Goal: Task Accomplishment & Management: Complete application form

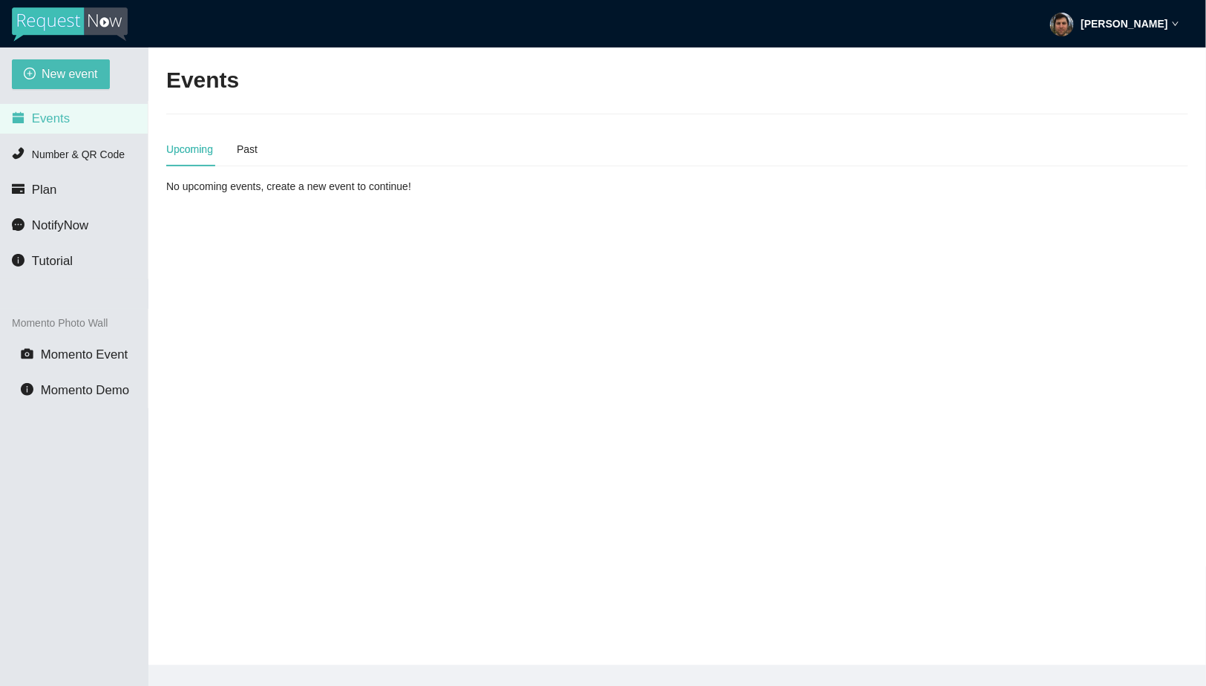
click at [1133, 30] on div "Matt Auerbach" at bounding box center [1114, 24] width 129 height 48
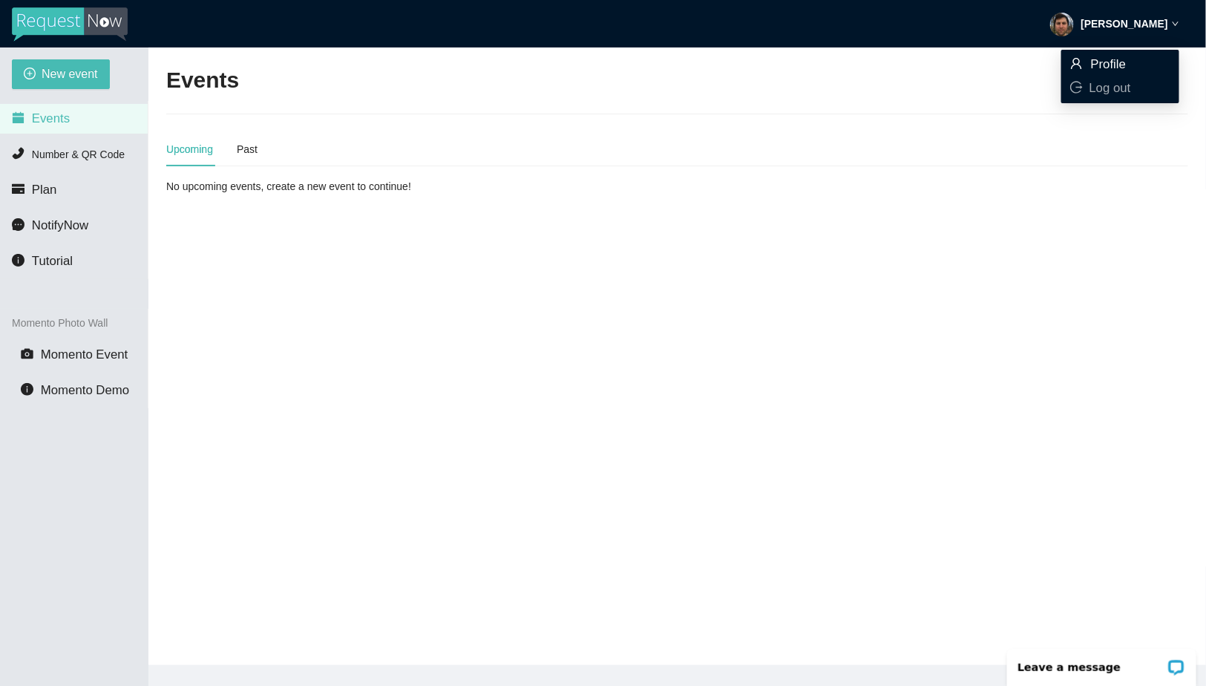
click at [1109, 68] on span "Profile" at bounding box center [1109, 64] width 36 height 14
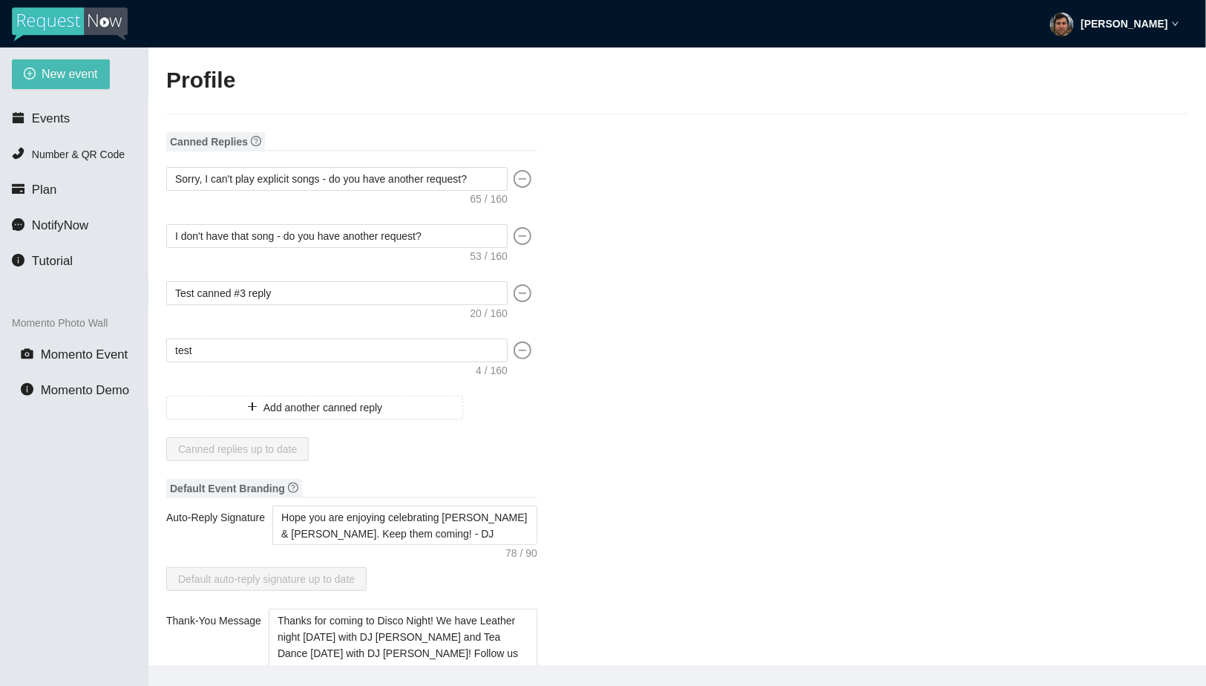
type input "DJ"
type input "Spinz"
type input "RequestNow"
type input "DJ"
type input "[EMAIL_ADDRESS][DOMAIN_NAME]"
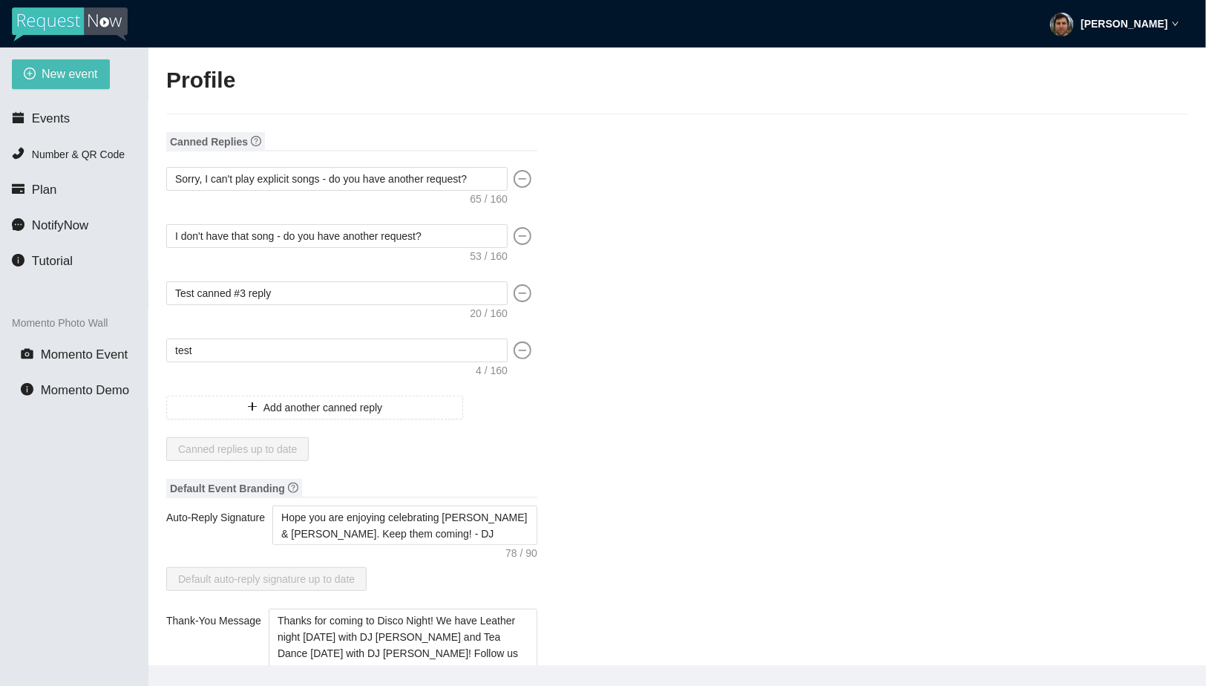
type input "[URL][DOMAIN_NAME]"
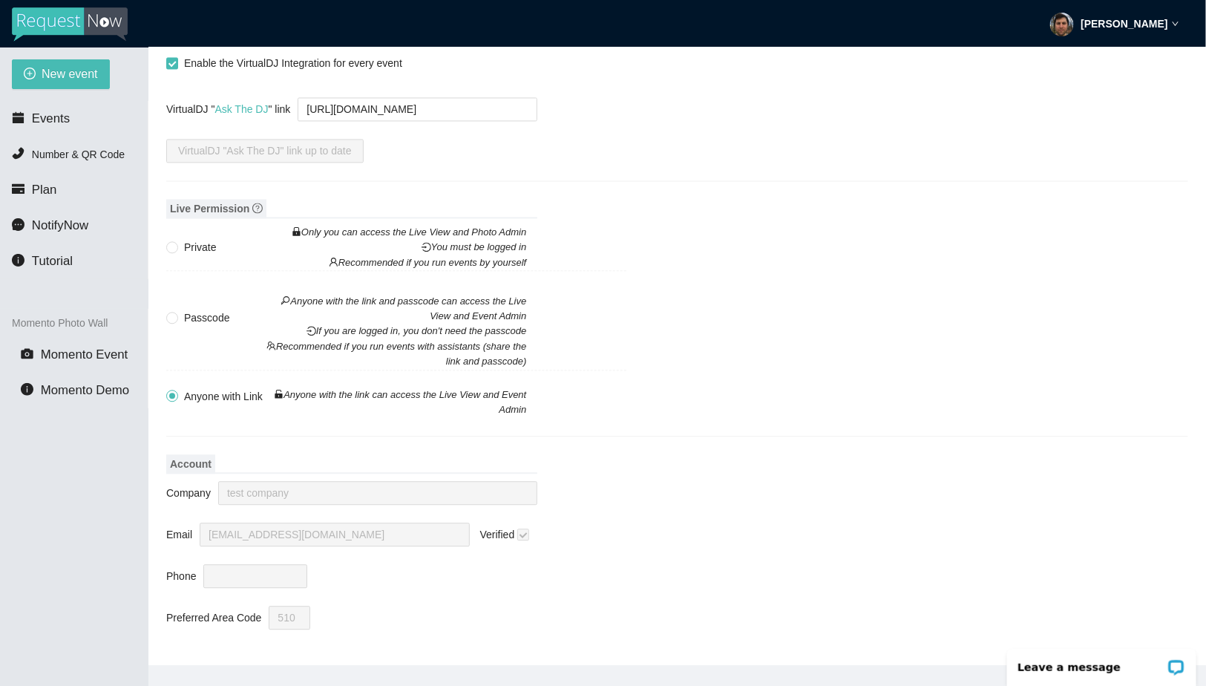
scroll to position [47, 0]
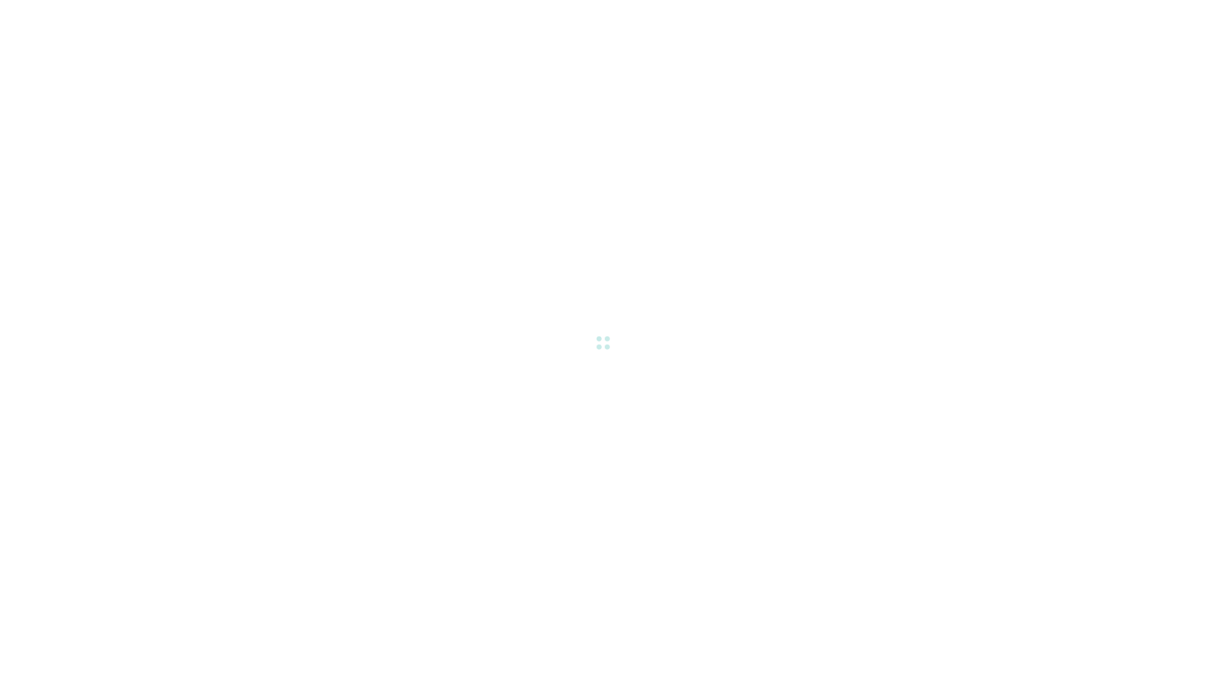
scroll to position [47, 0]
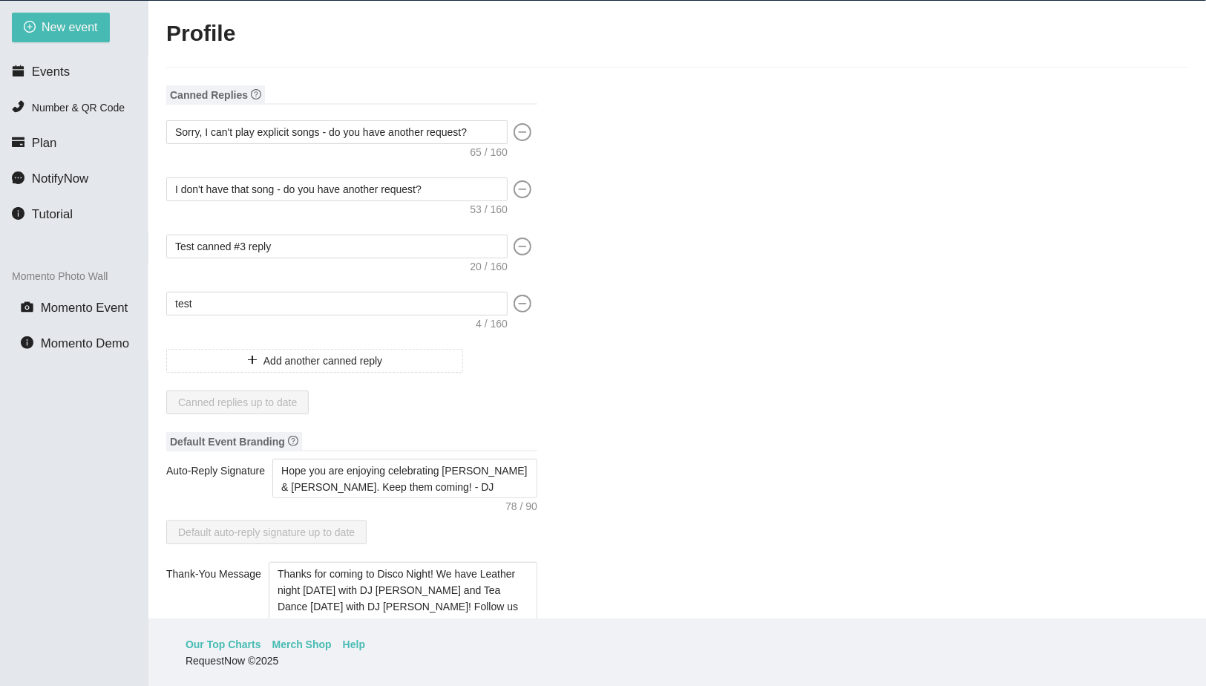
type input "DJ"
type input "Spinz"
type input "RequestNow"
type input "DJ"
type input "[EMAIL_ADDRESS][DOMAIN_NAME]"
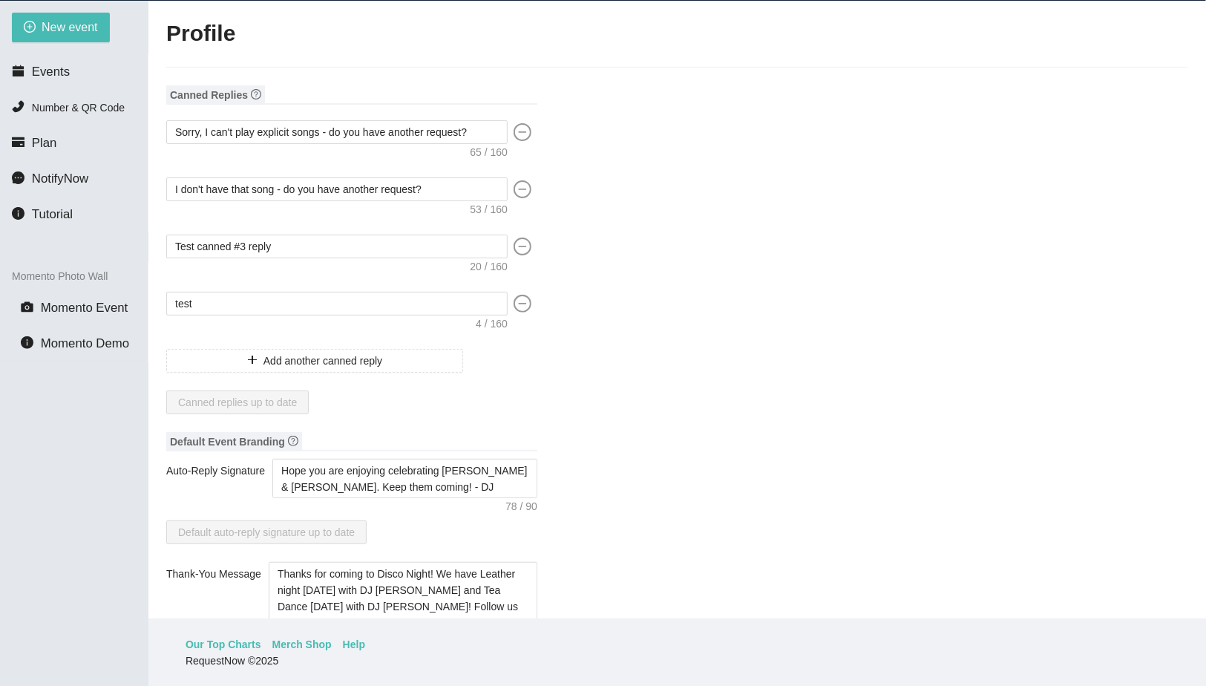
type input "[URL][DOMAIN_NAME]"
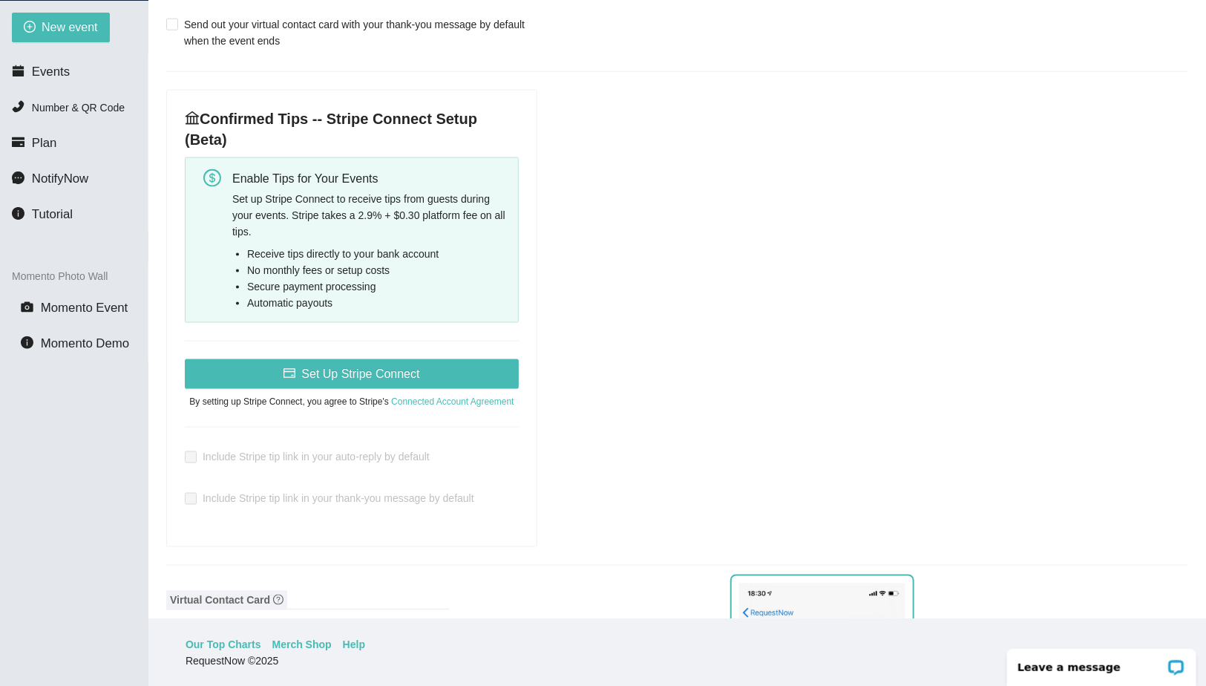
scroll to position [0, 0]
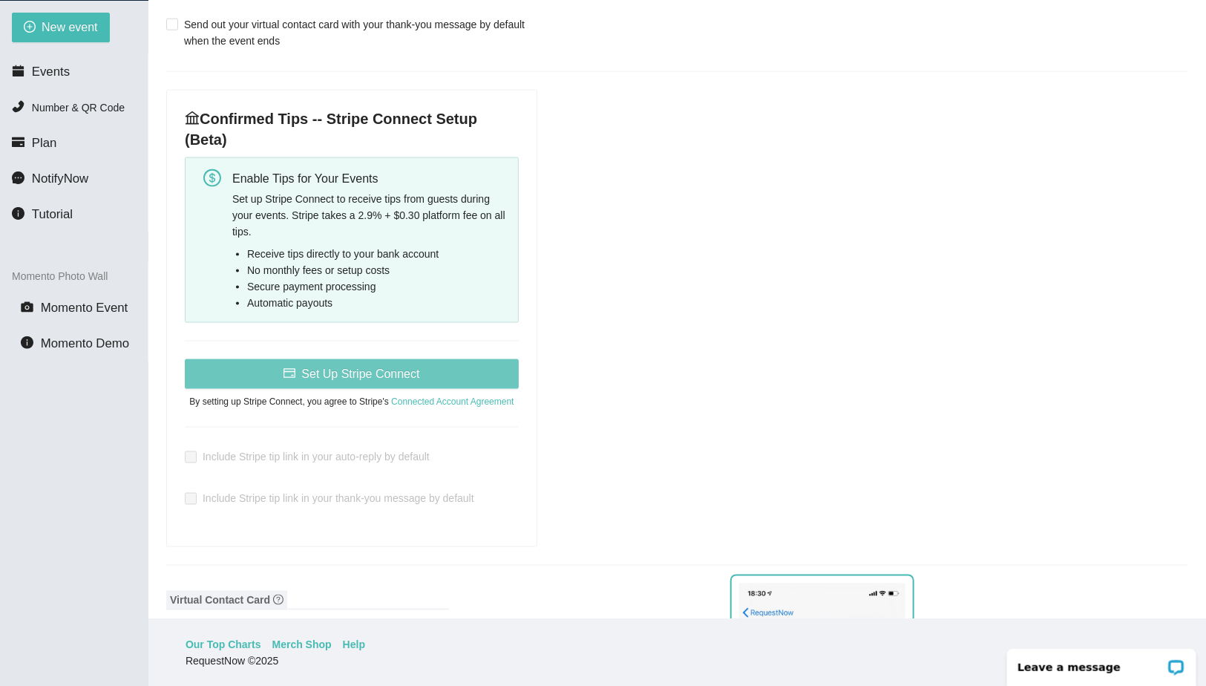
click at [409, 359] on button "Set Up Stripe Connect" at bounding box center [352, 374] width 334 height 30
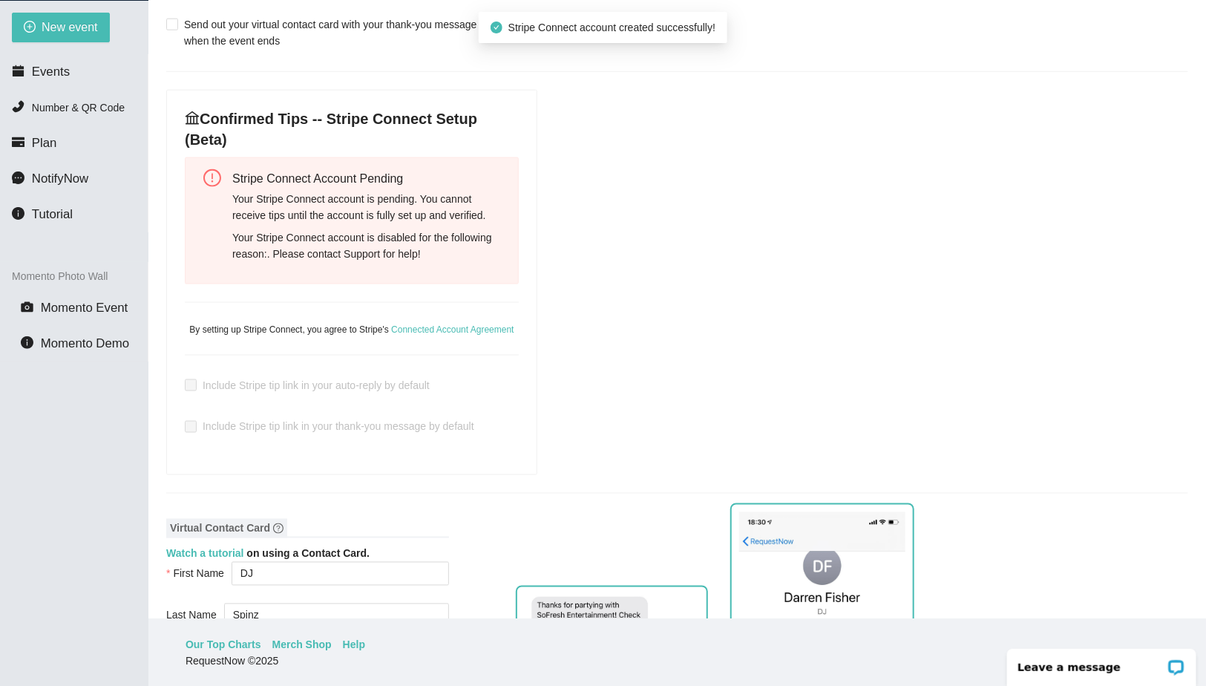
scroll to position [635, 0]
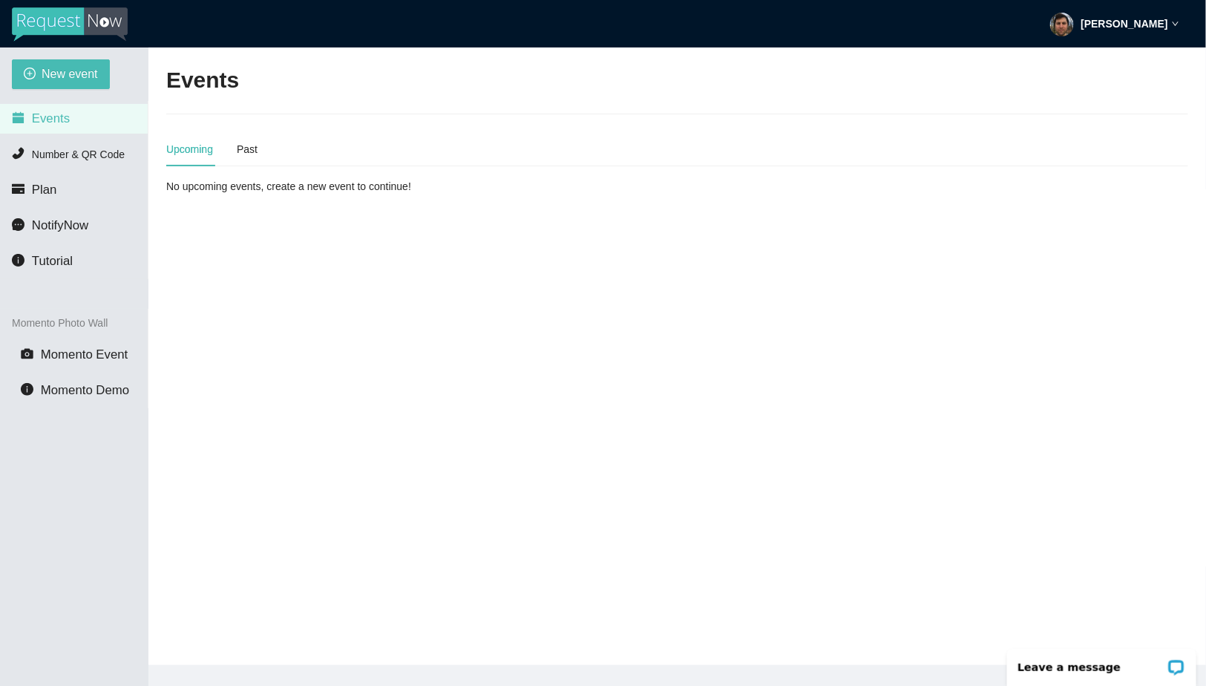
click at [1126, 26] on strong "[PERSON_NAME]" at bounding box center [1125, 24] width 87 height 12
click at [1080, 56] on span "Profile" at bounding box center [1120, 64] width 100 height 16
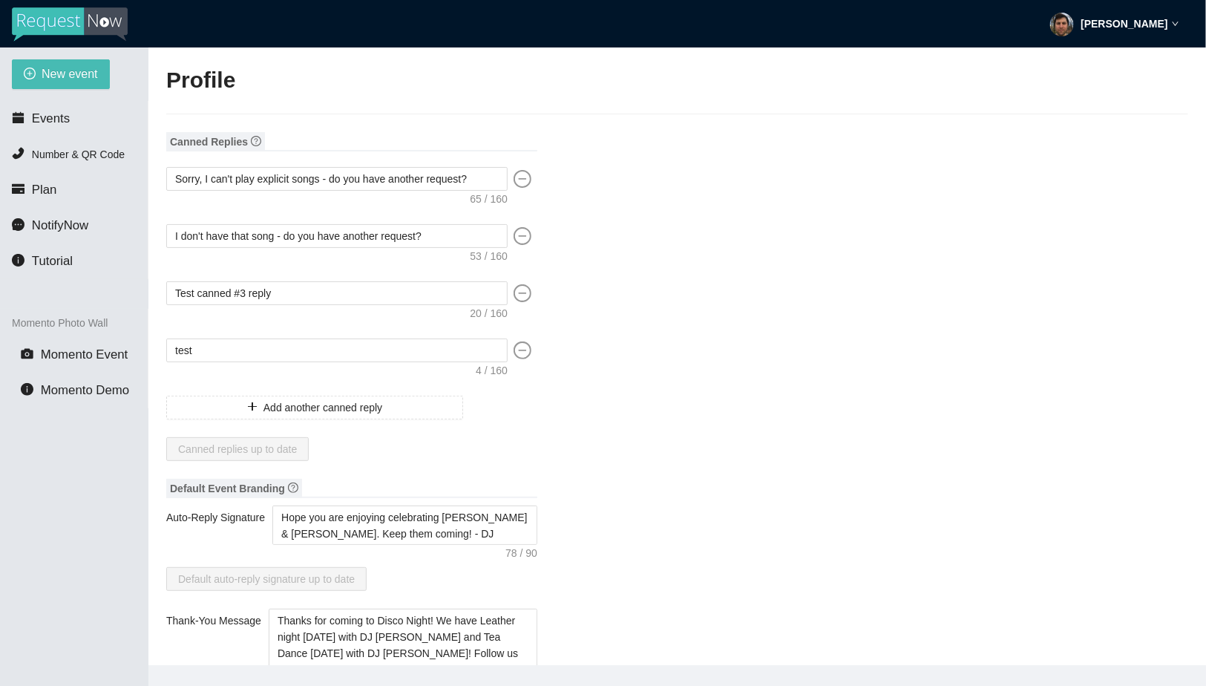
type input "DJ"
type input "Spinz"
type input "RequestNow"
type input "DJ"
type input "[EMAIL_ADDRESS][DOMAIN_NAME]"
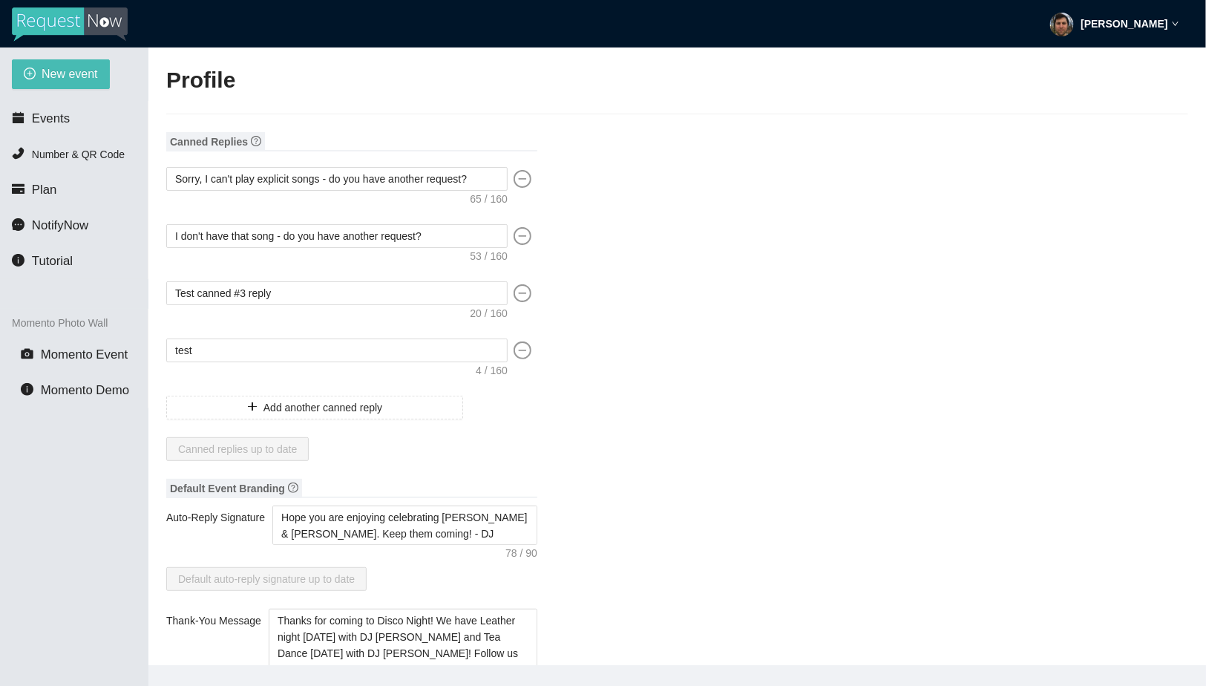
type input "[URL][DOMAIN_NAME]"
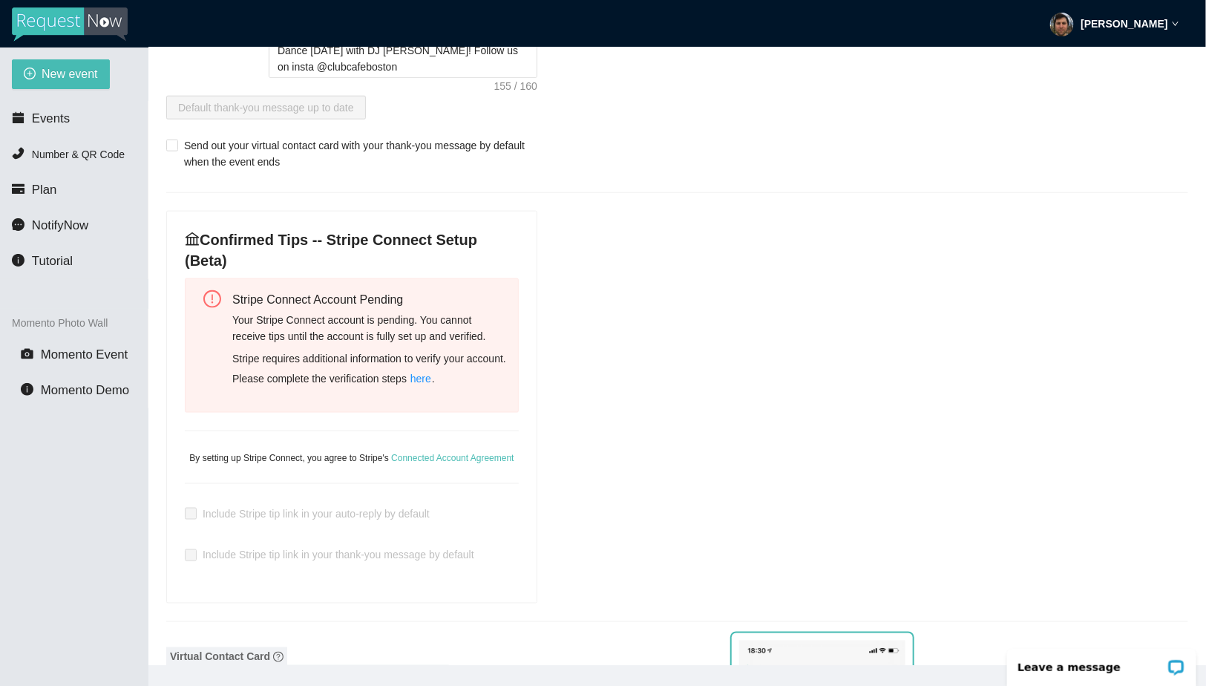
scroll to position [603, 0]
click at [66, 66] on span "New event" at bounding box center [70, 74] width 56 height 19
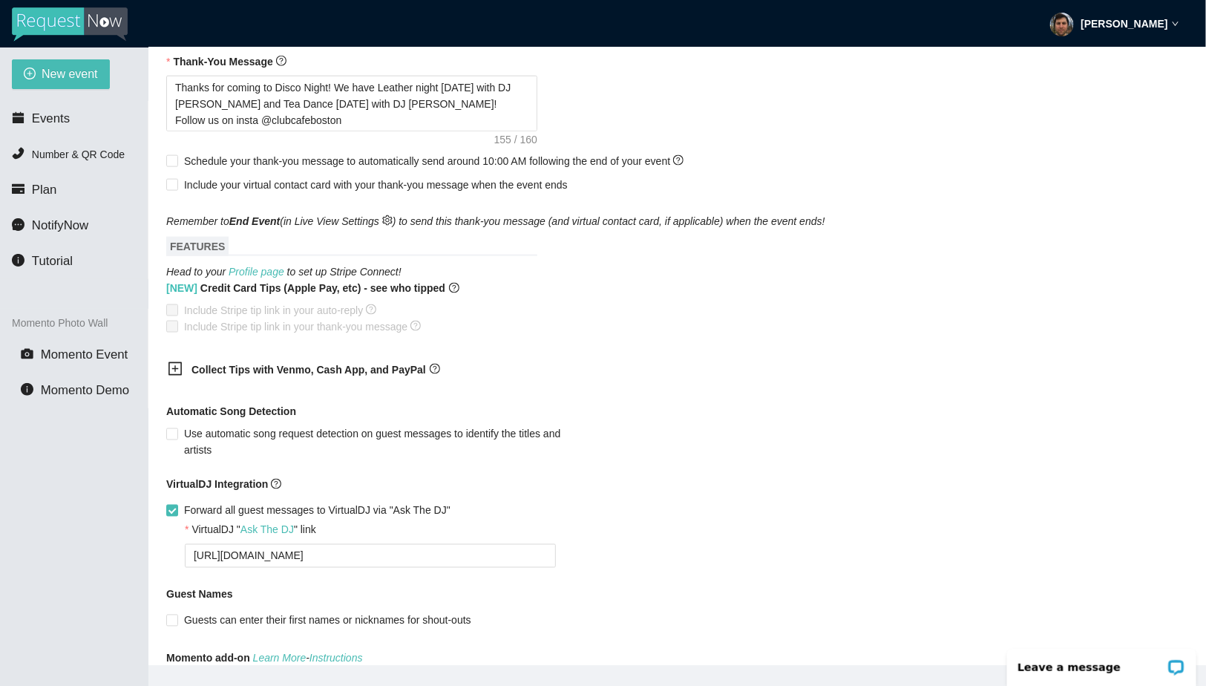
click at [169, 316] on span at bounding box center [172, 310] width 12 height 12
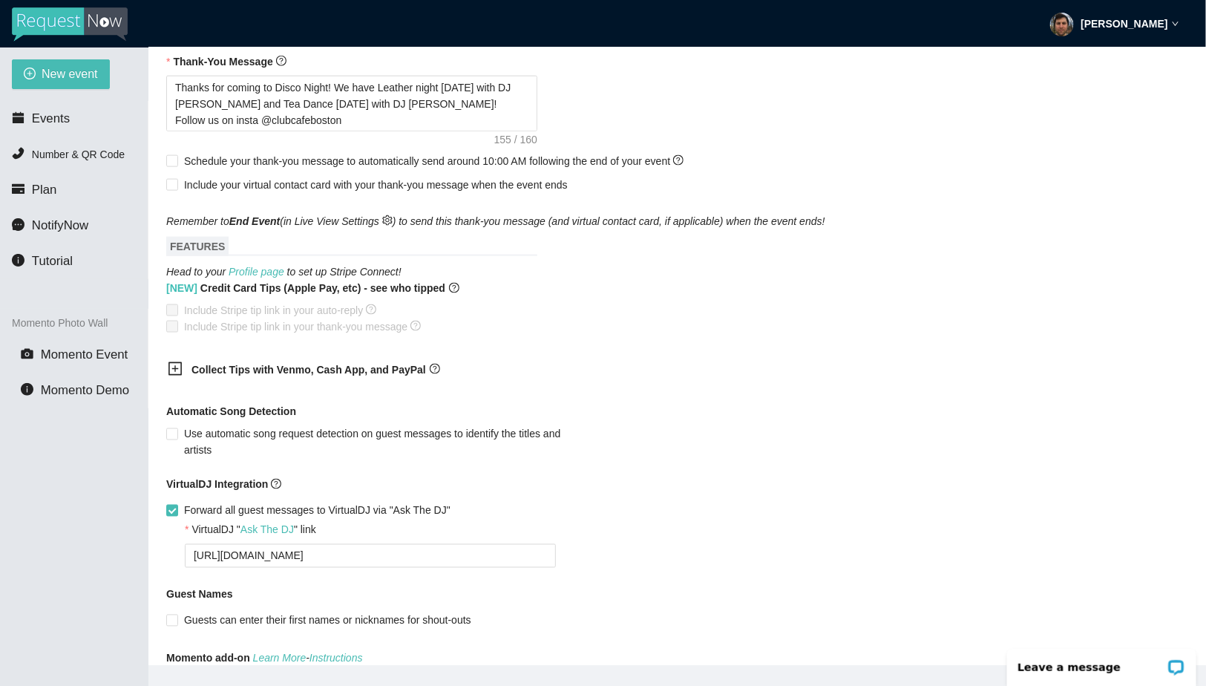
click at [169, 316] on span at bounding box center [172, 310] width 12 height 12
click at [258, 278] on link "Profile page" at bounding box center [257, 272] width 56 height 12
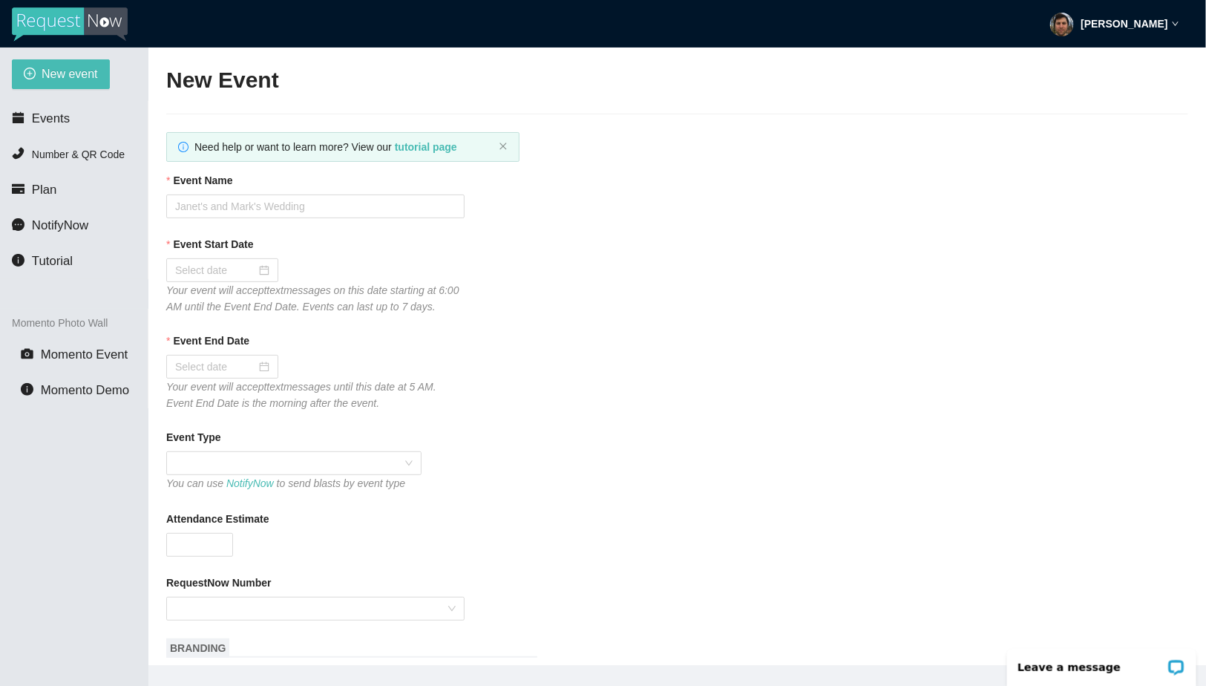
click at [1096, 25] on strong "[PERSON_NAME]" at bounding box center [1125, 24] width 87 height 12
click at [1091, 62] on span "Profile" at bounding box center [1109, 64] width 36 height 14
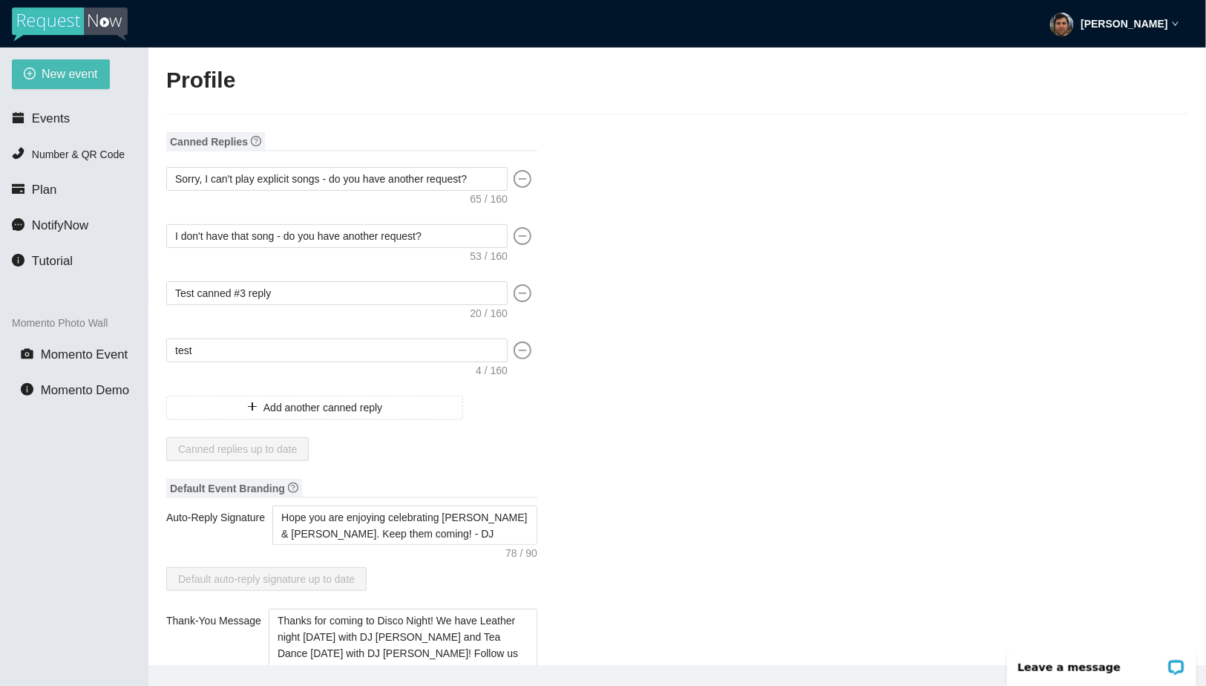
click at [1155, 26] on strong "[PERSON_NAME]" at bounding box center [1125, 24] width 87 height 12
click at [1121, 64] on span "Profile" at bounding box center [1109, 64] width 36 height 14
type textarea "[URL][DOMAIN_NAME]"
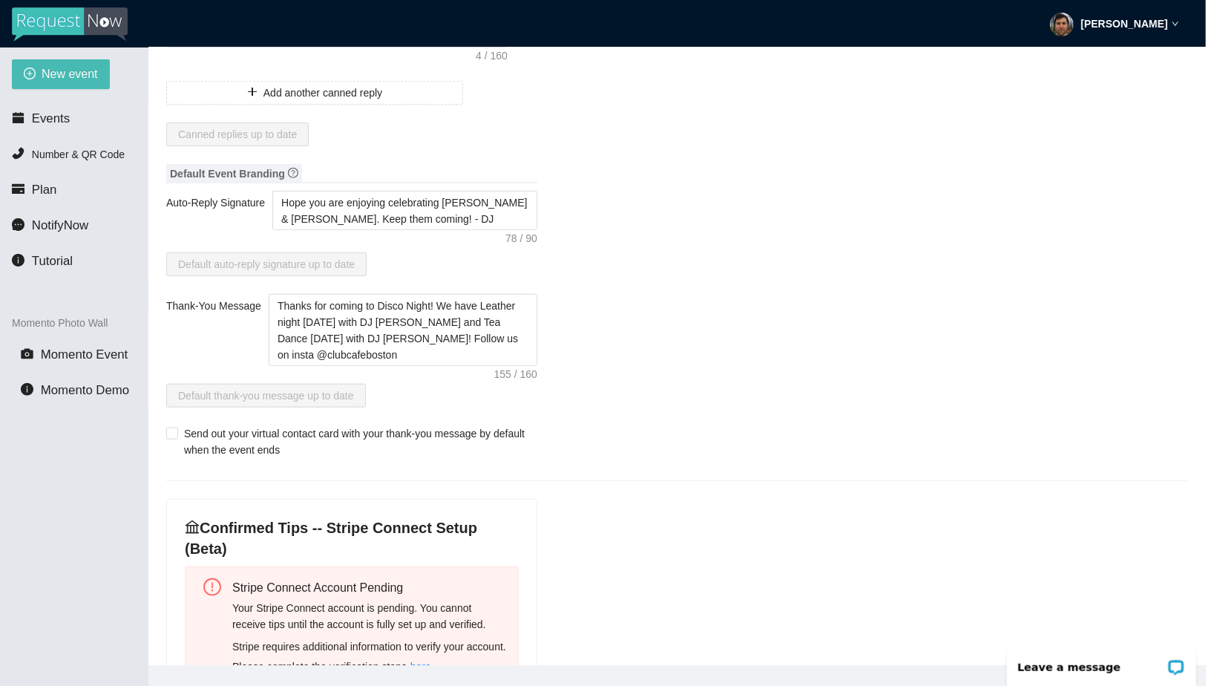
scroll to position [520, 0]
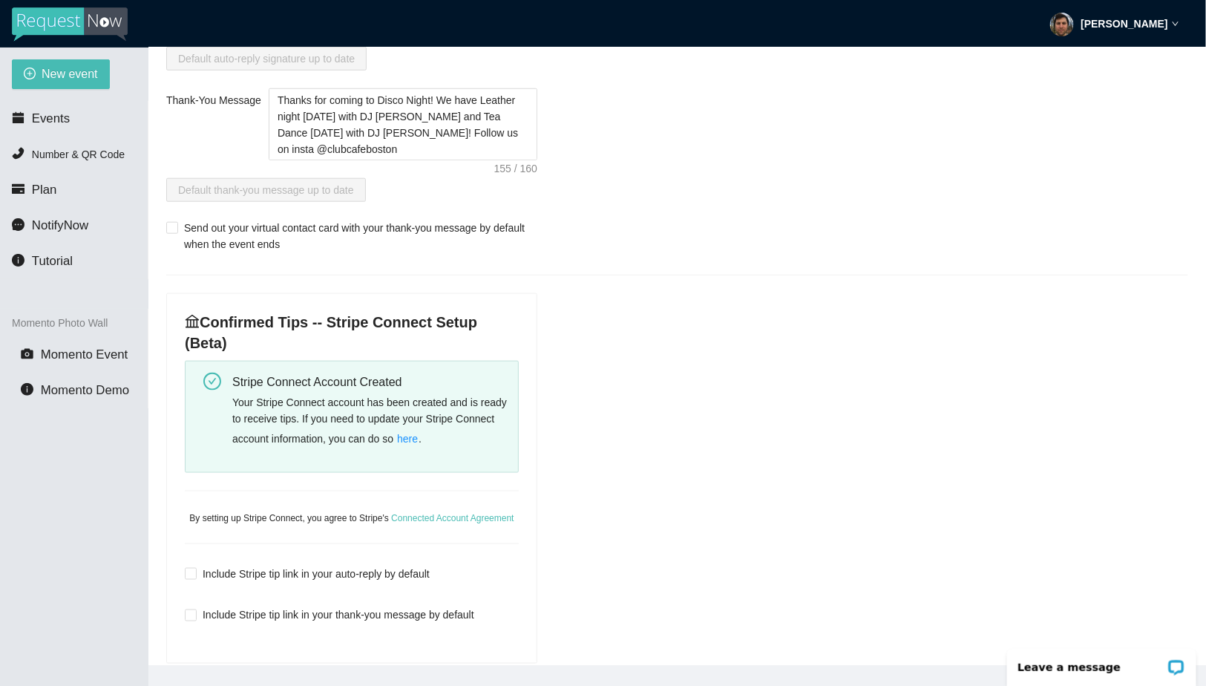
click at [418, 435] on span "here" at bounding box center [407, 439] width 21 height 16
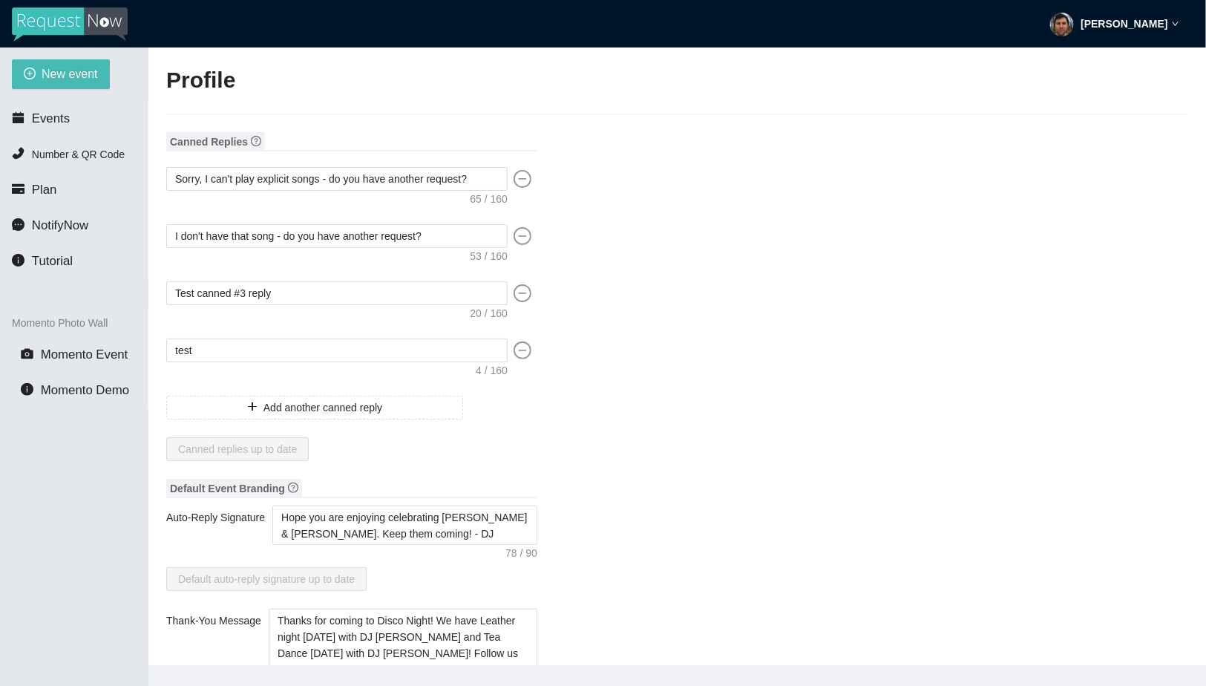
type input "DJ"
type input "Spinz"
type input "RequestNow"
type input "DJ"
type input "[EMAIL_ADDRESS][DOMAIN_NAME]"
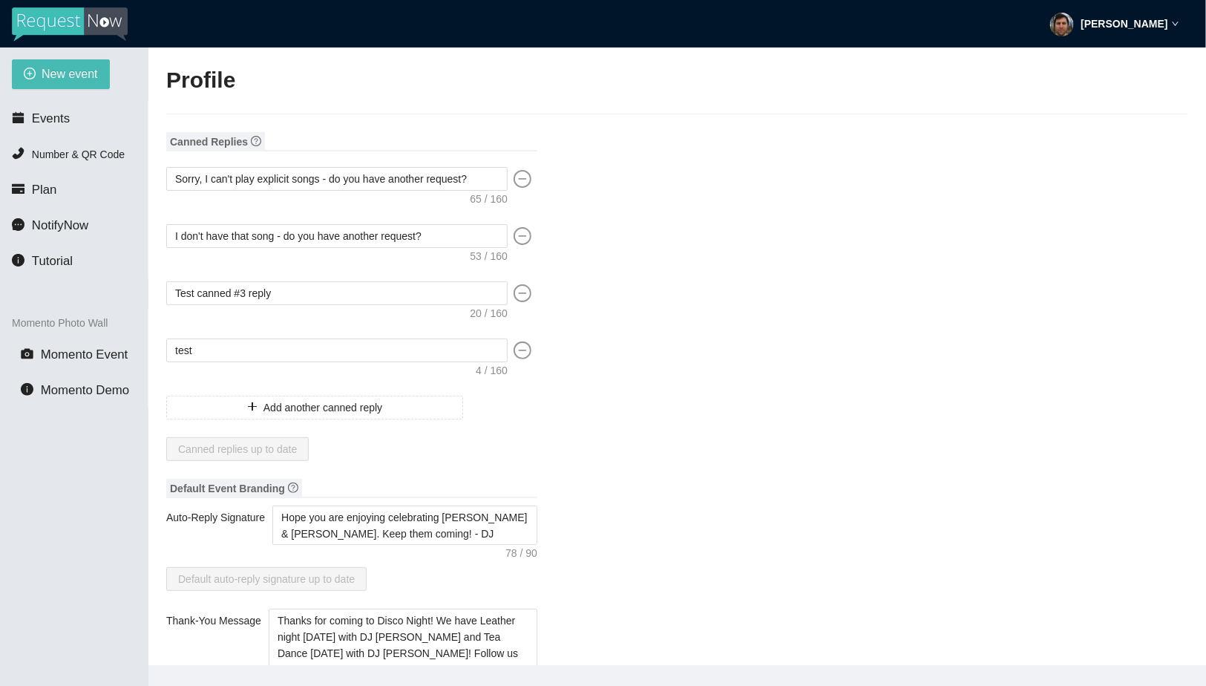
type input "[URL][DOMAIN_NAME]"
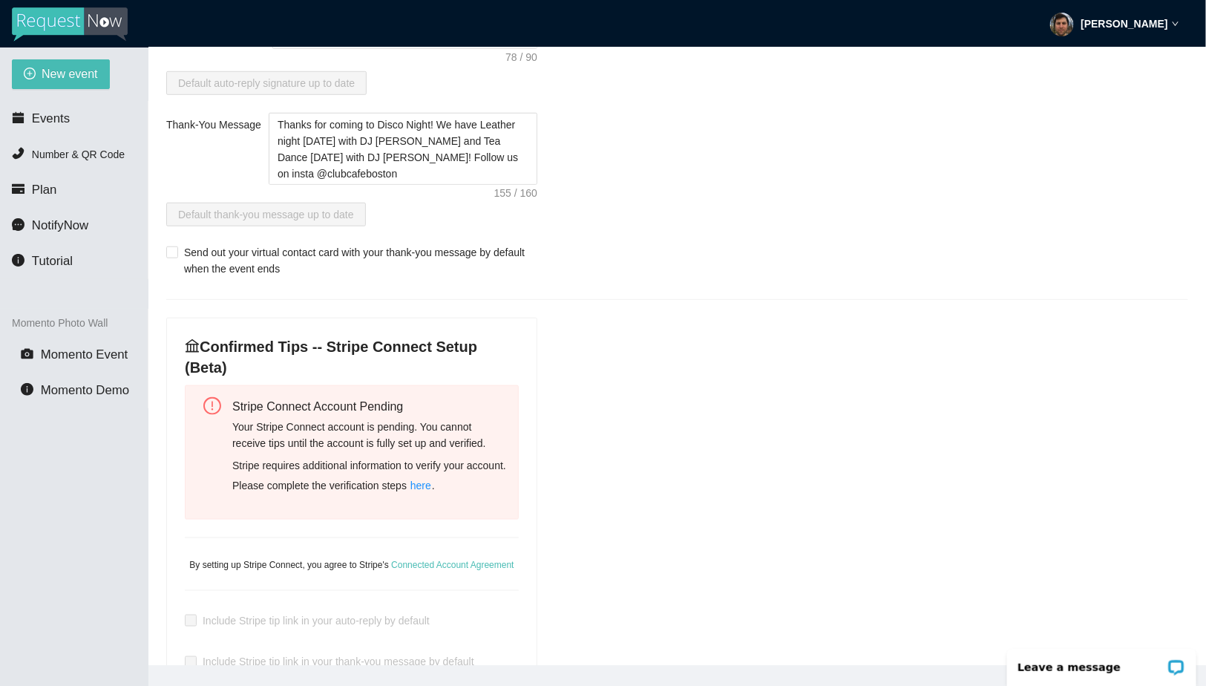
scroll to position [681, 0]
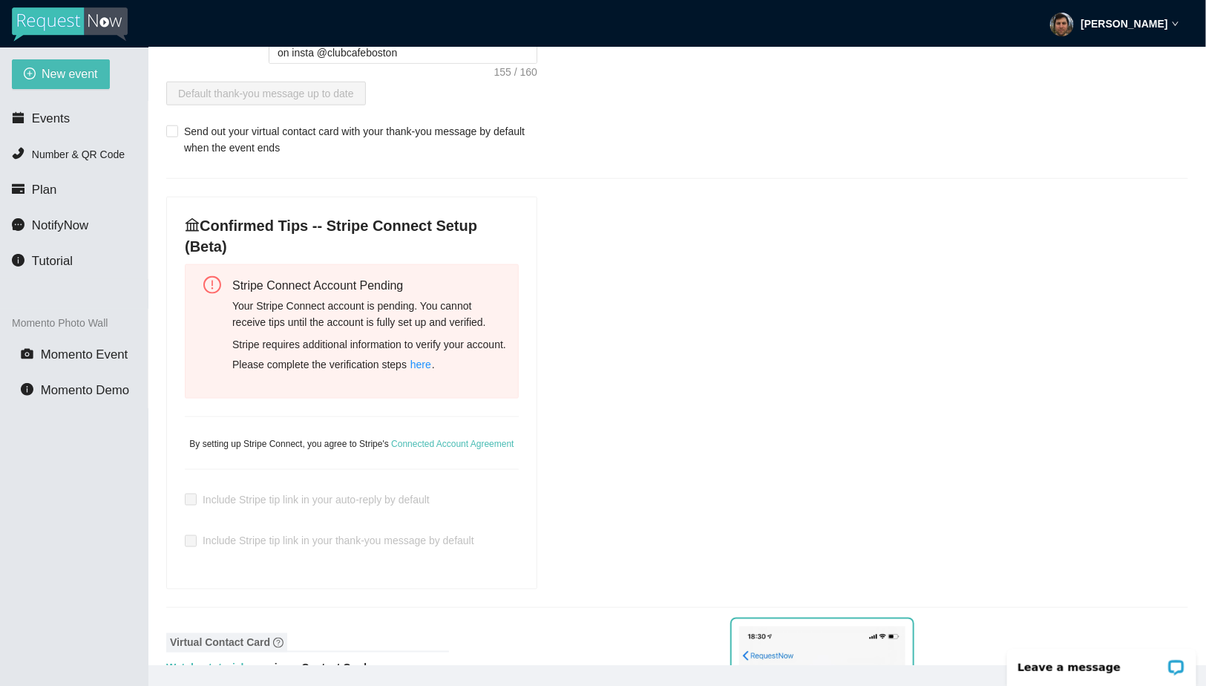
scroll to position [618, 0]
click at [431, 364] on span "here" at bounding box center [420, 364] width 21 height 16
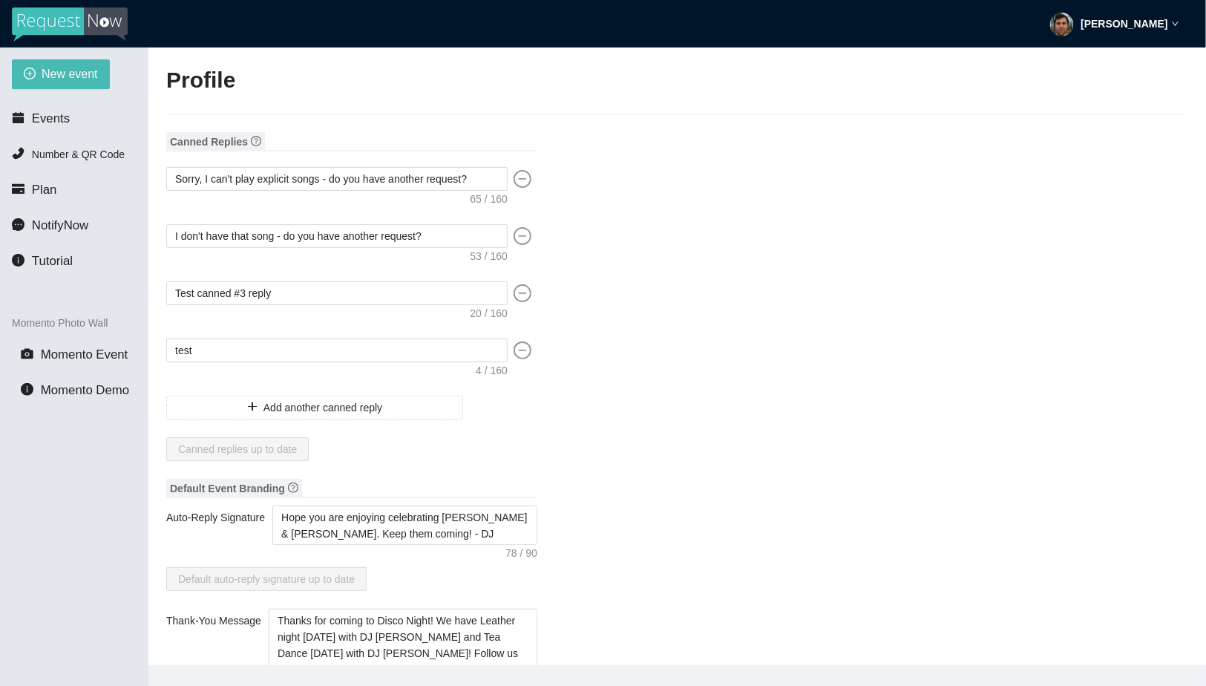
type input "DJ"
type input "Spinz"
type input "RequestNow"
type input "DJ"
type input "contact@requestnow.io"
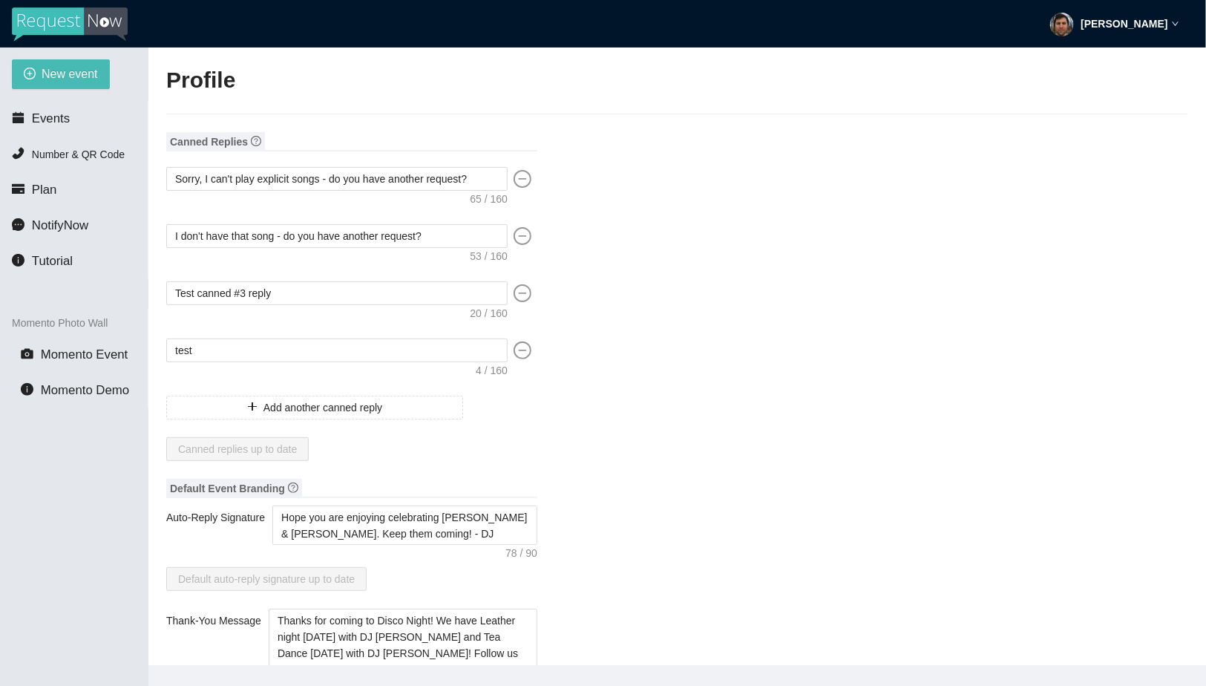
type input "https://instagram.com/requestnowapp"
click at [75, 109] on li "Events" at bounding box center [74, 119] width 148 height 30
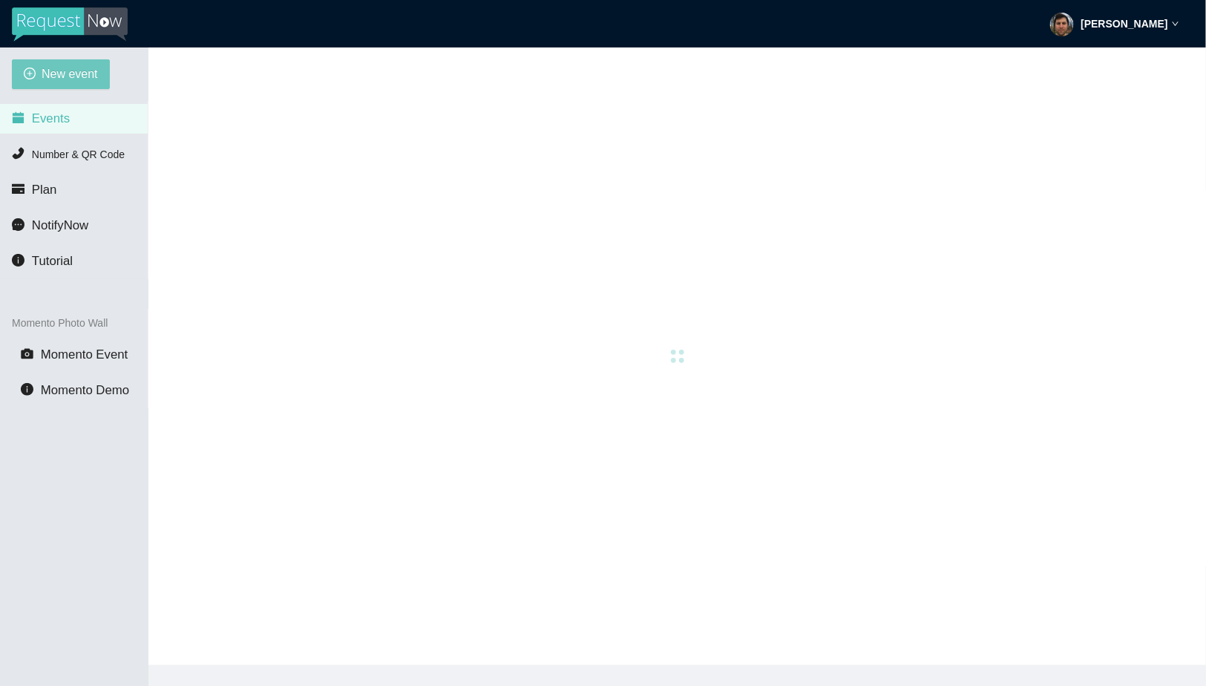
click at [69, 85] on button "New event" at bounding box center [61, 74] width 98 height 30
type textarea "[URL][DOMAIN_NAME]"
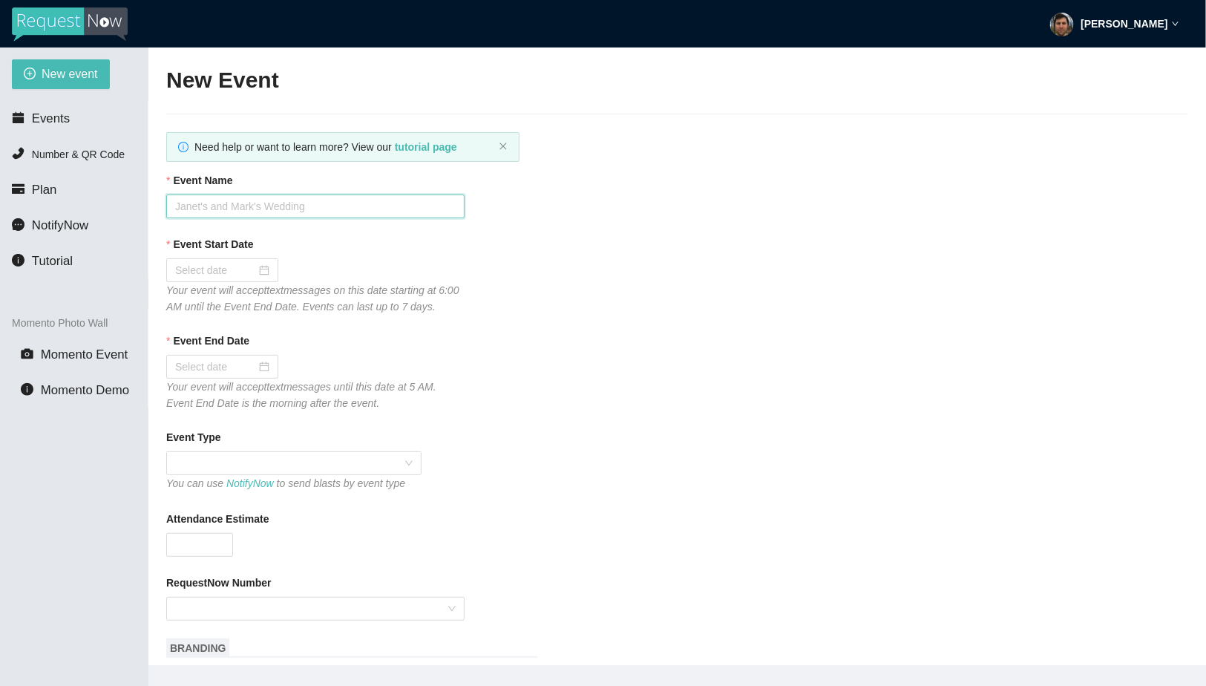
click at [325, 215] on input "Event Name" at bounding box center [315, 206] width 298 height 24
type input "t"
type input "Testing Tips in prod"
click at [255, 270] on div at bounding box center [222, 270] width 94 height 16
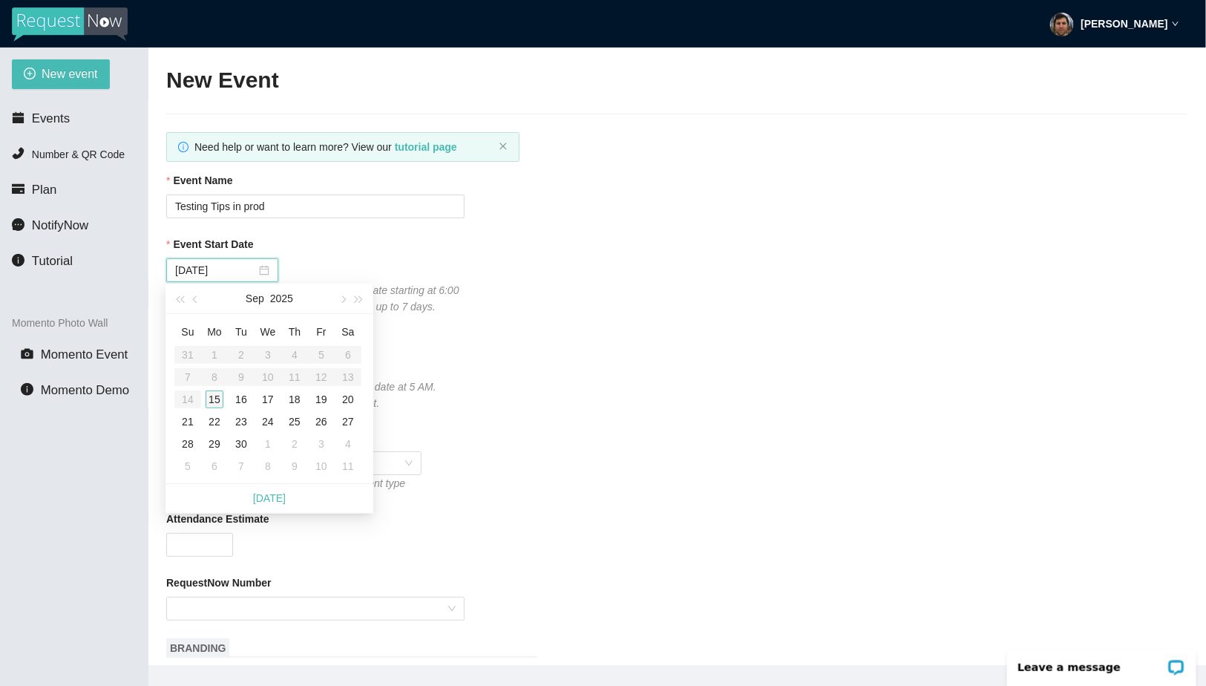
type input "09/15/2025"
click at [214, 398] on div "15" at bounding box center [215, 399] width 18 height 18
type input "09/16/2025"
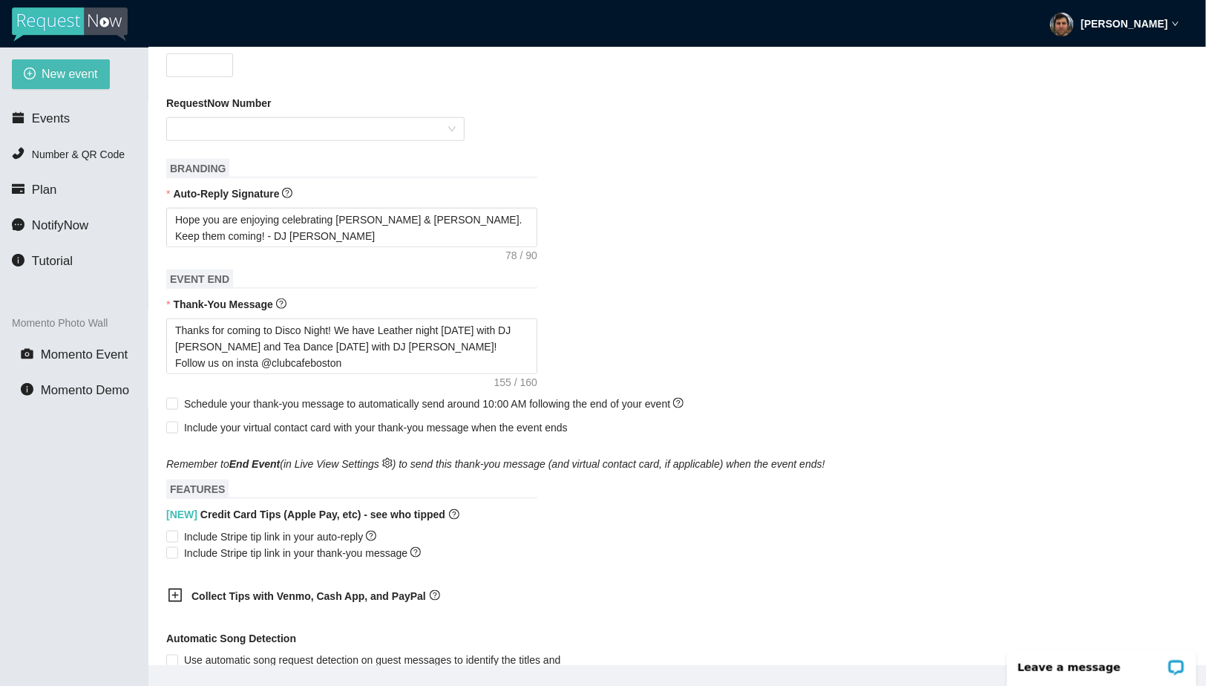
scroll to position [480, 0]
click at [269, 240] on textarea "Hope you are enjoying celebrating [PERSON_NAME] & [PERSON_NAME]. Keep them comi…" at bounding box center [351, 226] width 371 height 39
click at [345, 235] on textarea "Hope you are enjoying celebrating [PERSON_NAME] & [PERSON_NAME]. Keep them comi…" at bounding box center [351, 226] width 371 height 39
click at [327, 235] on textarea "Hope you are enjoying celebrating [PERSON_NAME] & [PERSON_NAME]. Keep them comi…" at bounding box center [351, 226] width 371 height 39
click at [327, 236] on textarea "Hope you are enjoying celebrating [PERSON_NAME] & [PERSON_NAME]. Keep them comi…" at bounding box center [351, 226] width 371 height 39
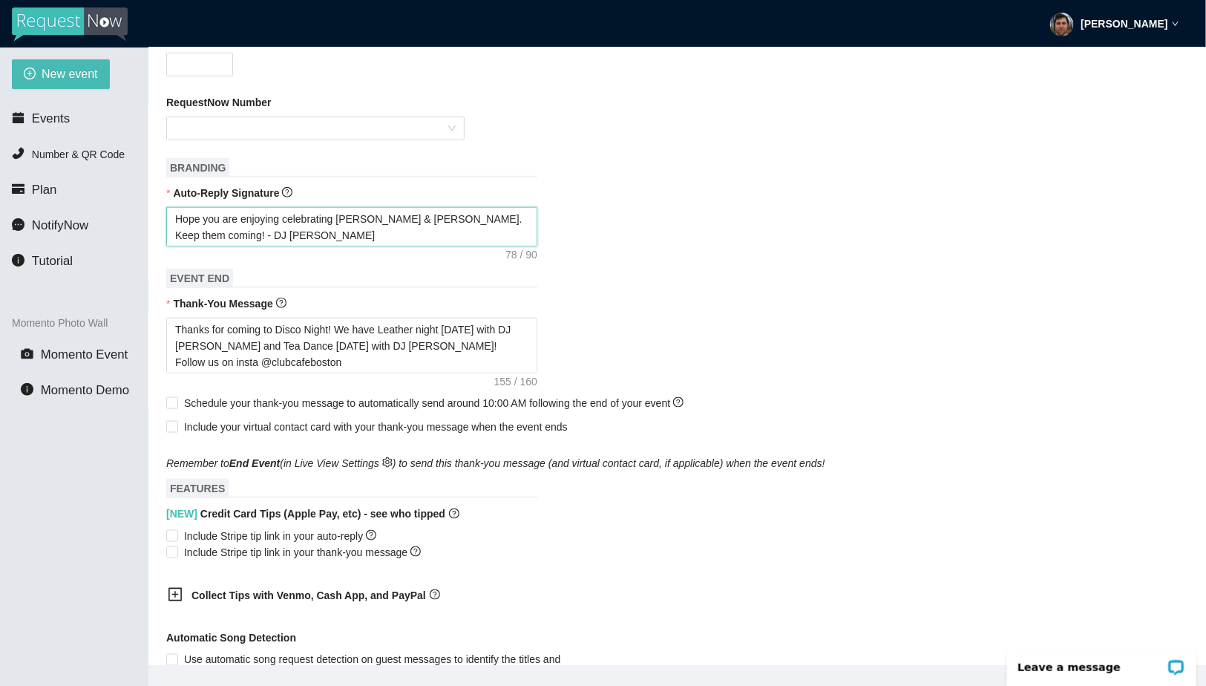
click at [327, 236] on textarea "Hope you are enjoying celebrating [PERSON_NAME] & [PERSON_NAME]. Keep them comi…" at bounding box center [351, 226] width 371 height 39
type textarea "L"
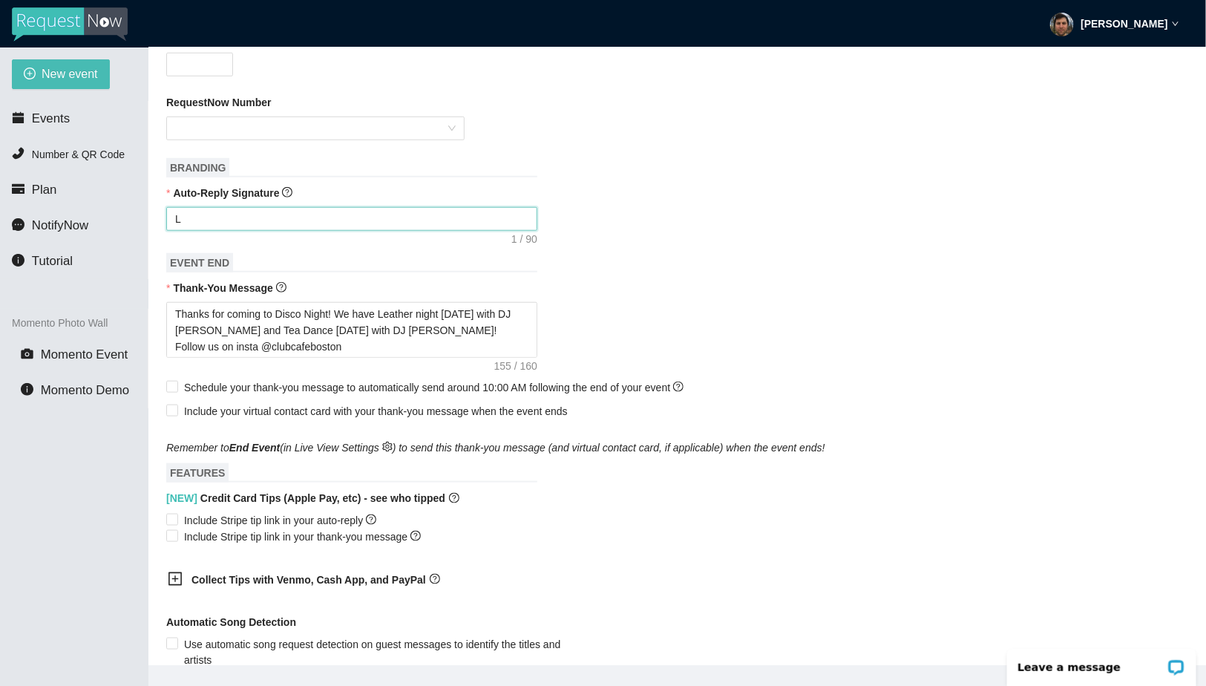
type textarea "Le"
type textarea "Let"
type textarea "Let'"
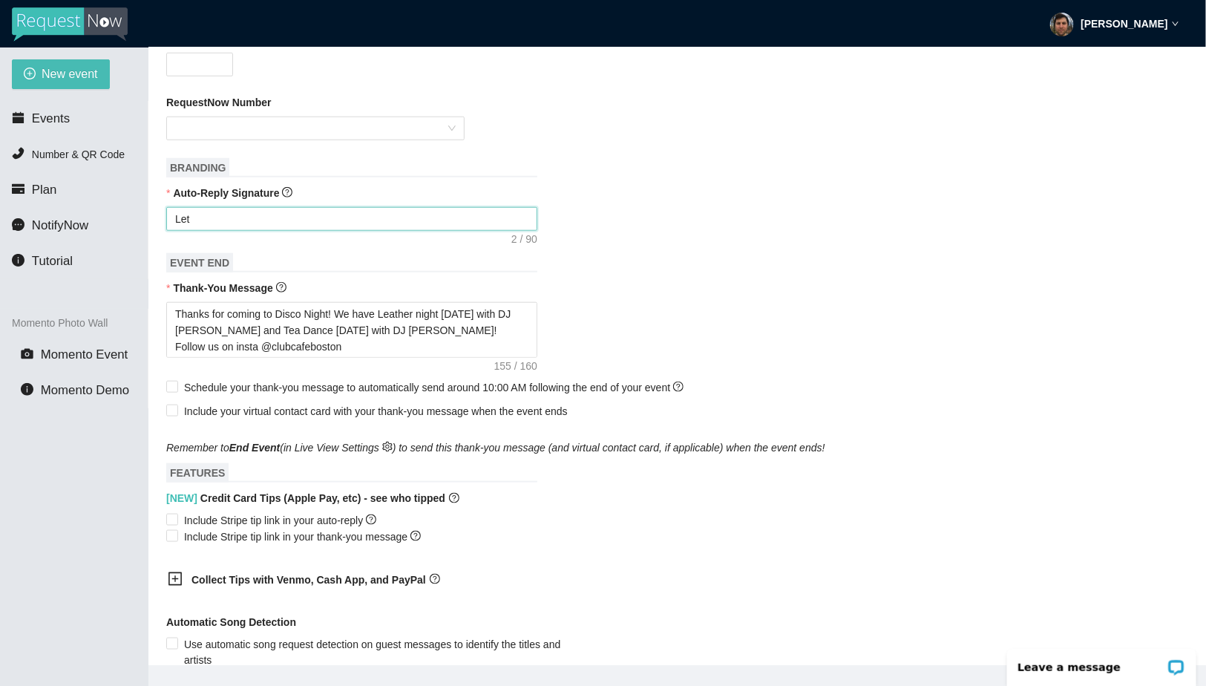
type textarea "Let'"
type textarea "Let's"
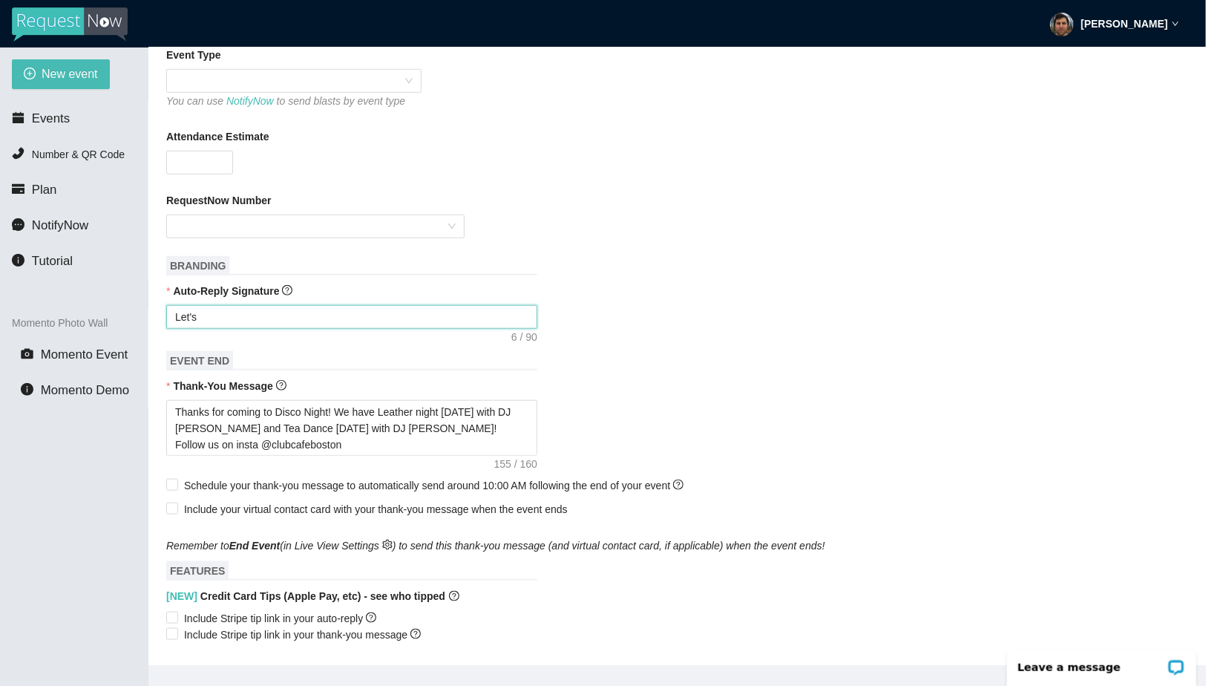
scroll to position [381, 0]
type textarea "Enjoy celebrating Janet & Mark! - DJ Christopher"
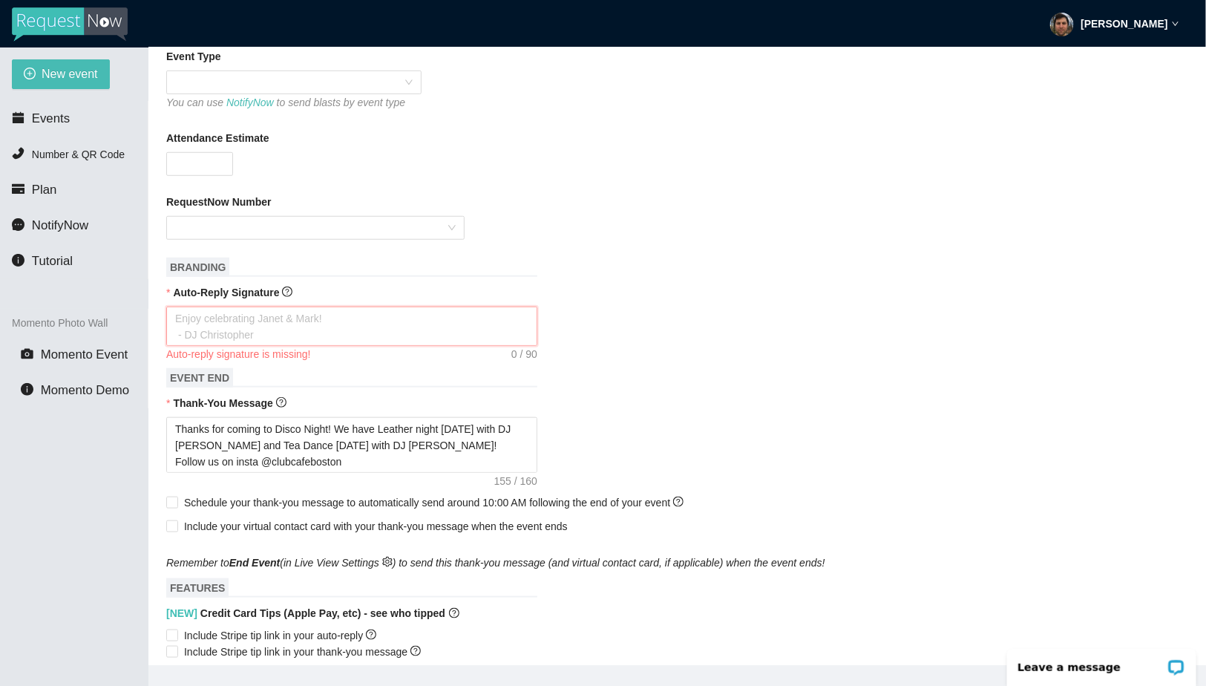
type textarea "K"
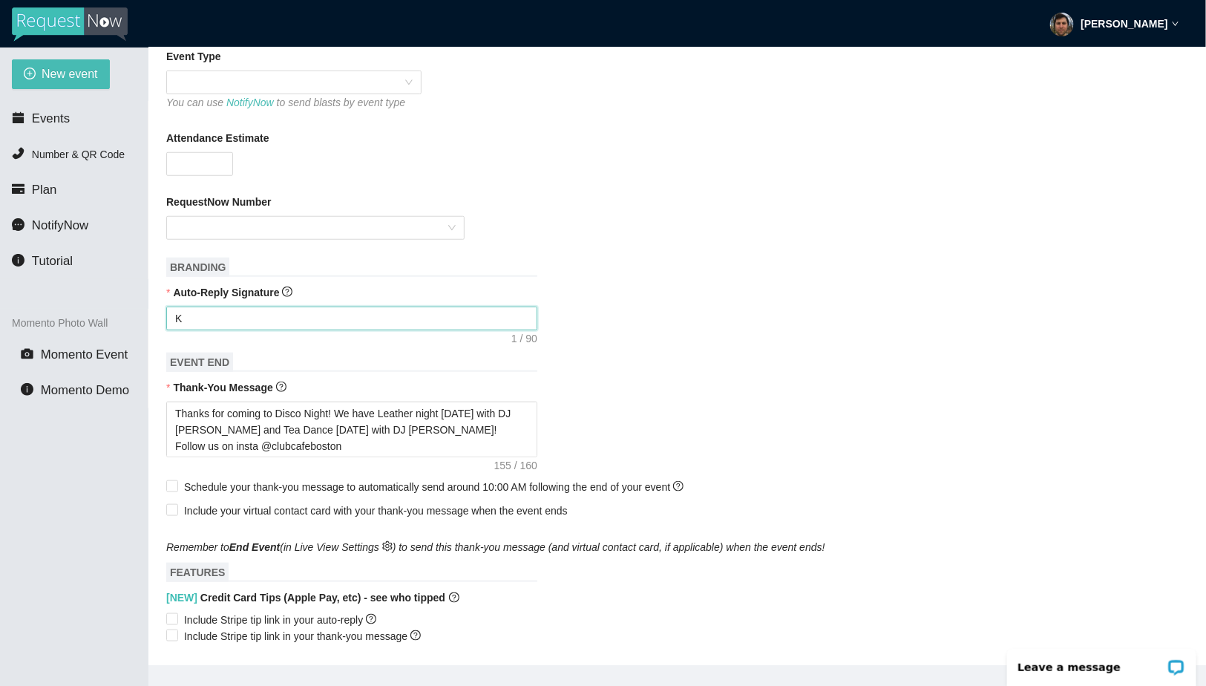
type textarea "Ke"
type textarea "Kee"
type textarea "Keep"
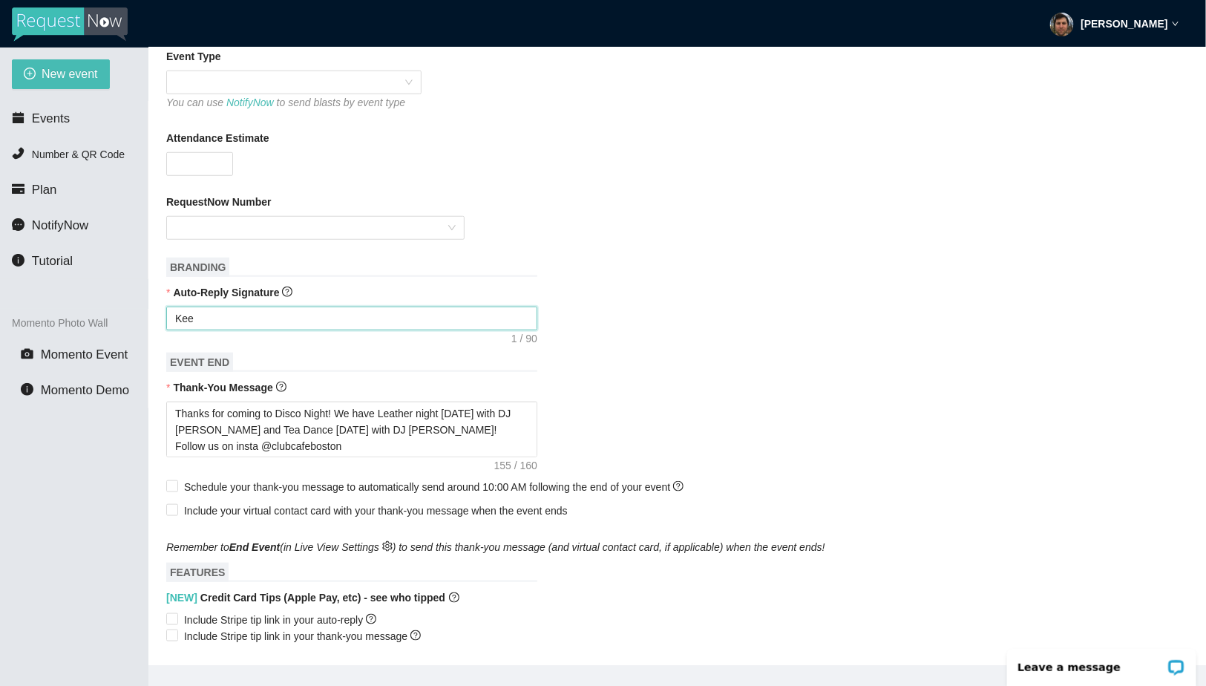
type textarea "Keep"
type textarea "Keep t"
type textarea "Keep th"
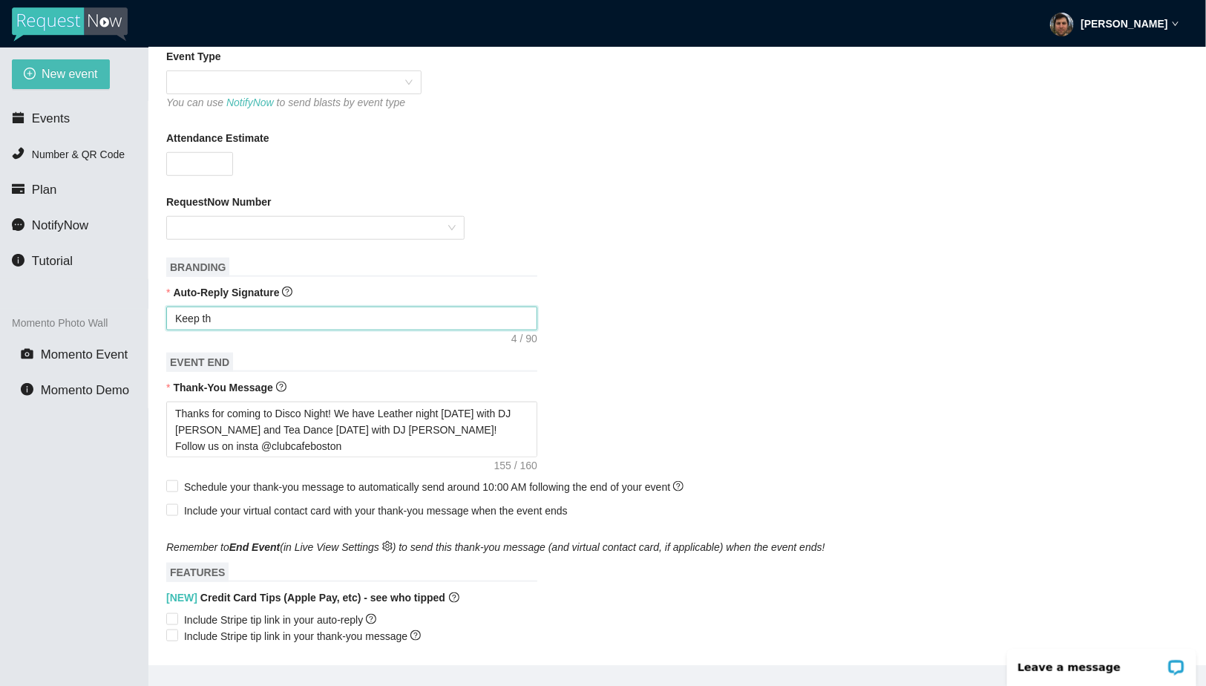
type textarea "Keep th"
type textarea "Keep the"
type textarea "Keep the p"
type textarea "Keep the pa"
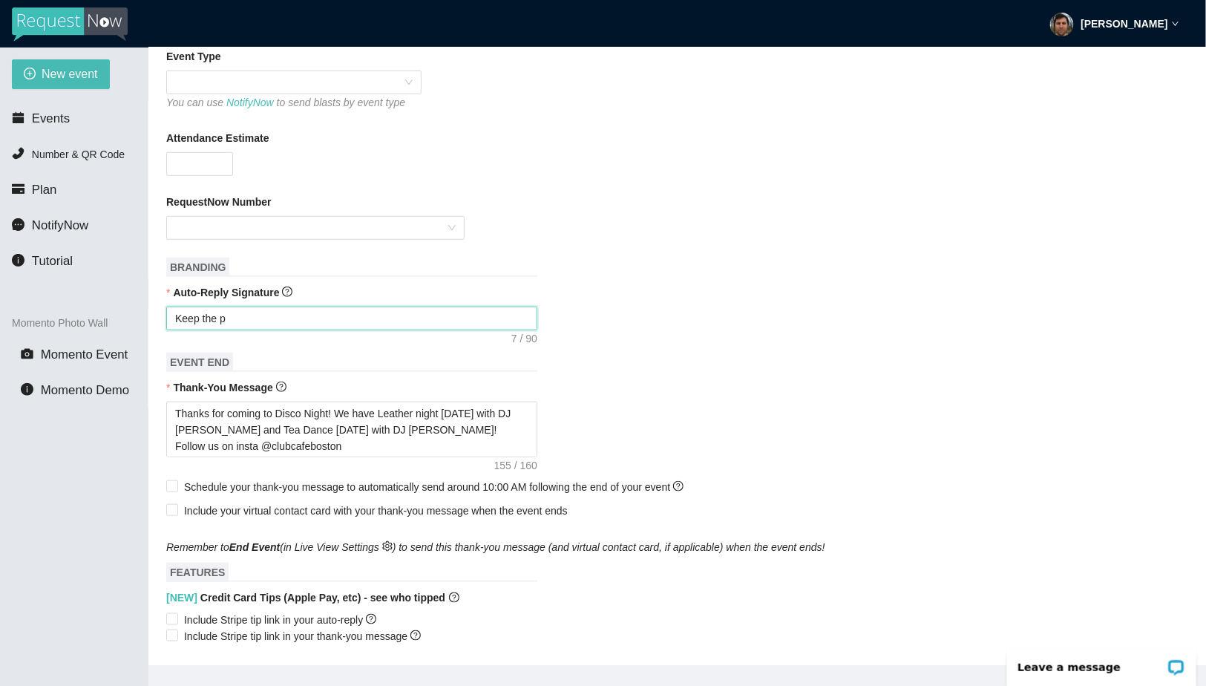
type textarea "Keep the pa"
type textarea "Keep the par"
type textarea "Keep the part"
type textarea "Keep the partr"
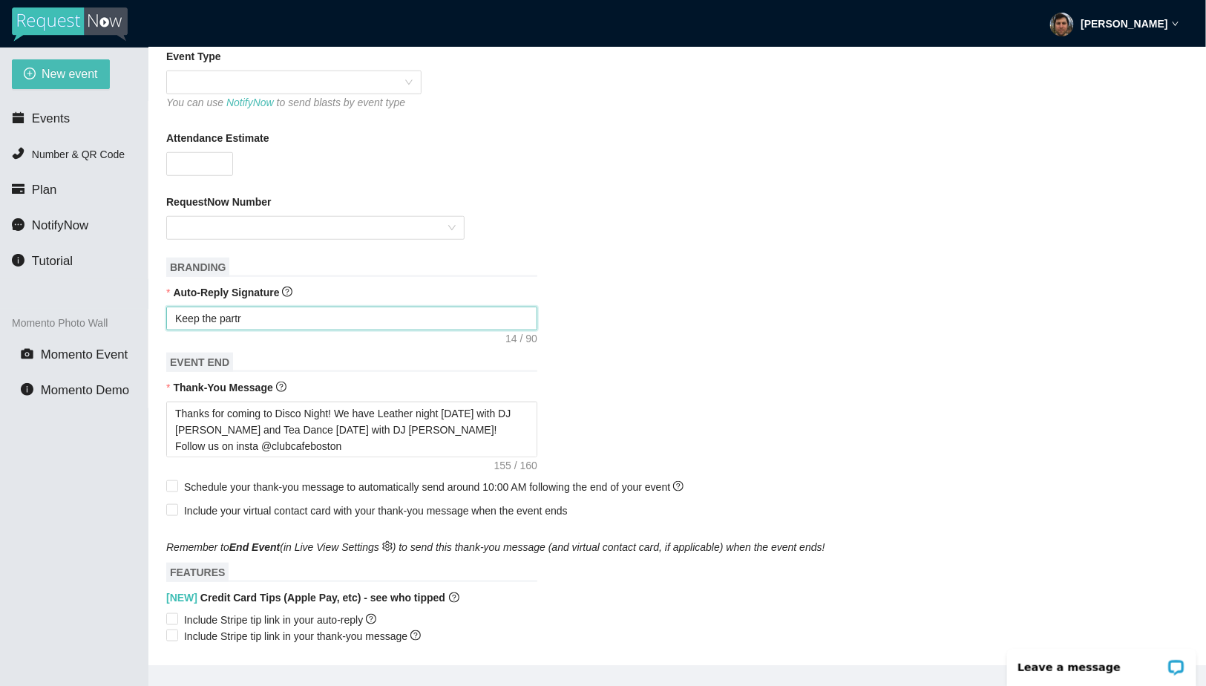
type textarea "Keep the partry"
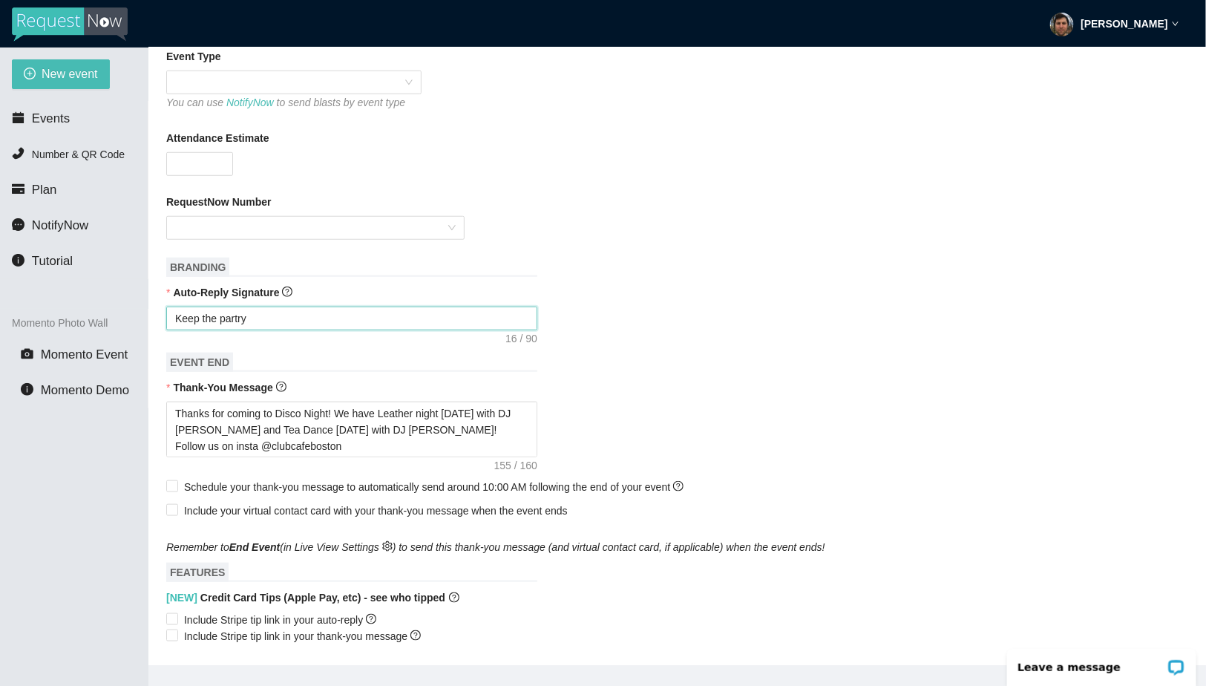
type textarea "Keep the partry"
type textarea "Keep the partr"
type textarea "Keep the part"
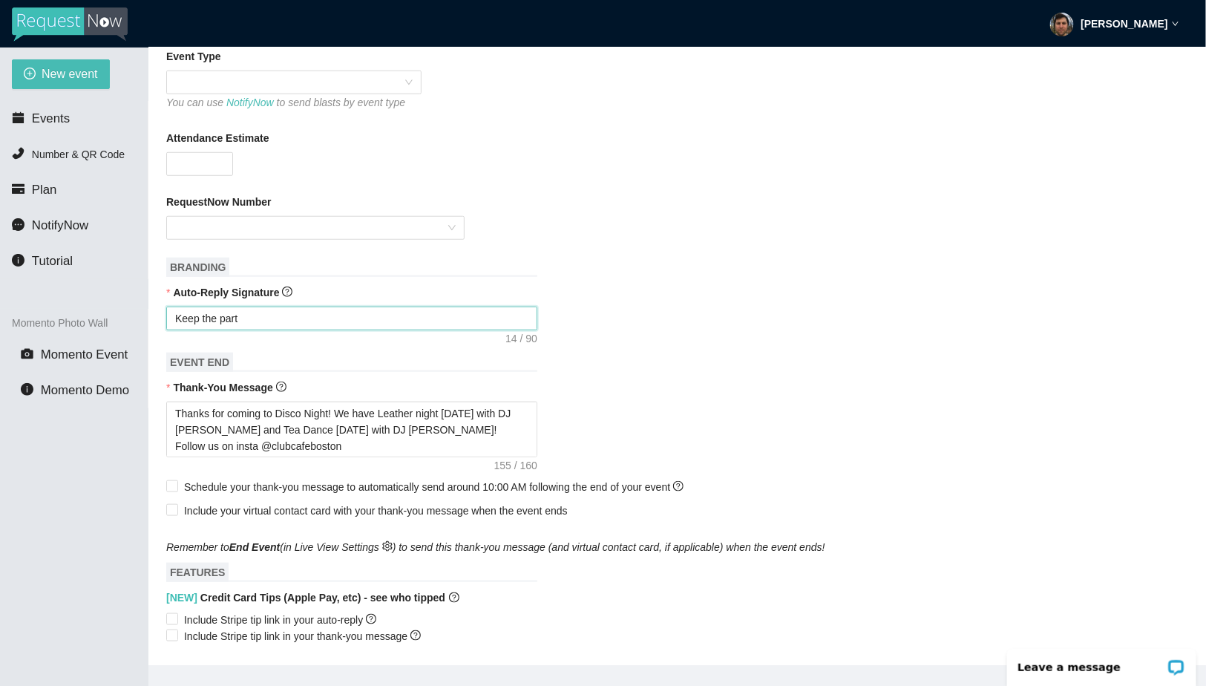
type textarea "Keep the par"
type textarea "Keep the pary"
type textarea "Keep the par"
type textarea "Keep the part"
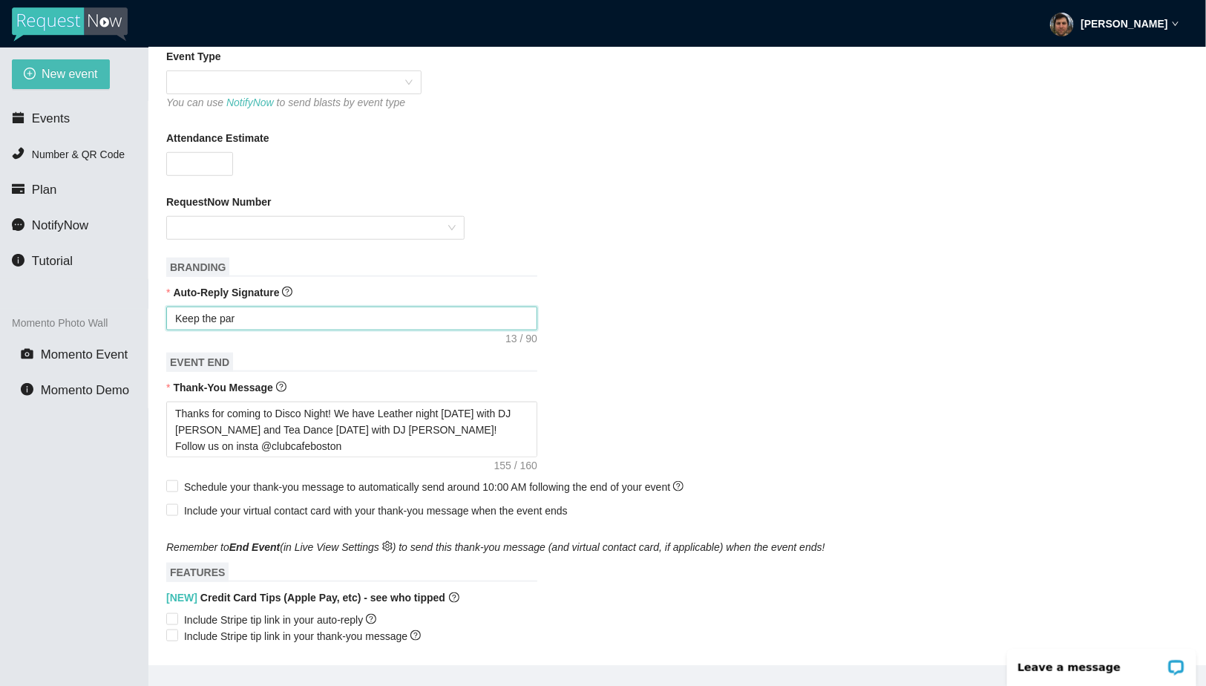
type textarea "Keep the part"
type textarea "Keep the party"
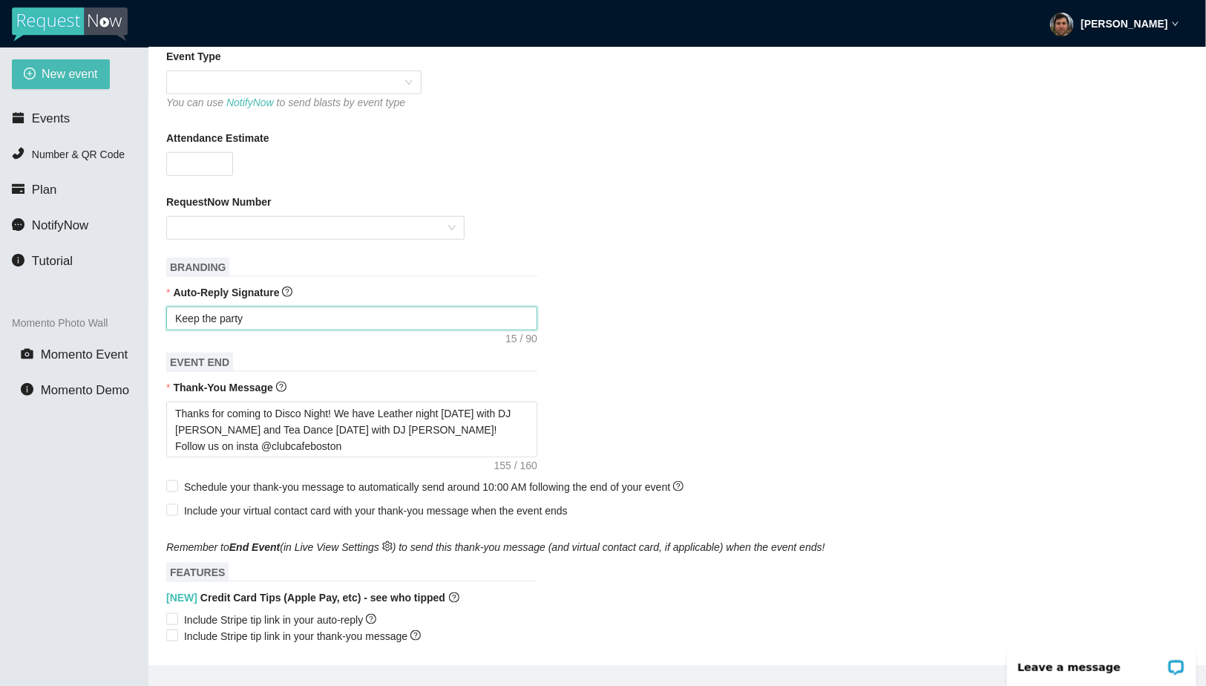
type textarea "Keep the party g"
type textarea "Keep the party go"
type textarea "Keep the party goo"
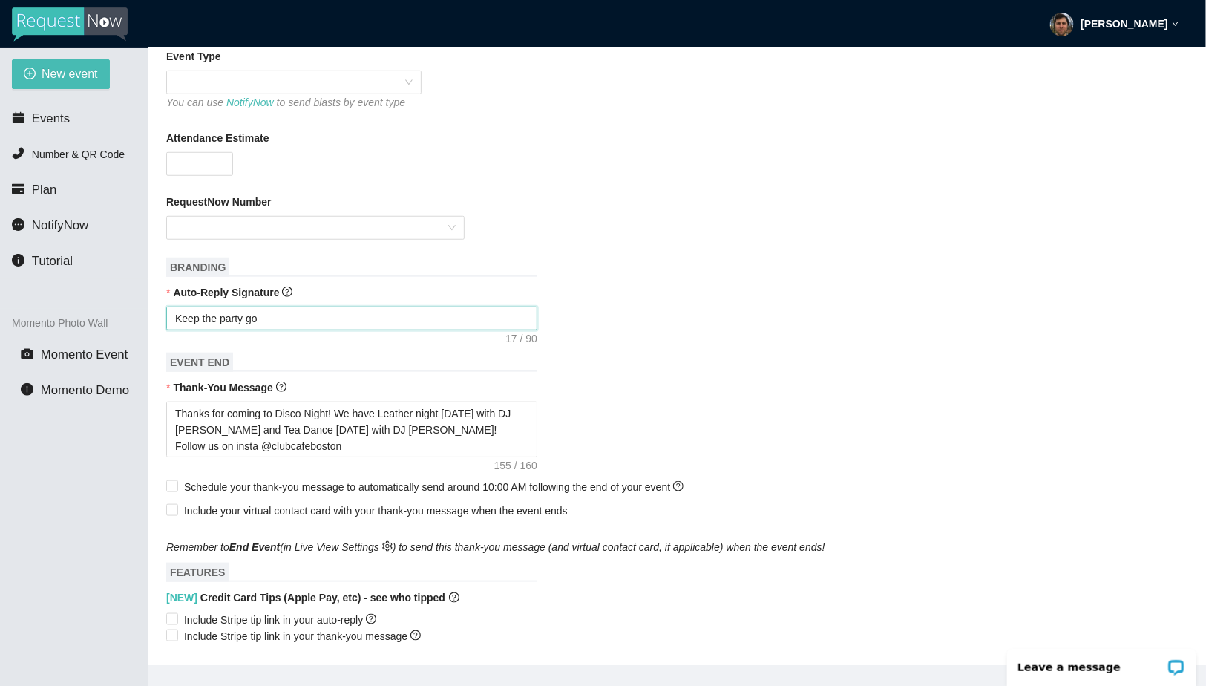
type textarea "Keep the party goo"
type textarea "Keep the party go"
type textarea "Keep the party goi"
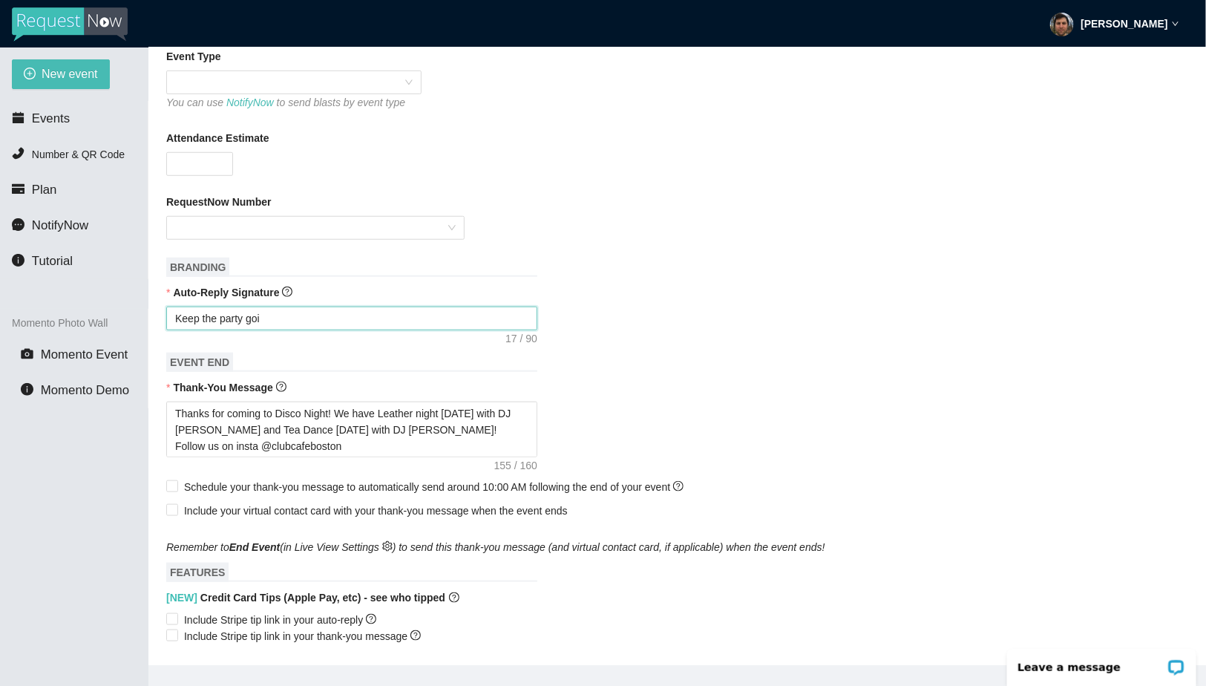
type textarea "Keep the party goin"
type textarea "Keep the party going"
type textarea "Keep the party going!"
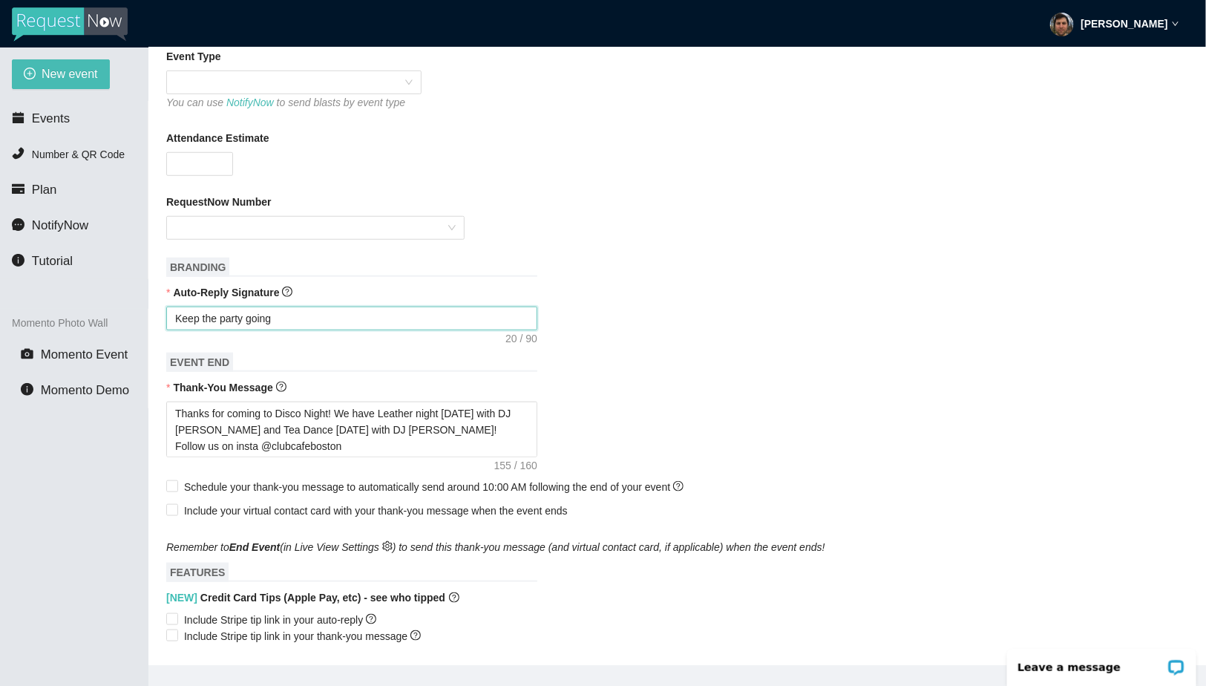
type textarea "Keep the party going!"
type textarea "Keep the party going! F"
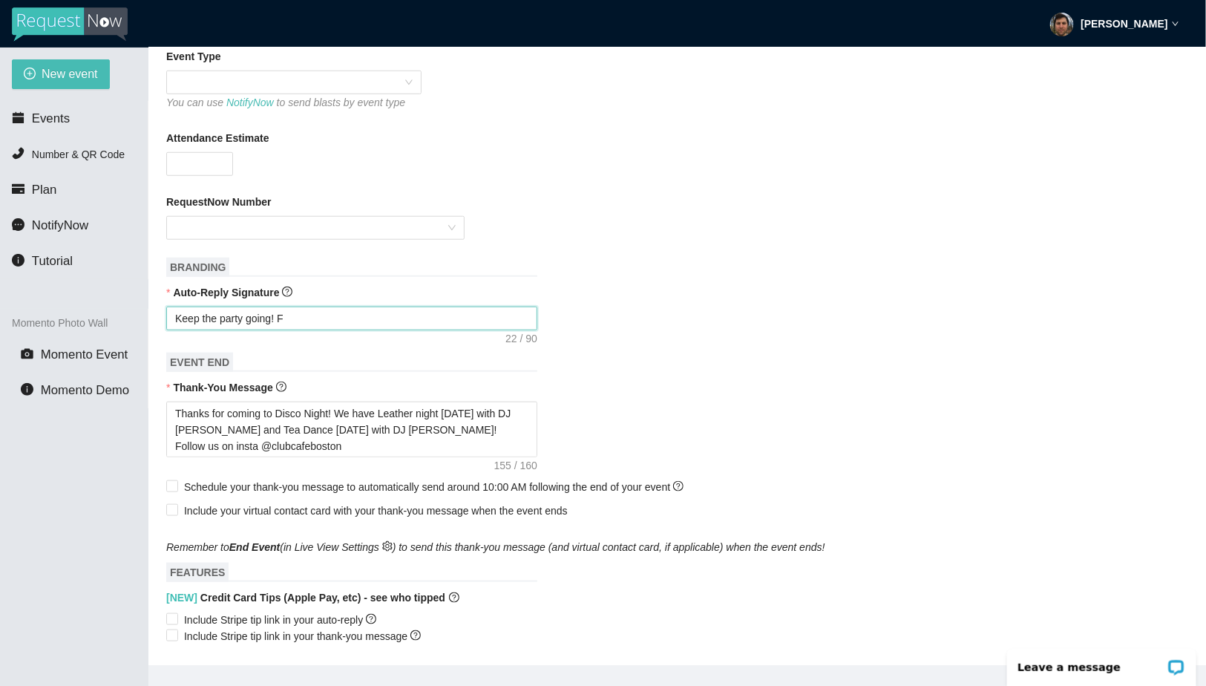
type textarea "Keep the party going! Fo"
type textarea "Keep the party going! Fol"
type textarea "Keep the party going! Foll"
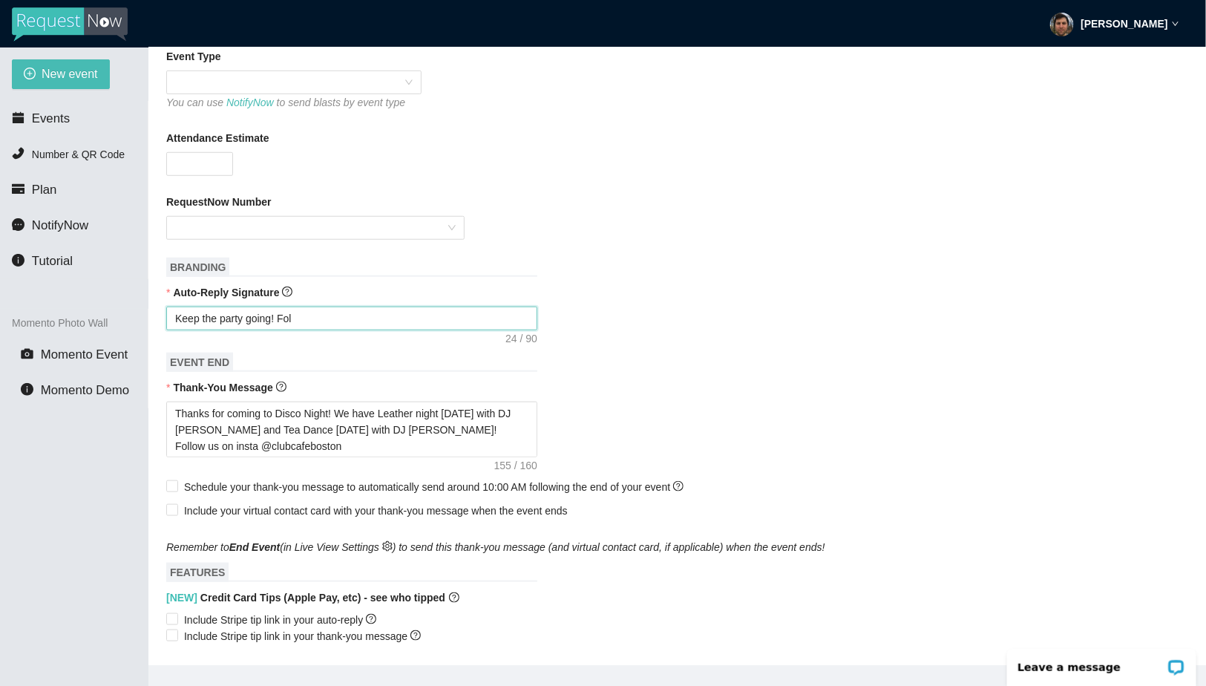
type textarea "Keep the party going! Foll"
type textarea "Keep the party going! Follo"
type textarea "Keep the party going! Follow"
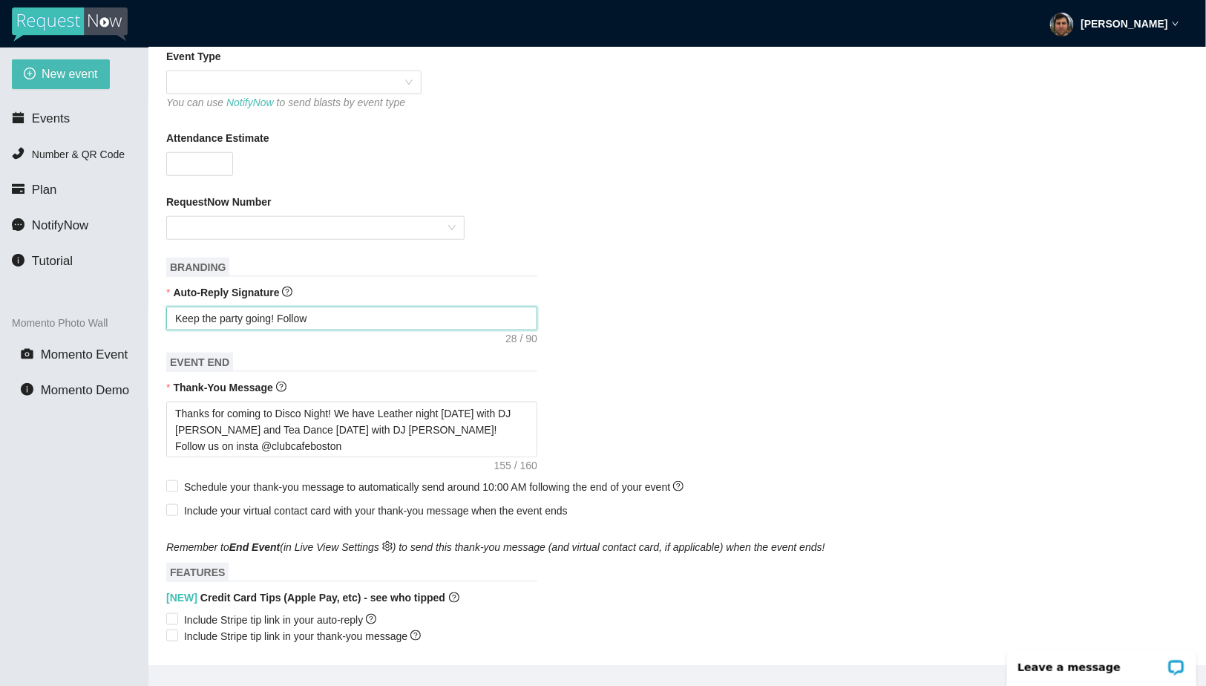
type textarea "Keep the party going! Follo"
type textarea "Keep the party going! Foll"
type textarea "Keep the party going! Fol"
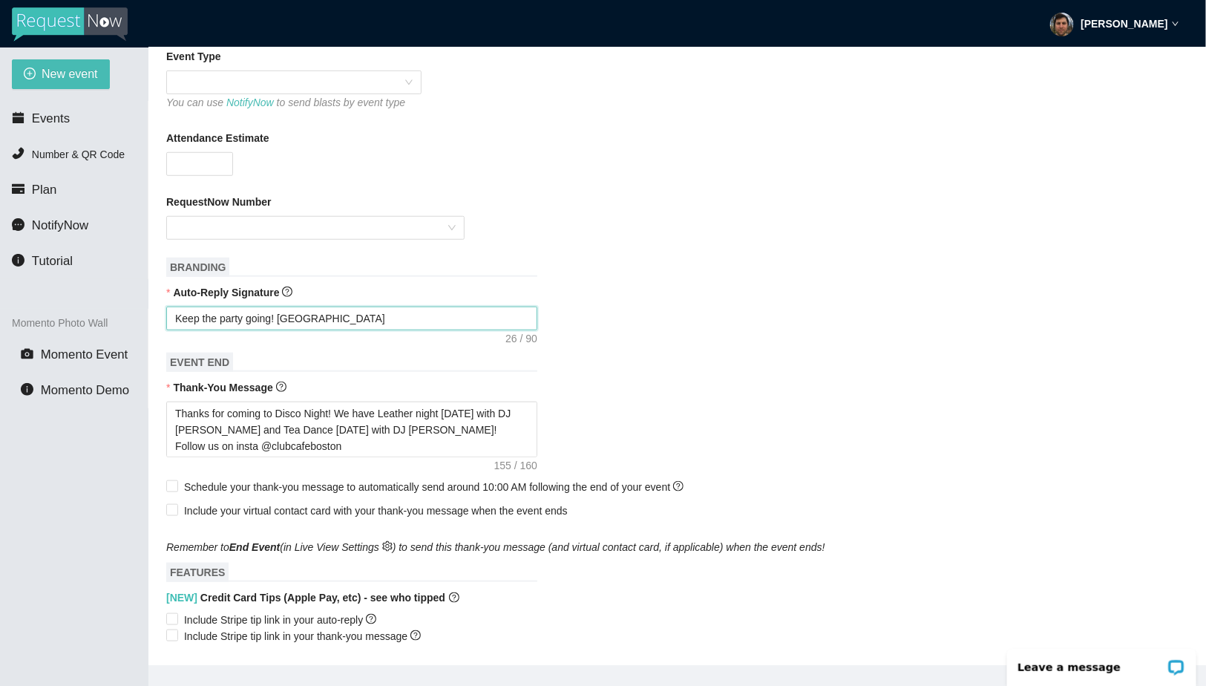
type textarea "Keep the party going! Fol"
type textarea "Keep the party going! Fo"
type textarea "Keep the party going! F"
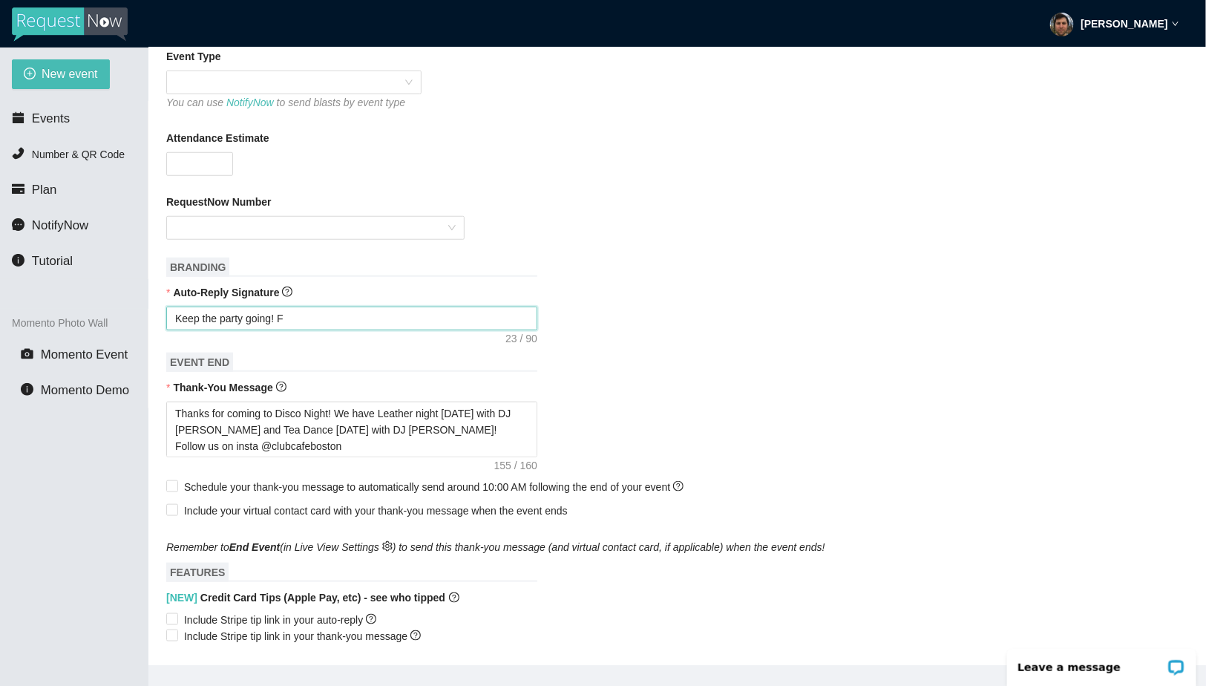
type textarea "Keep the party going!"
type textarea "Keep the party going! h"
type textarea "Keep the party going! hi"
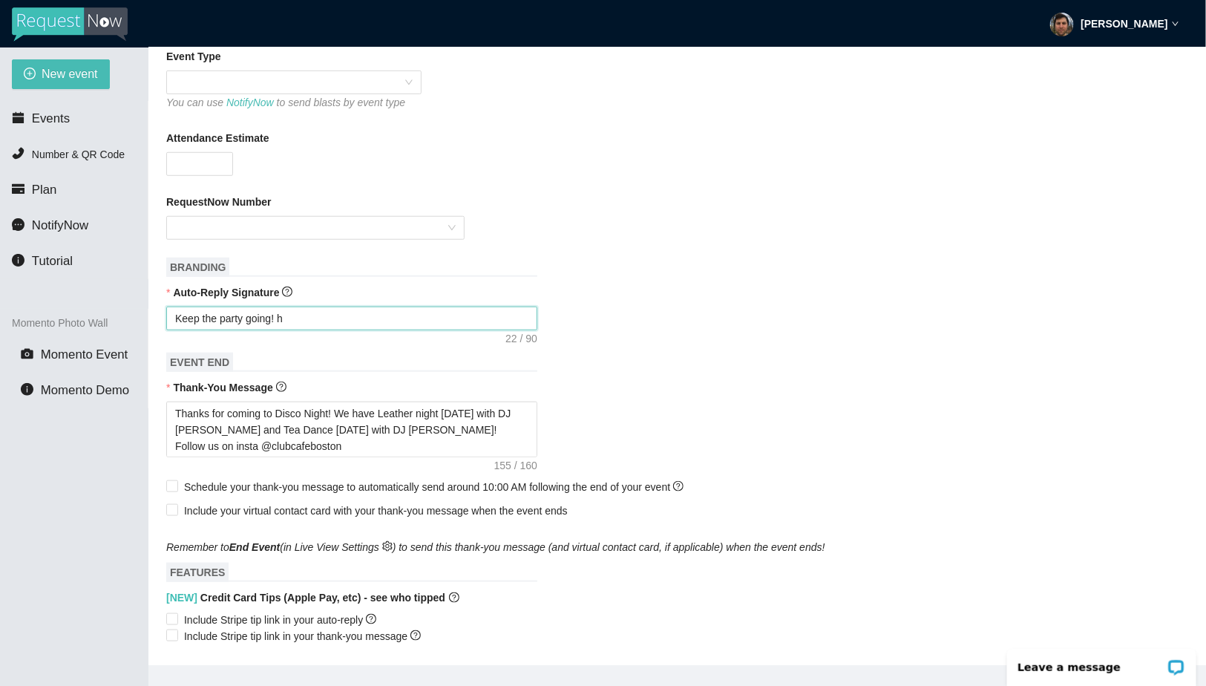
type textarea "Keep the party going! hi"
type textarea "Keep the party going! hit"
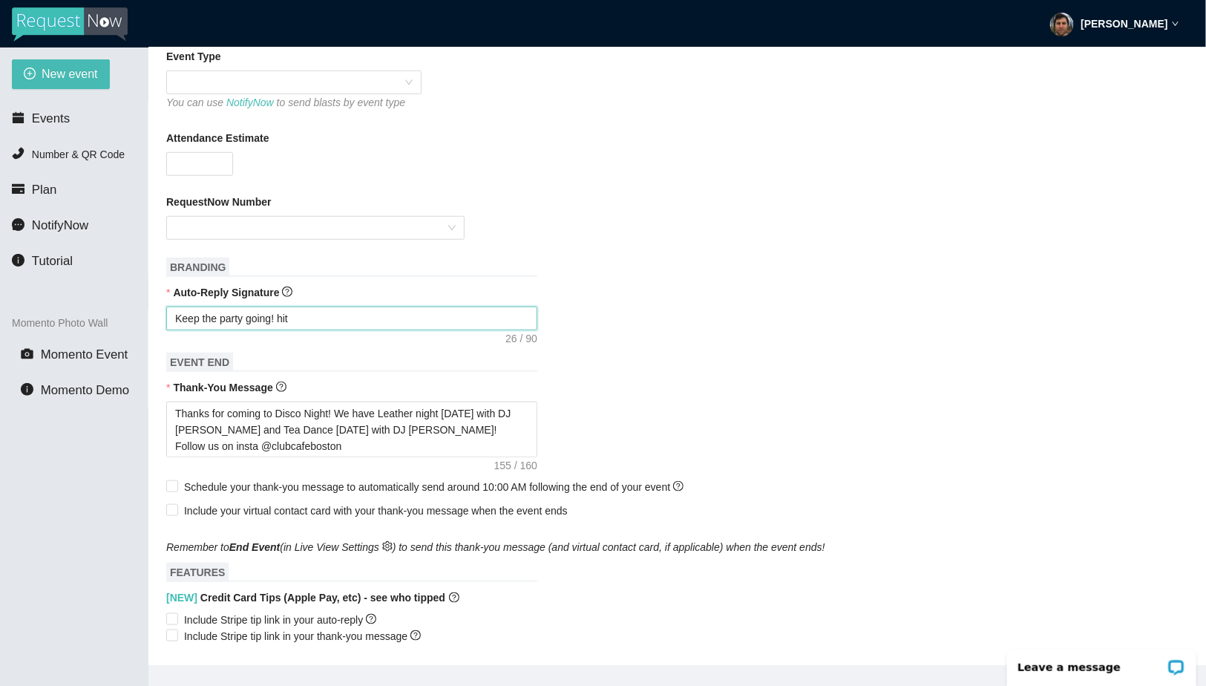
type textarea "Keep the party going! hit m"
type textarea "Keep the party going! hit me"
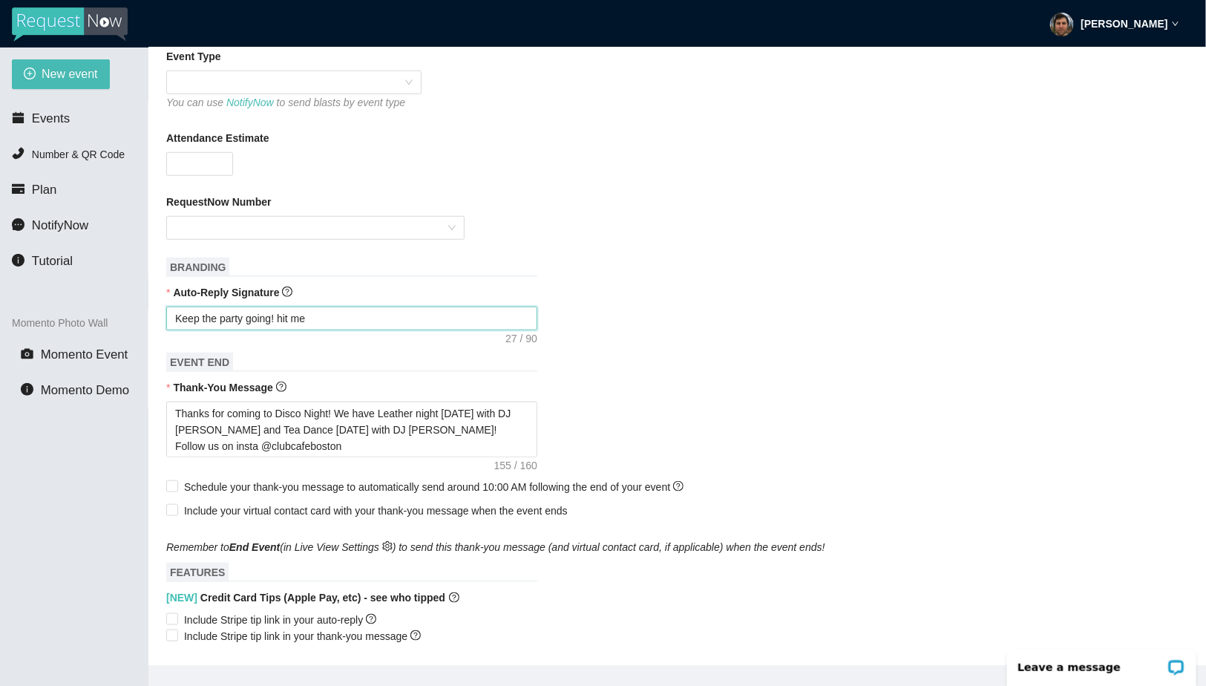
type textarea "Keep the party going! hit me"
type textarea "Keep the party going! hit me w"
type textarea "Keep the party going! hit me wi"
type textarea "Keep the party going! hit me wiht"
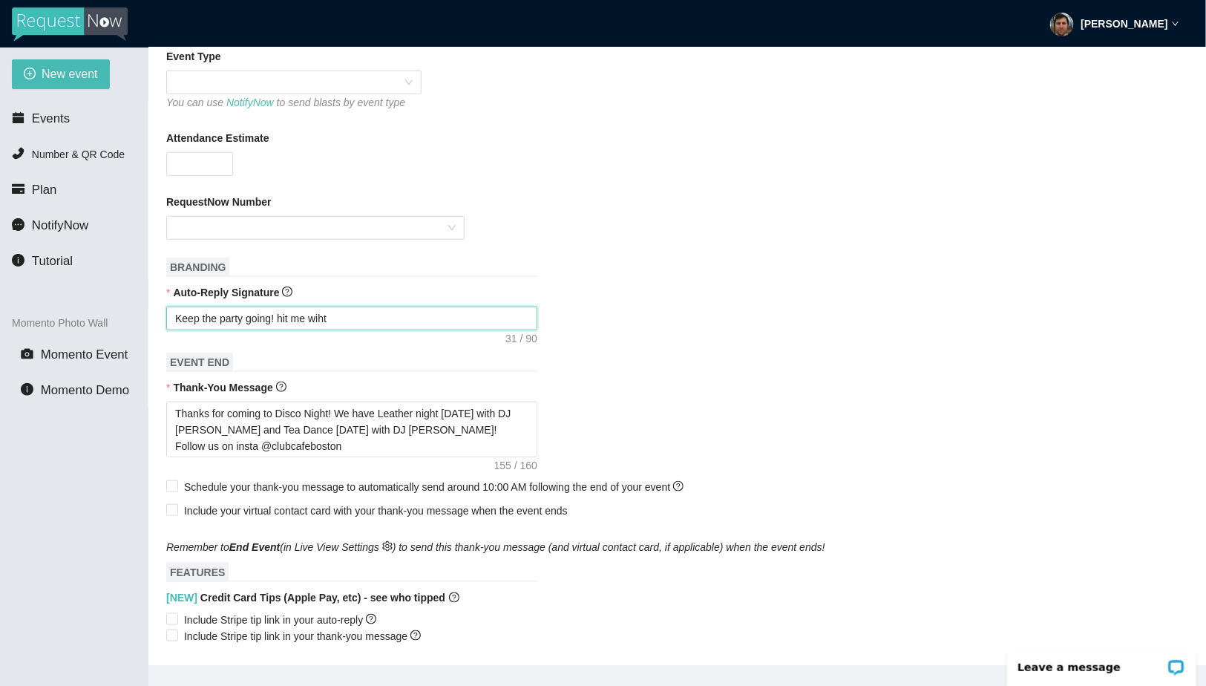
type textarea "Keep the party going! hit me wiht"
type textarea "Keep the party going! hit me wiht a"
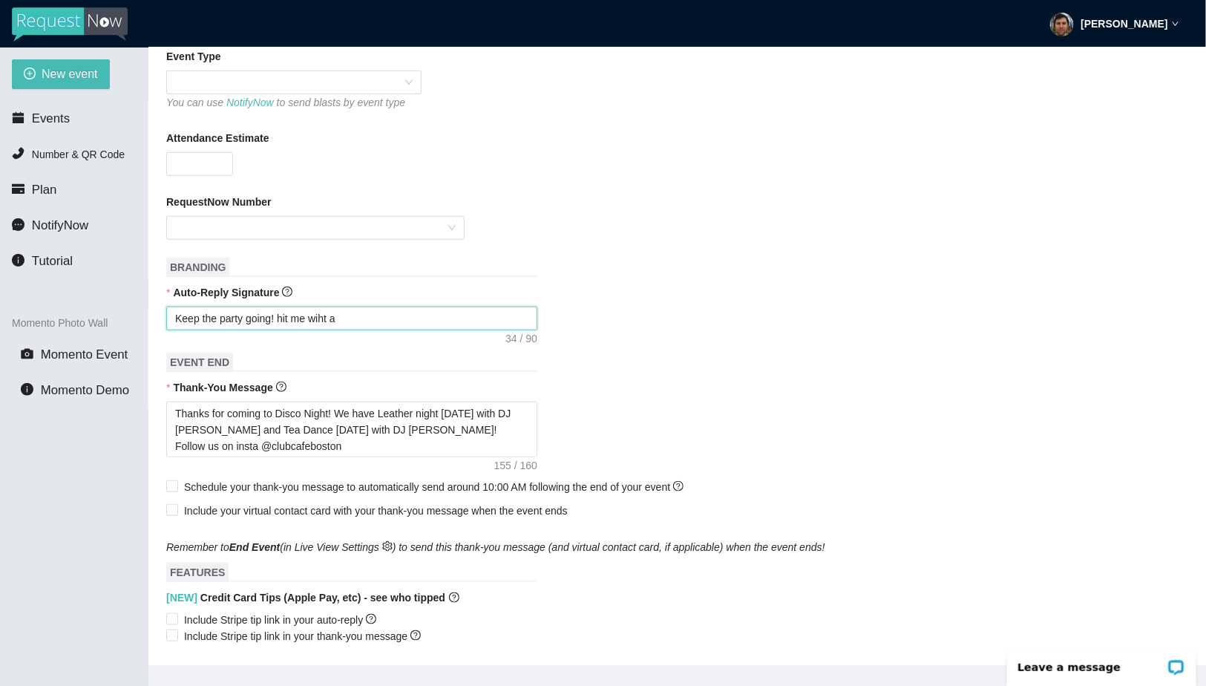
type textarea "Keep the party going! hit me wiht a"
type textarea "Keep the party going! hit me wiht a t"
type textarea "Keep the party going! hit me wiht a"
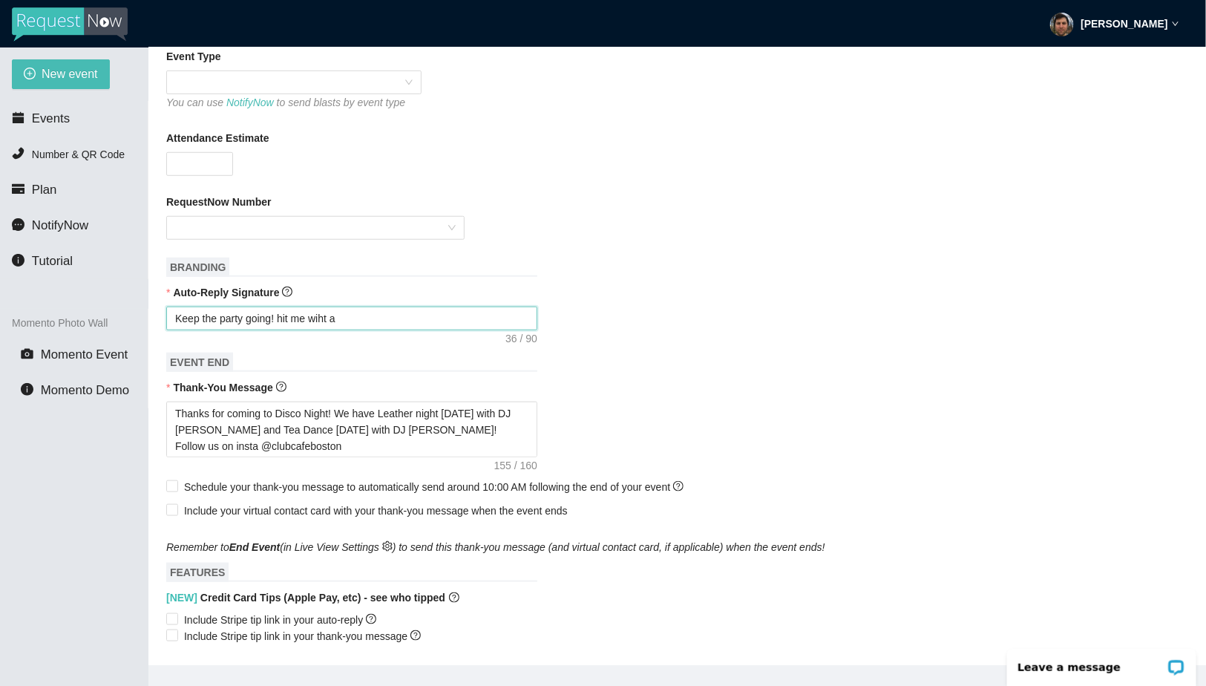
type textarea "Keep the party going! hit me wiht a"
type textarea "Keep the party going! hit me wiht"
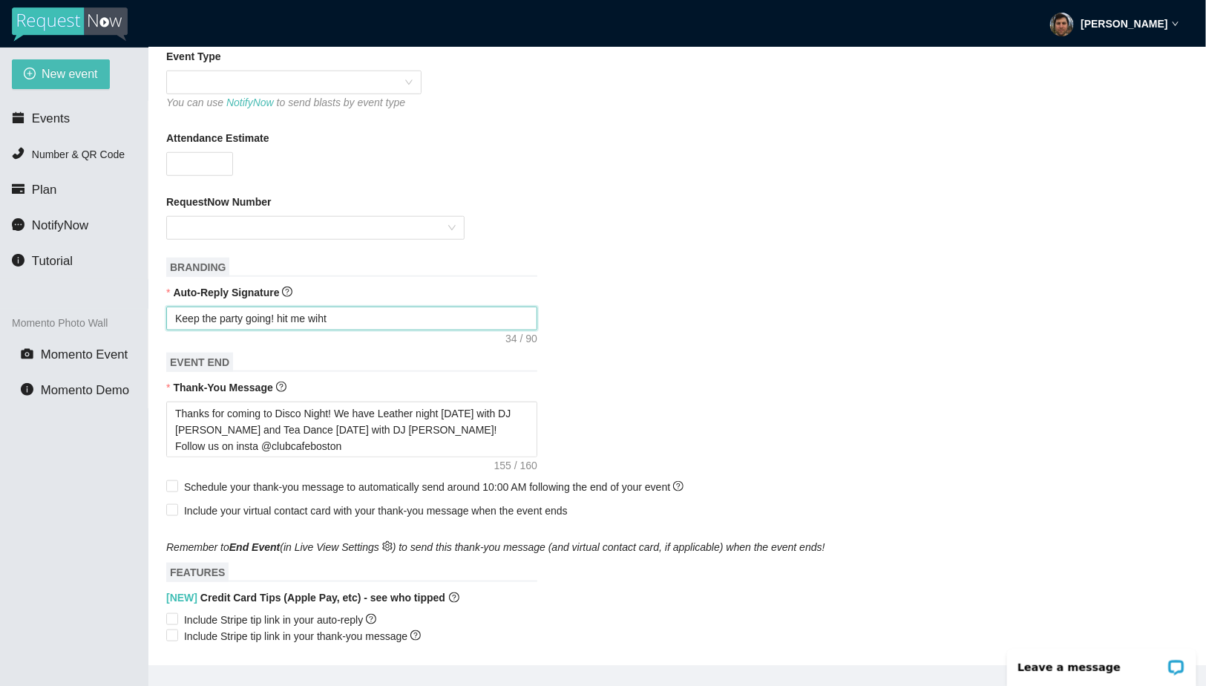
type textarea "Keep the party going! hit me wiht"
type textarea "Keep the party going! hit me wih"
type textarea "Keep the party going! hit me wi"
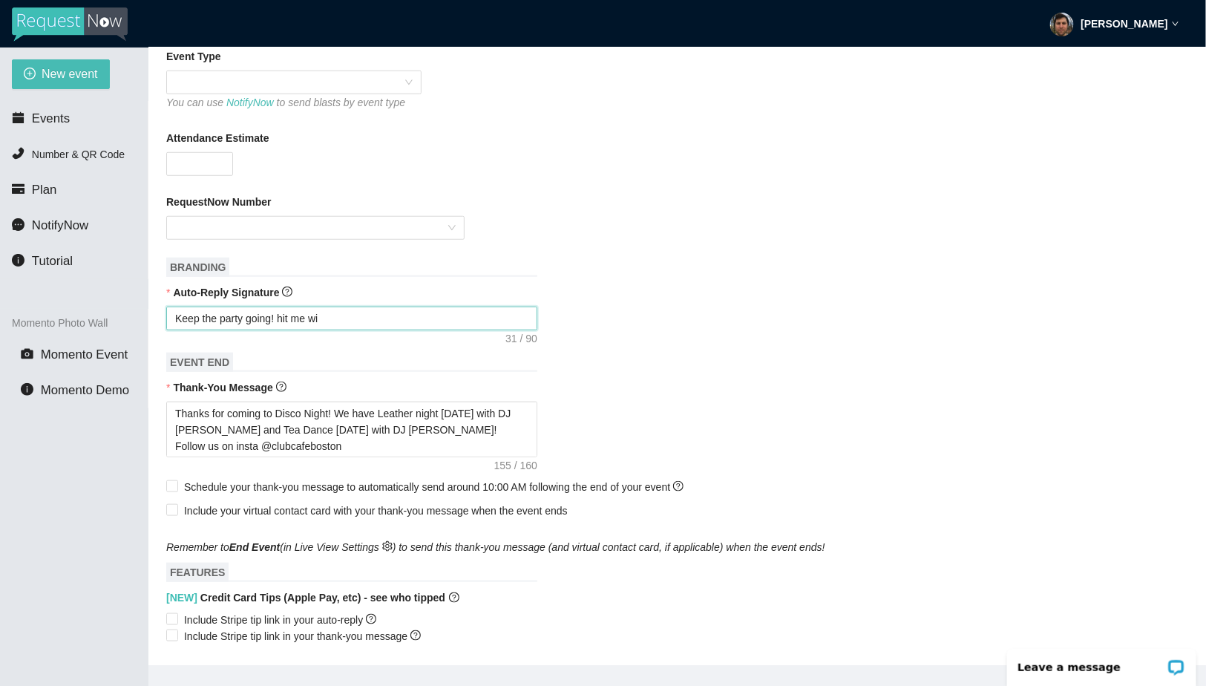
type textarea "Keep the party going! hit me wit"
type textarea "Keep the party going! hit me with"
type textarea "Keep the party going! hit me with a"
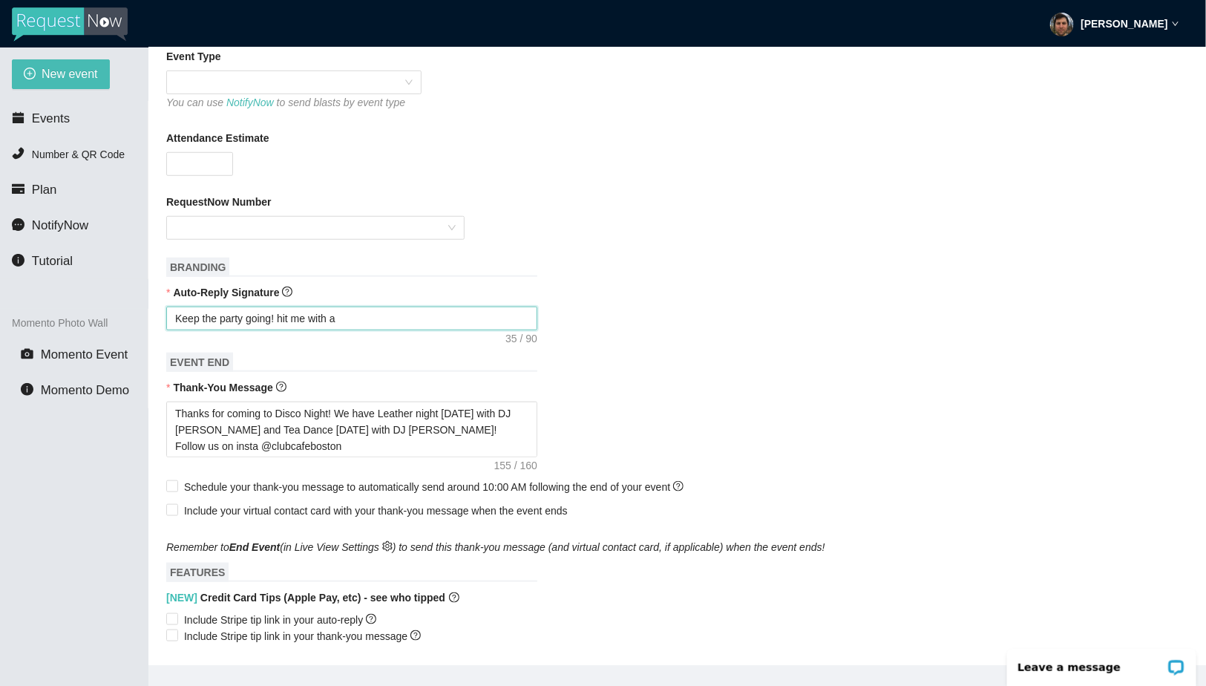
type textarea "Keep the party going! hit me with a"
type textarea "Keep the party going! hit me with a t"
type textarea "Keep the party going! hit me with a ti"
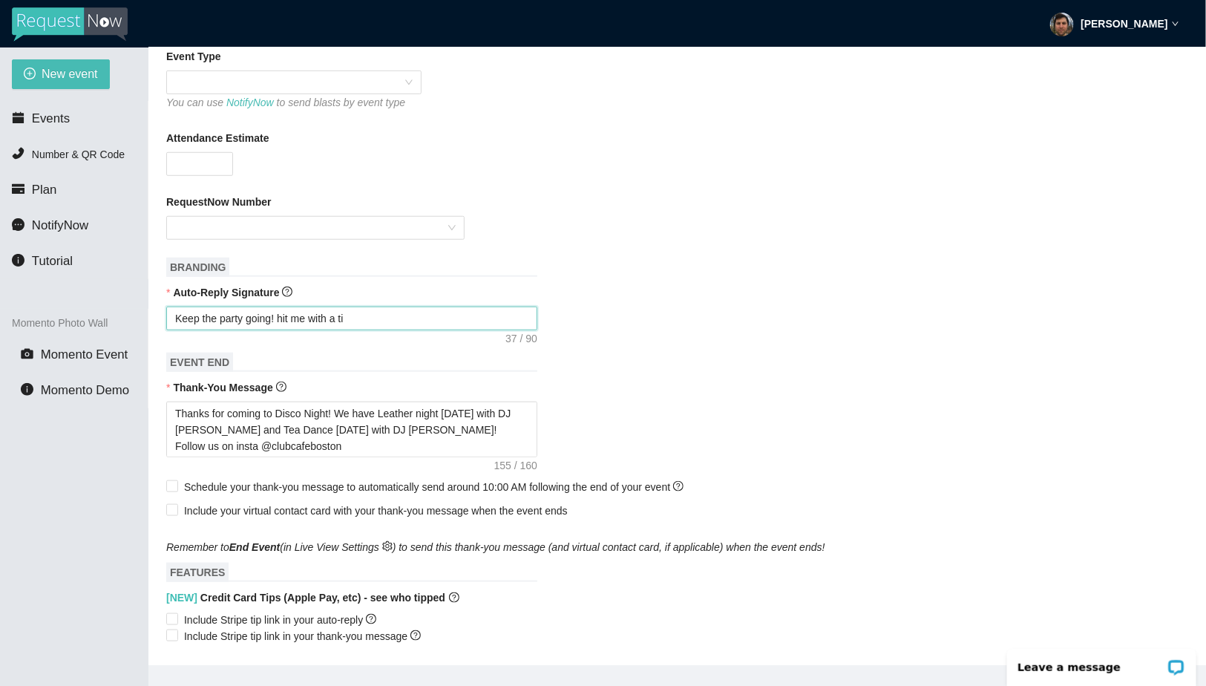
type textarea "Keep the party going! hit me with a tip"
type textarea "Keep the party going! hit me with a tip :"
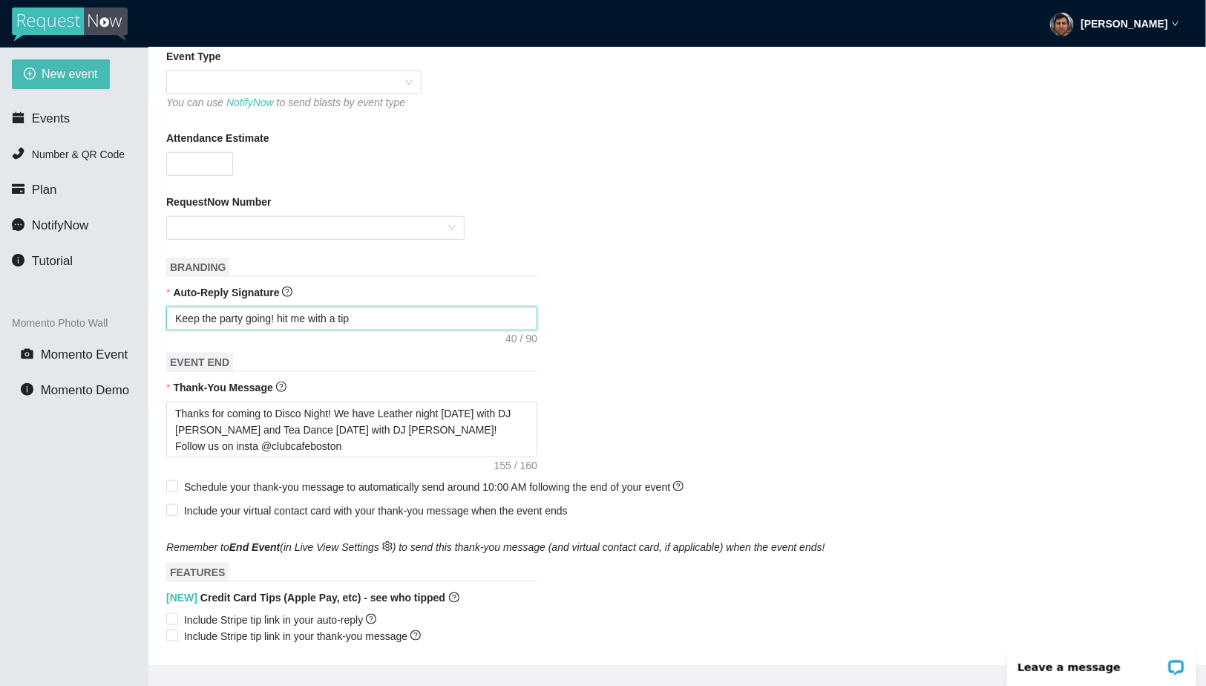
type textarea "Keep the party going! hit me with a tip :"
type textarea "Keep the party going! hit me with a tip :)"
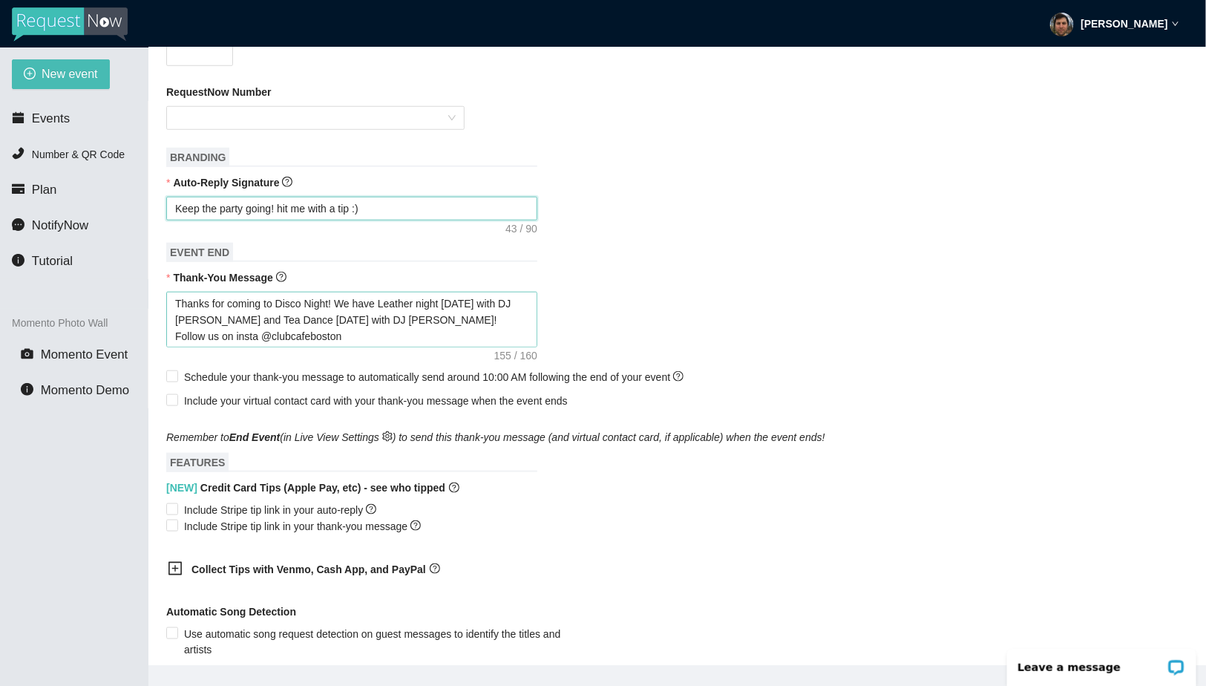
scroll to position [654, 0]
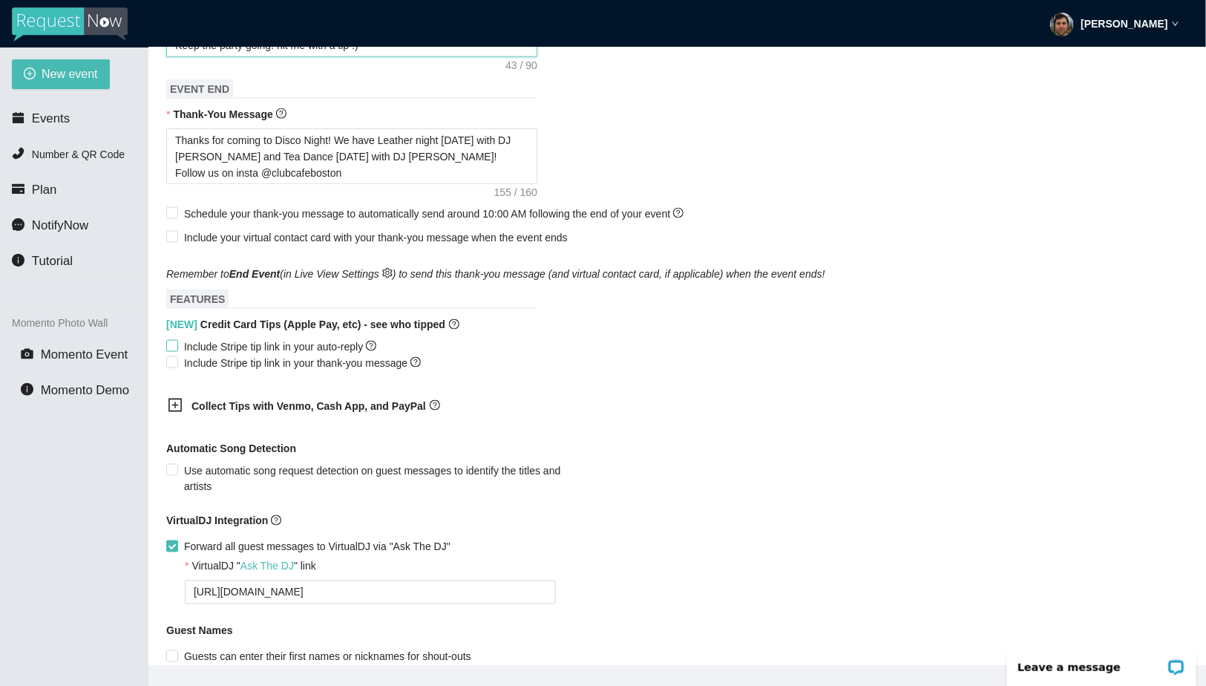
type textarea "Keep the party going! hit me with a tip :)"
click at [246, 355] on span "Include Stripe tip link in your auto-reply" at bounding box center [280, 346] width 204 height 16
click at [177, 350] on input "Include Stripe tip link in your auto-reply" at bounding box center [171, 345] width 10 height 10
checkbox input "true"
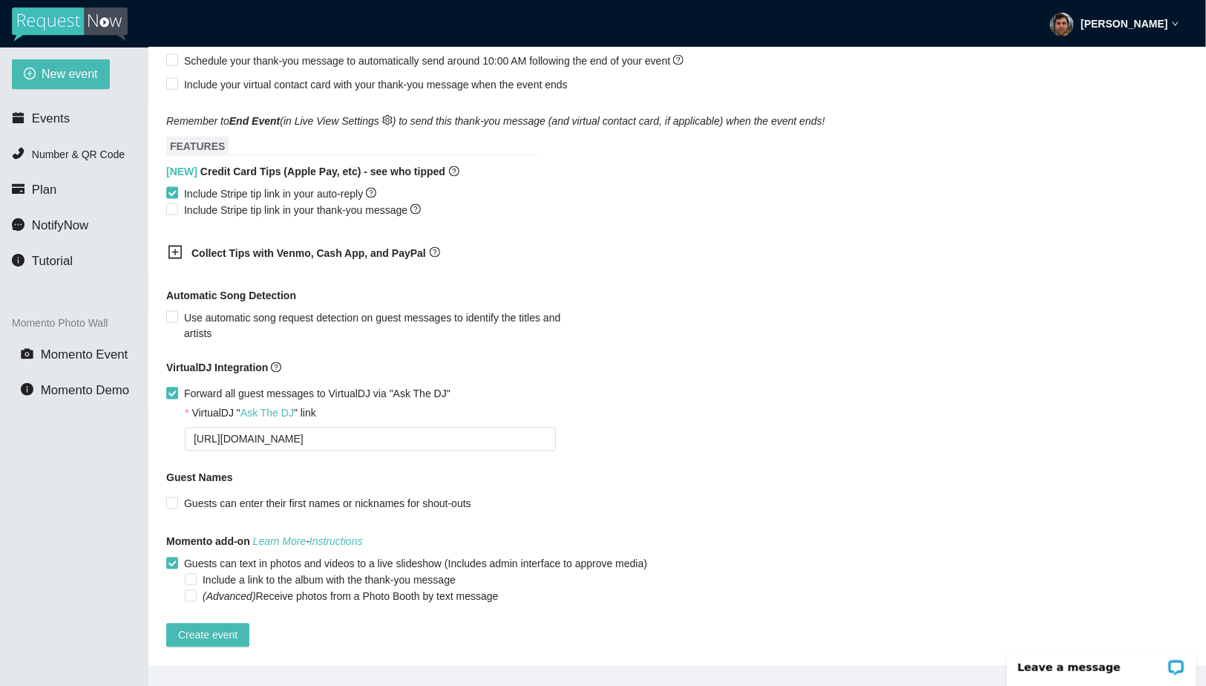
click at [294, 386] on span "Forward all guest messages to VirtualDJ via "Ask The DJ"" at bounding box center [317, 394] width 278 height 16
click at [177, 387] on input "Forward all guest messages to VirtualDJ via "Ask The DJ"" at bounding box center [171, 392] width 10 height 10
checkbox input "false"
type textarea "[URL][DOMAIN_NAME]"
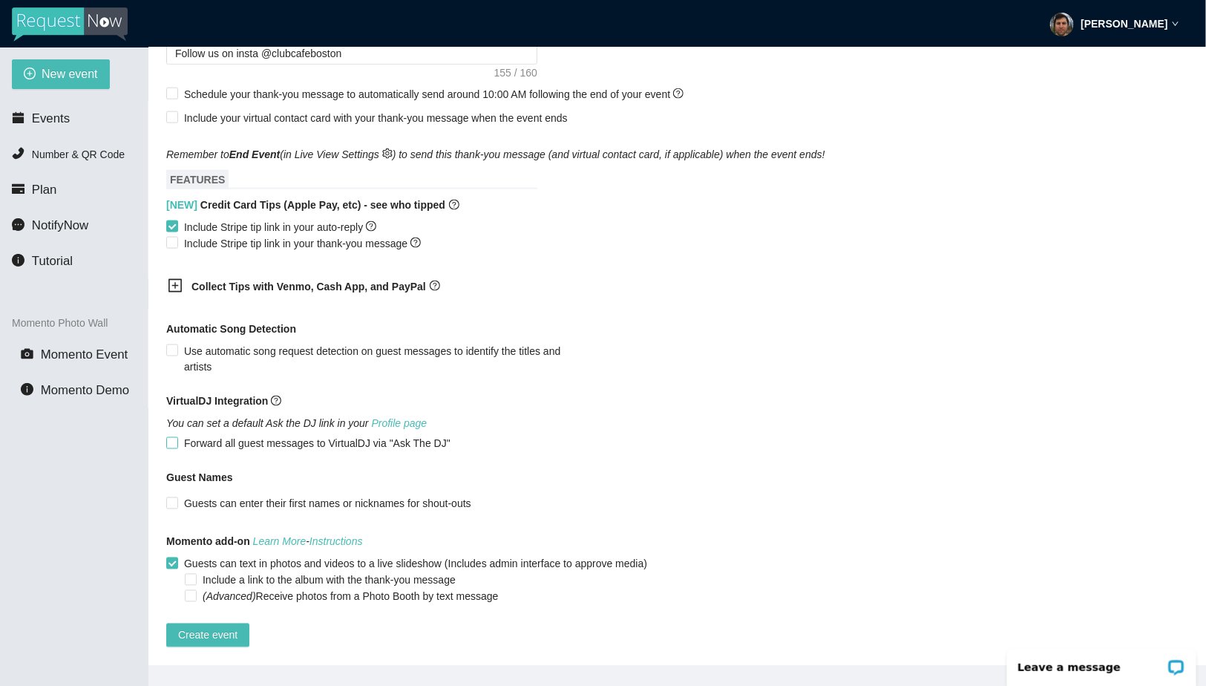
scroll to position [802, 0]
click at [197, 556] on span "Guests can text in photos and videos to a live slideshow (Includes admin interf…" at bounding box center [415, 564] width 475 height 16
click at [177, 557] on input "Guests can text in photos and videos to a live slideshow (Includes admin interf…" at bounding box center [171, 562] width 10 height 10
checkbox input "false"
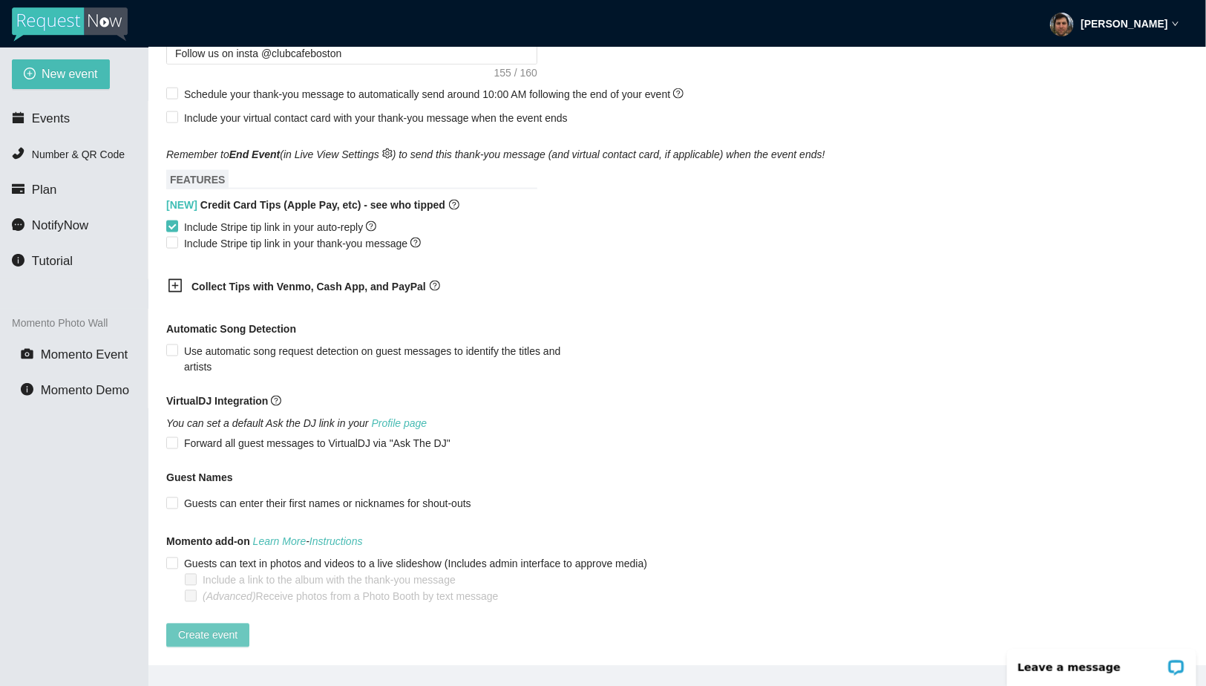
click at [197, 627] on span "Create event" at bounding box center [207, 635] width 59 height 16
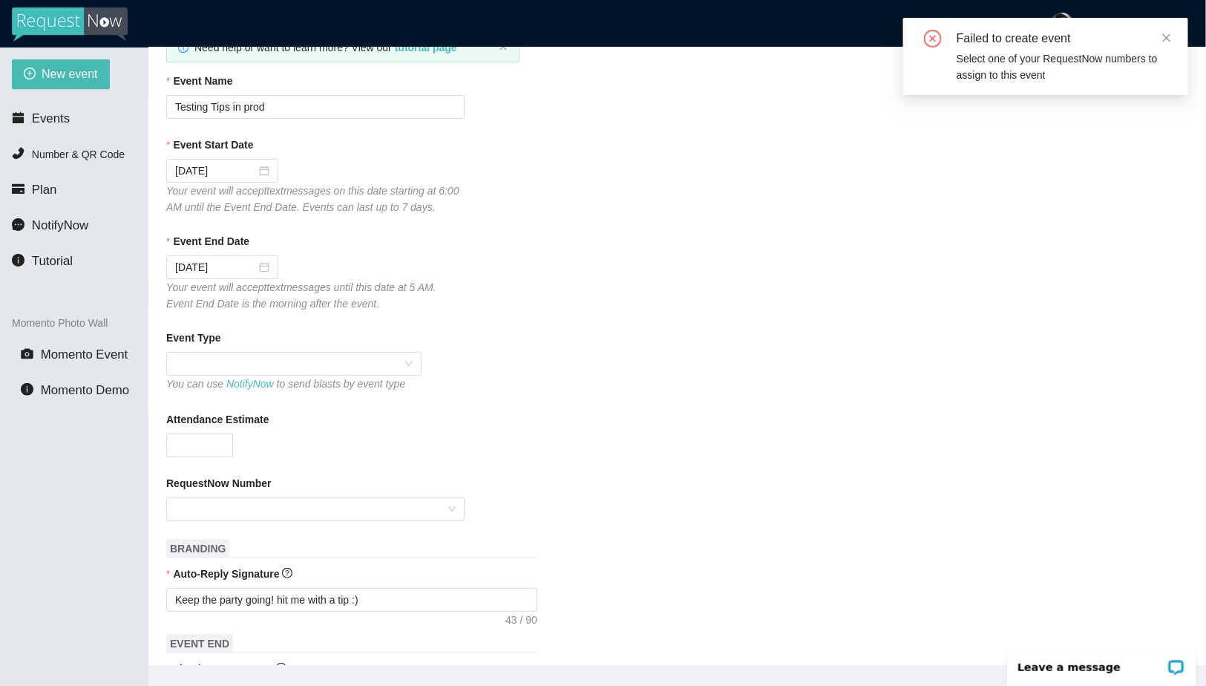
scroll to position [0, 0]
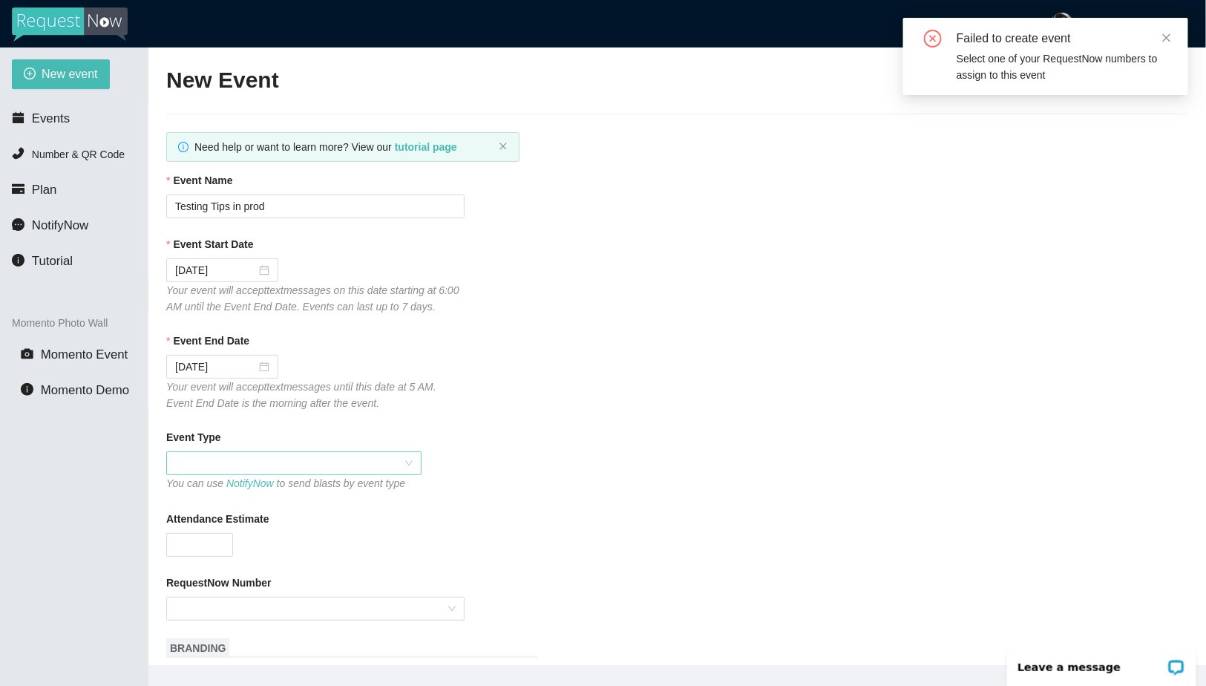
click at [261, 474] on span at bounding box center [294, 463] width 238 height 22
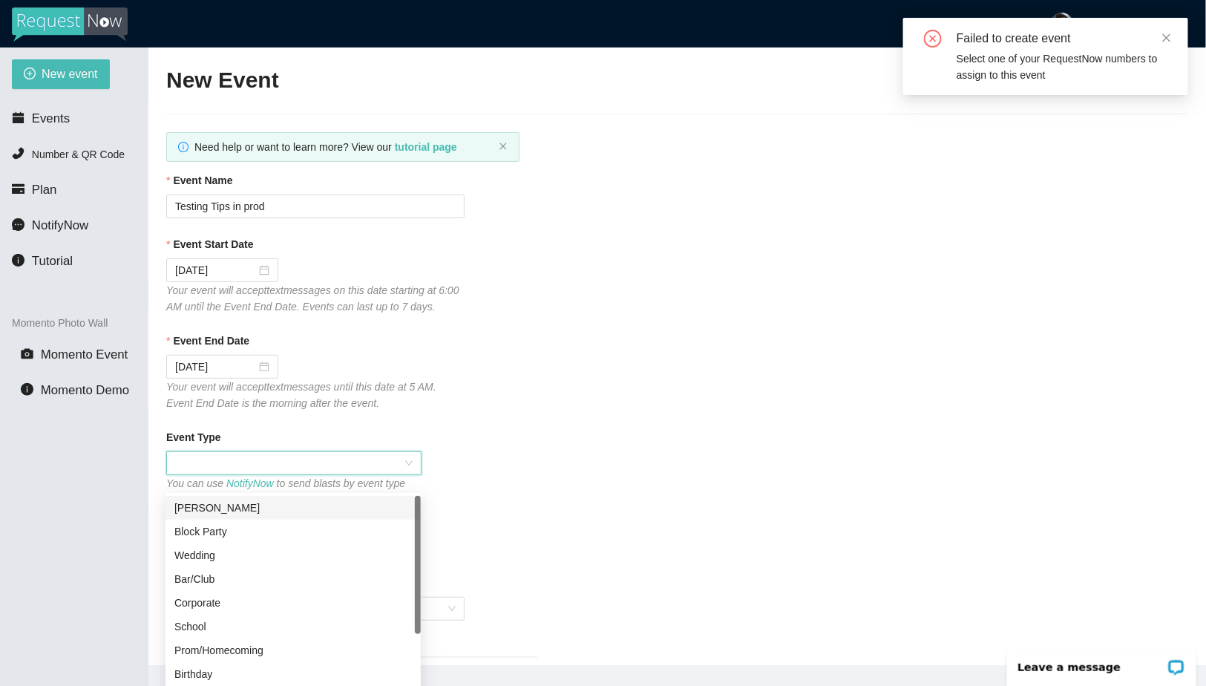
click at [408, 355] on div "Event End Date" at bounding box center [677, 344] width 1022 height 22
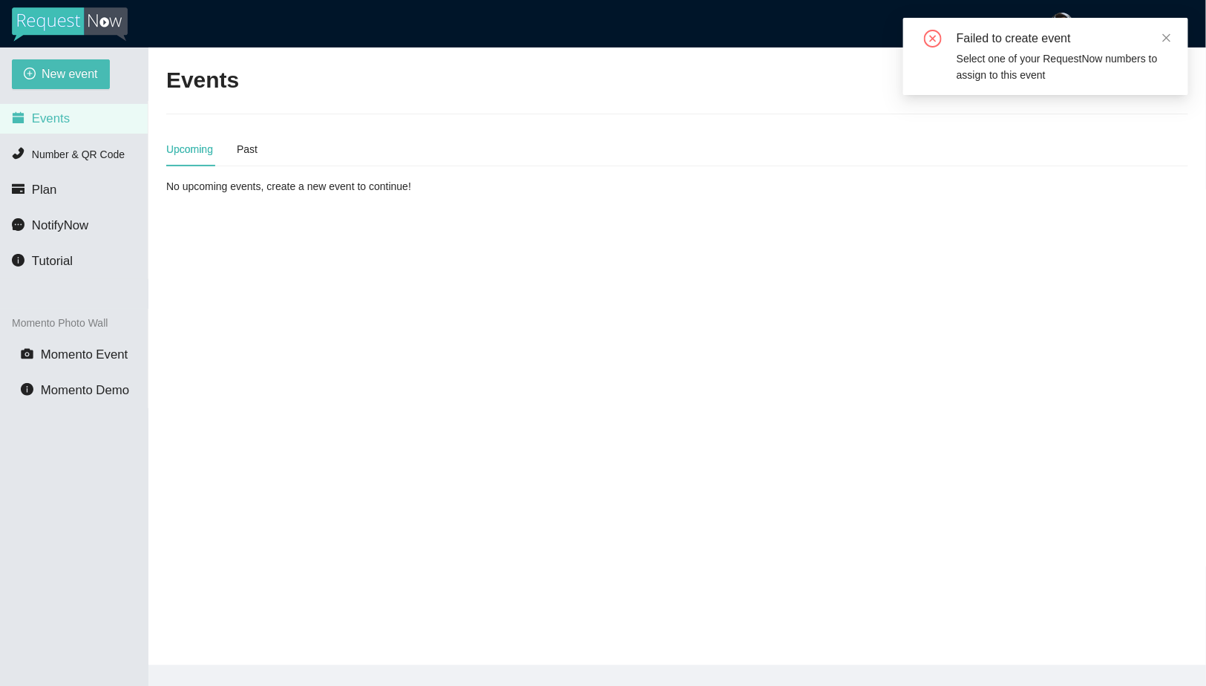
type textarea "[URL][DOMAIN_NAME]"
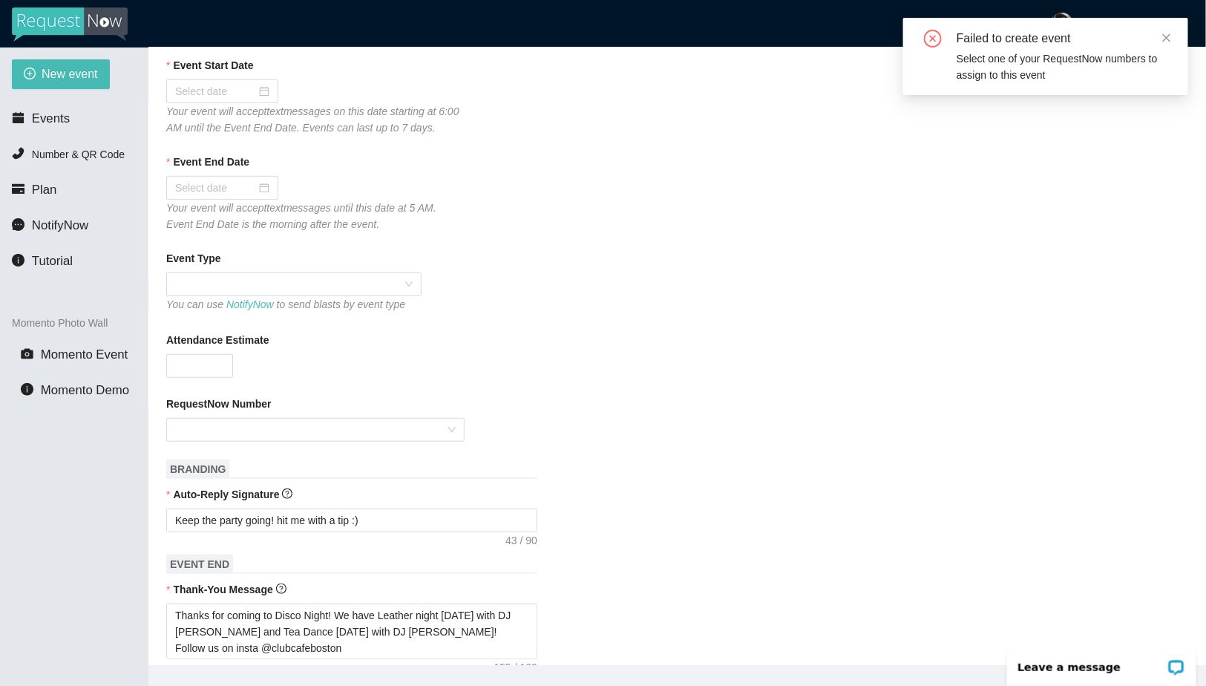
scroll to position [210, 0]
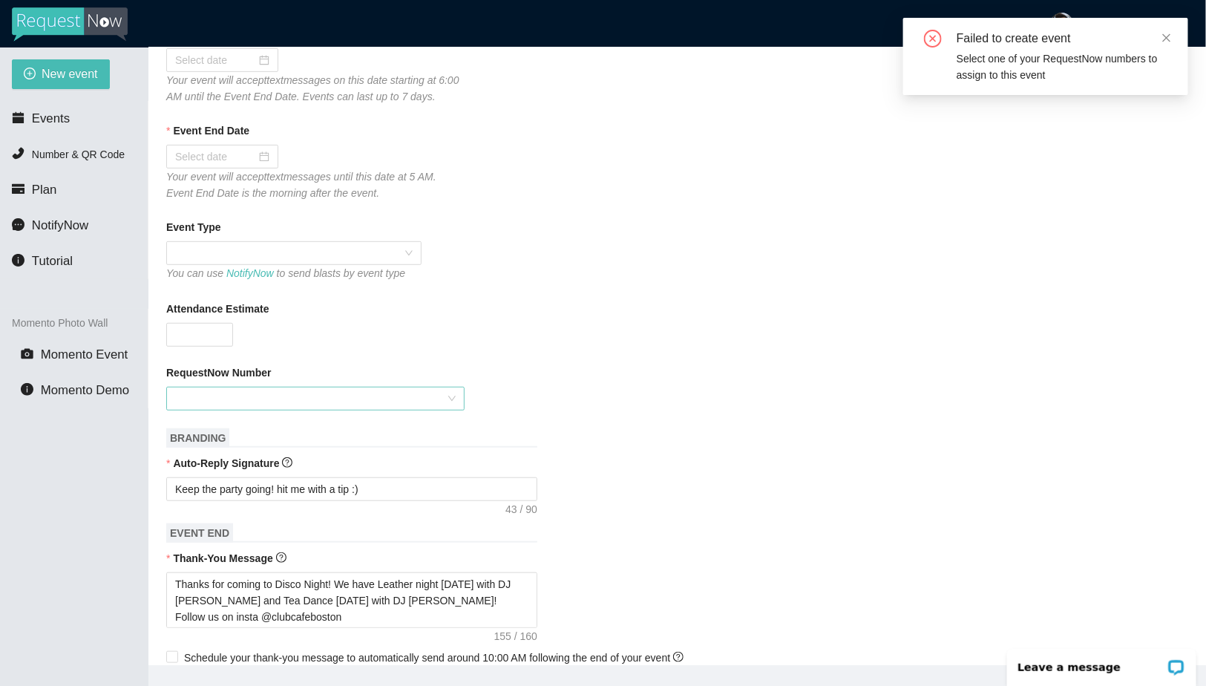
click at [268, 410] on input "RequestNow Number" at bounding box center [310, 398] width 270 height 22
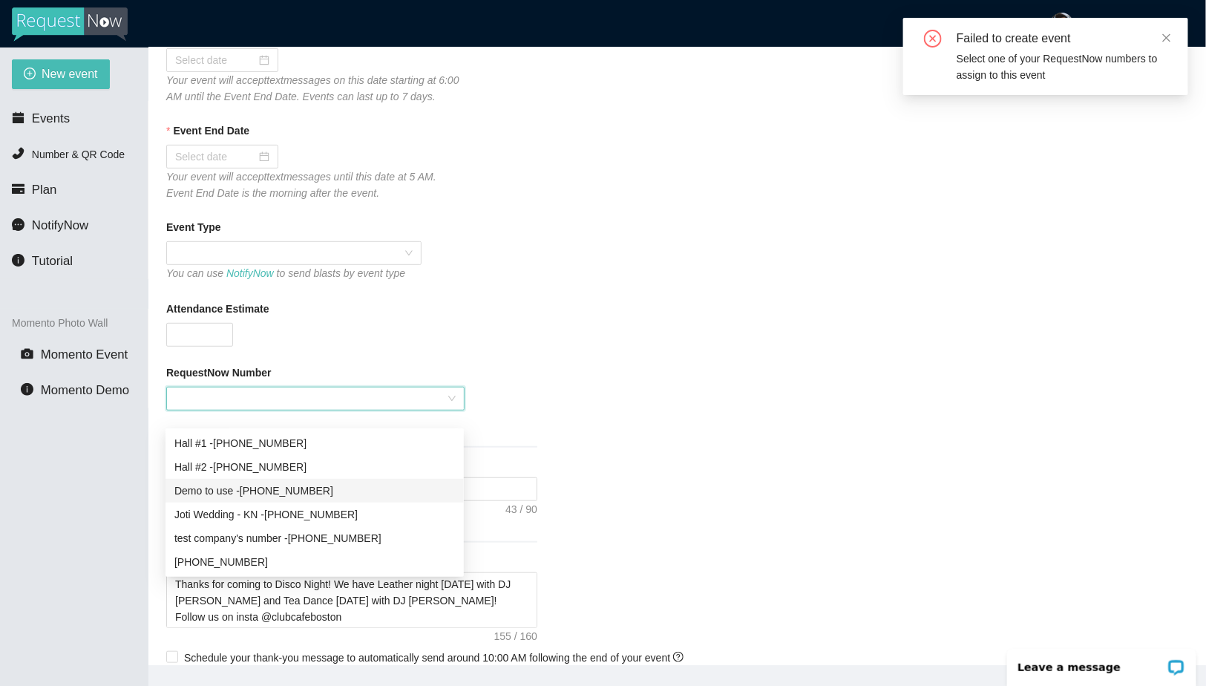
click at [310, 494] on div "Demo to use - (510) 722-1060" at bounding box center [314, 490] width 281 height 16
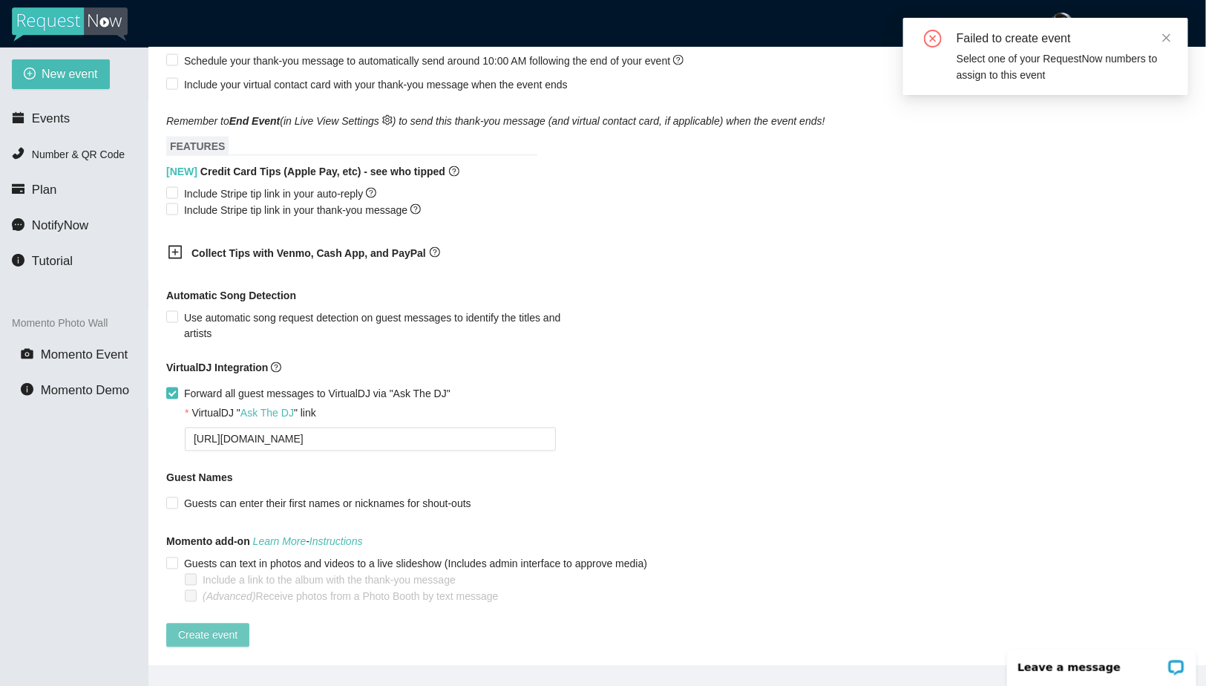
click at [180, 627] on span "Create event" at bounding box center [207, 635] width 59 height 16
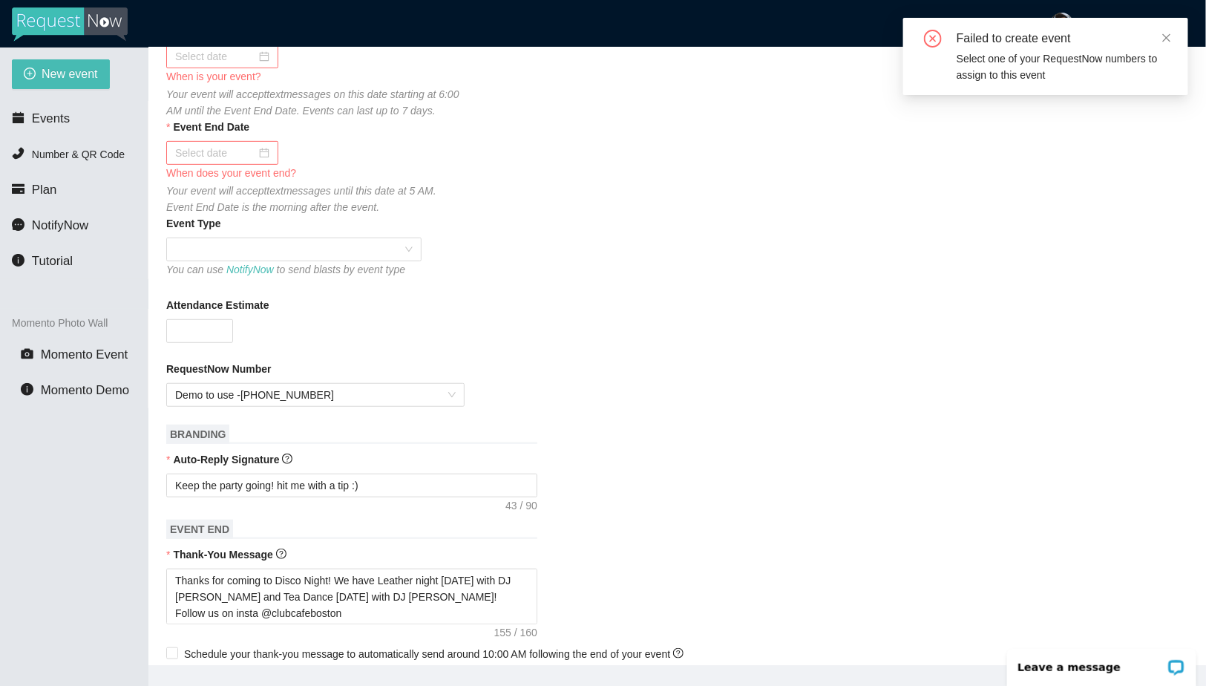
scroll to position [0, 0]
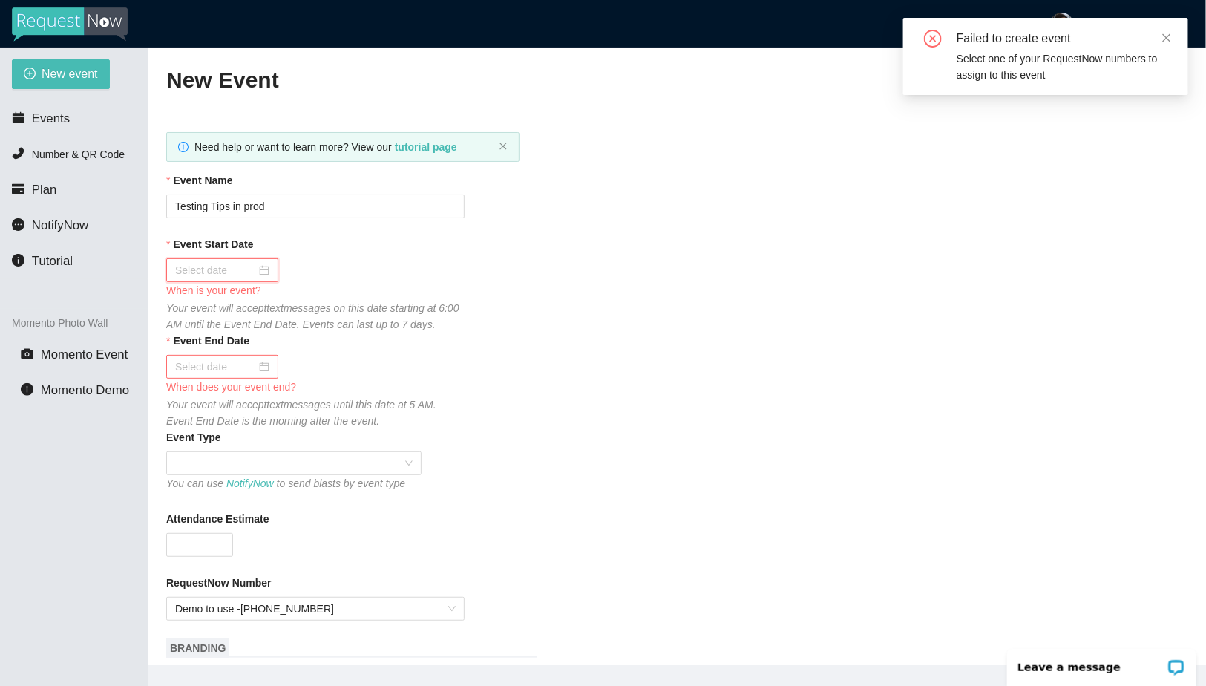
click at [227, 263] on input "Event Start Date" at bounding box center [215, 270] width 81 height 16
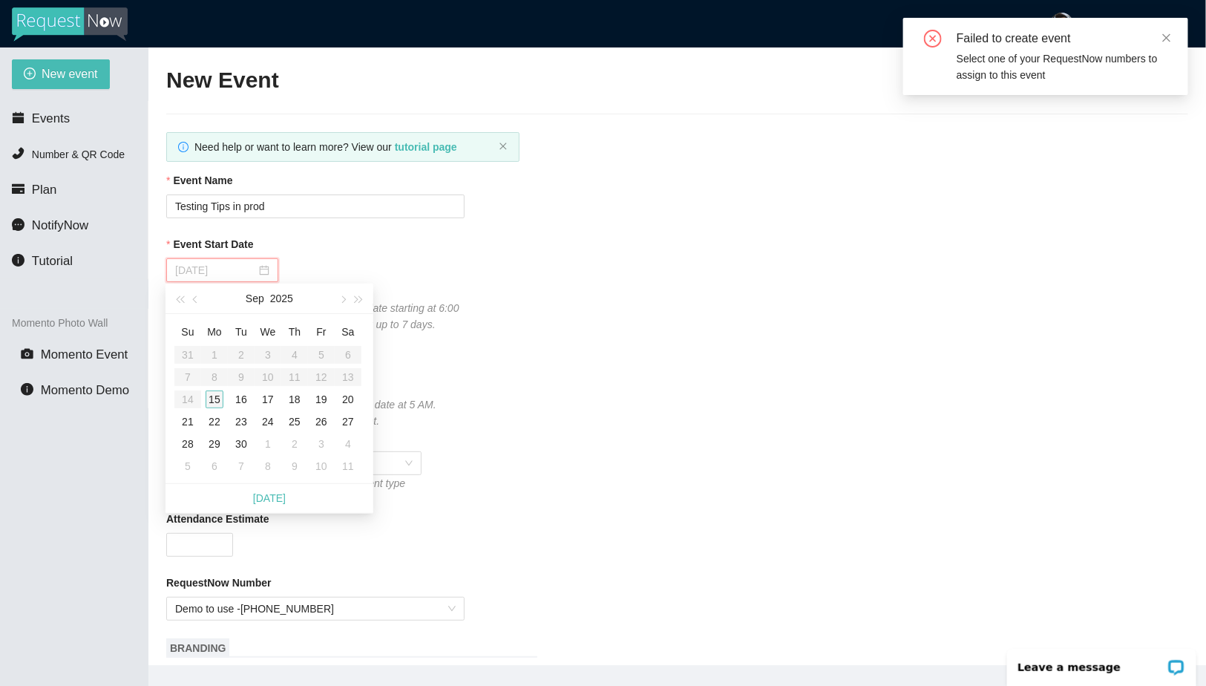
type input "09/15/2025"
click at [220, 400] on div "15" at bounding box center [215, 399] width 18 height 18
type input "09/16/2025"
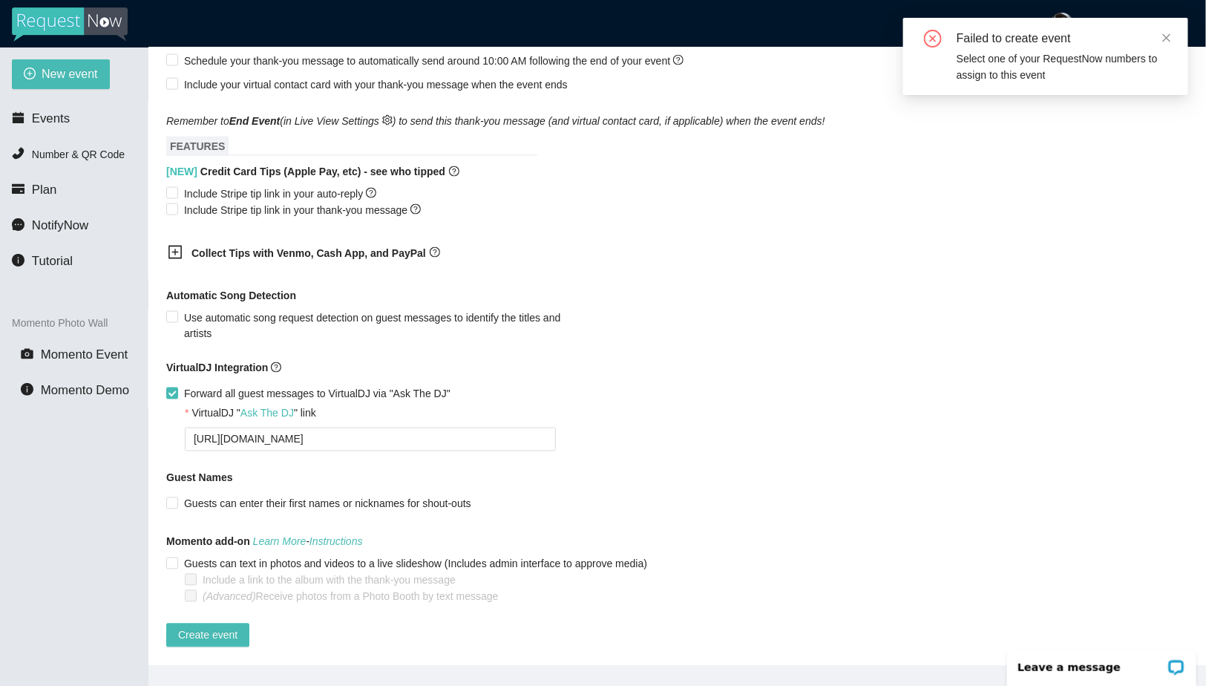
scroll to position [47, 0]
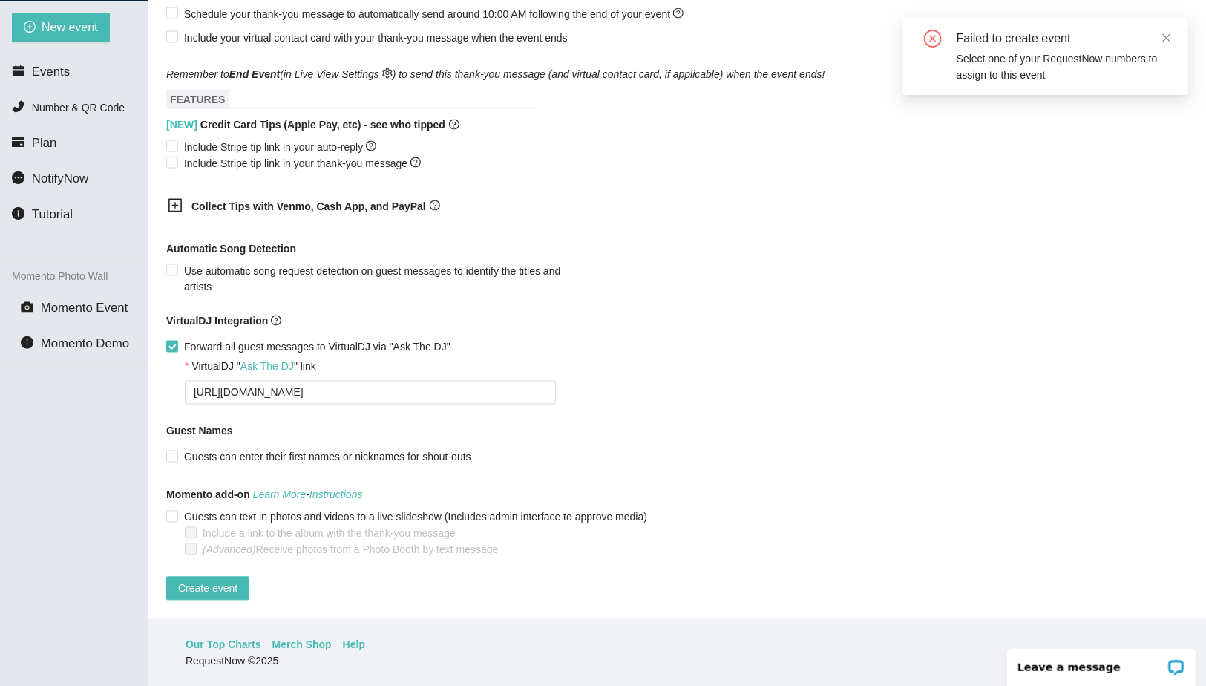
click at [210, 336] on div "Forward all guest messages to VirtualDJ via "Ask The DJ"" at bounding box center [379, 348] width 426 height 24
click at [198, 339] on span "Forward all guest messages to VirtualDJ via "Ask The DJ"" at bounding box center [317, 347] width 278 height 16
click at [177, 341] on input "Forward all guest messages to VirtualDJ via "Ask The DJ"" at bounding box center [171, 346] width 10 height 10
checkbox input "false"
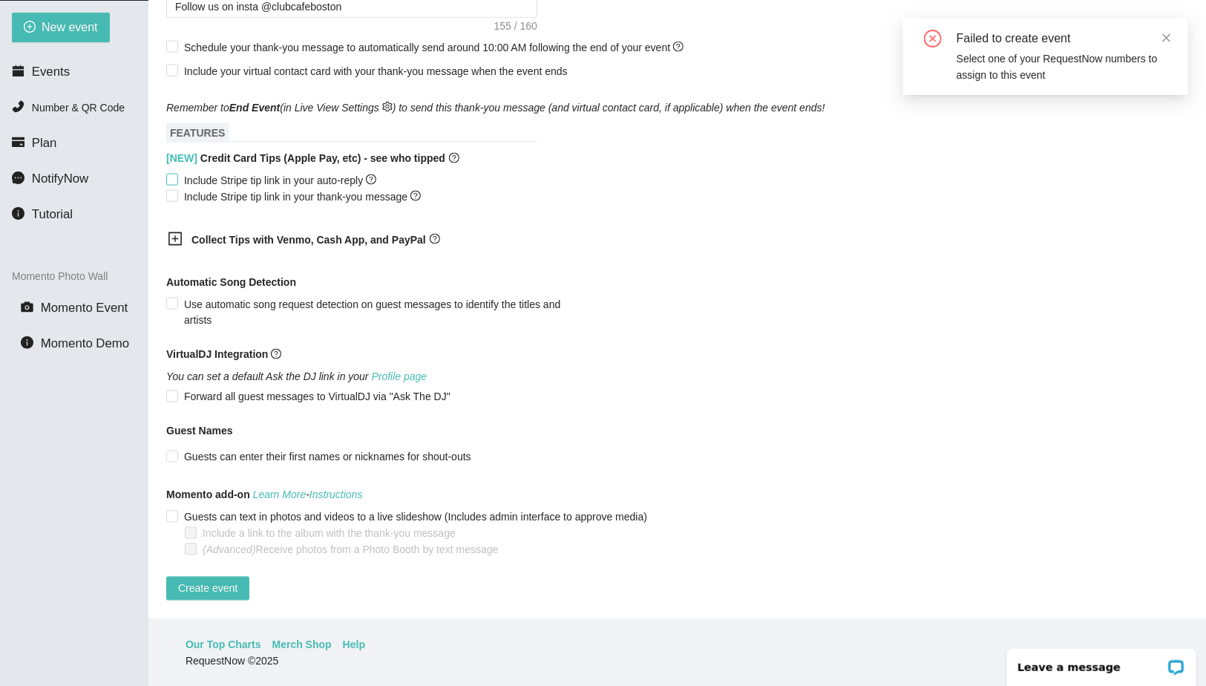
click at [227, 172] on span "Include Stripe tip link in your auto-reply" at bounding box center [280, 180] width 204 height 16
click at [177, 174] on input "Include Stripe tip link in your auto-reply" at bounding box center [171, 179] width 10 height 10
checkbox input "true"
click at [200, 580] on span "Create event" at bounding box center [207, 588] width 59 height 16
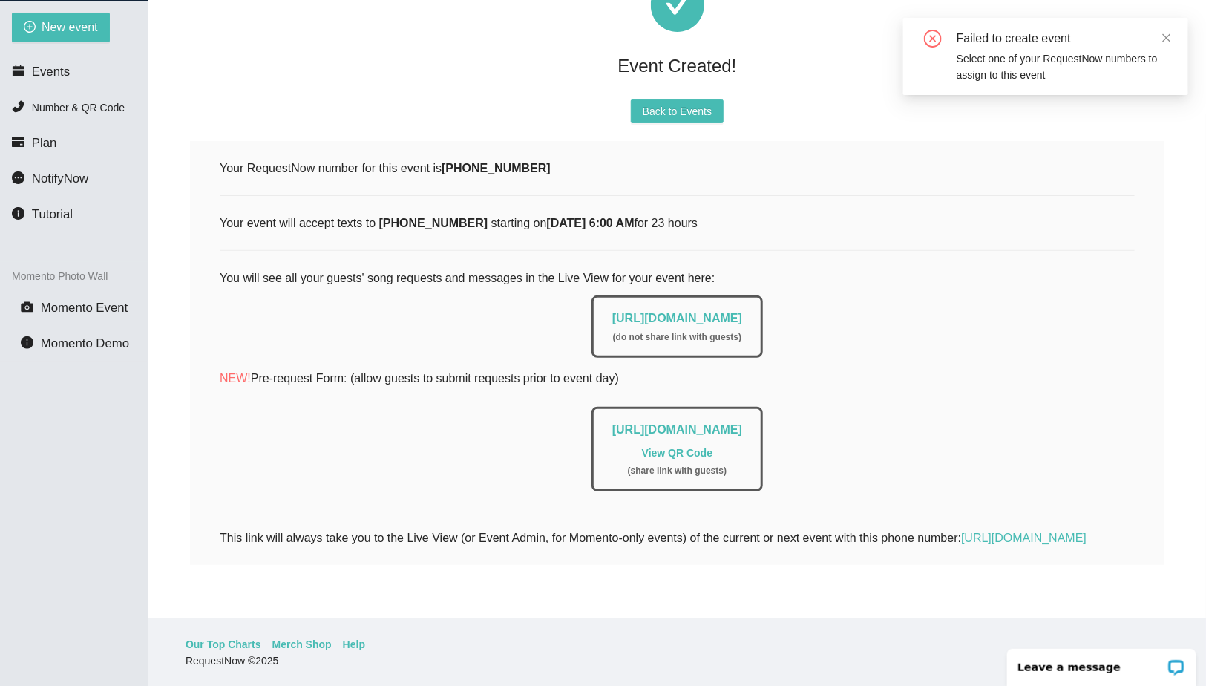
scroll to position [105, 0]
click at [652, 312] on link "https://app.requestnow.io/live/raoqzbr" at bounding box center [677, 318] width 130 height 13
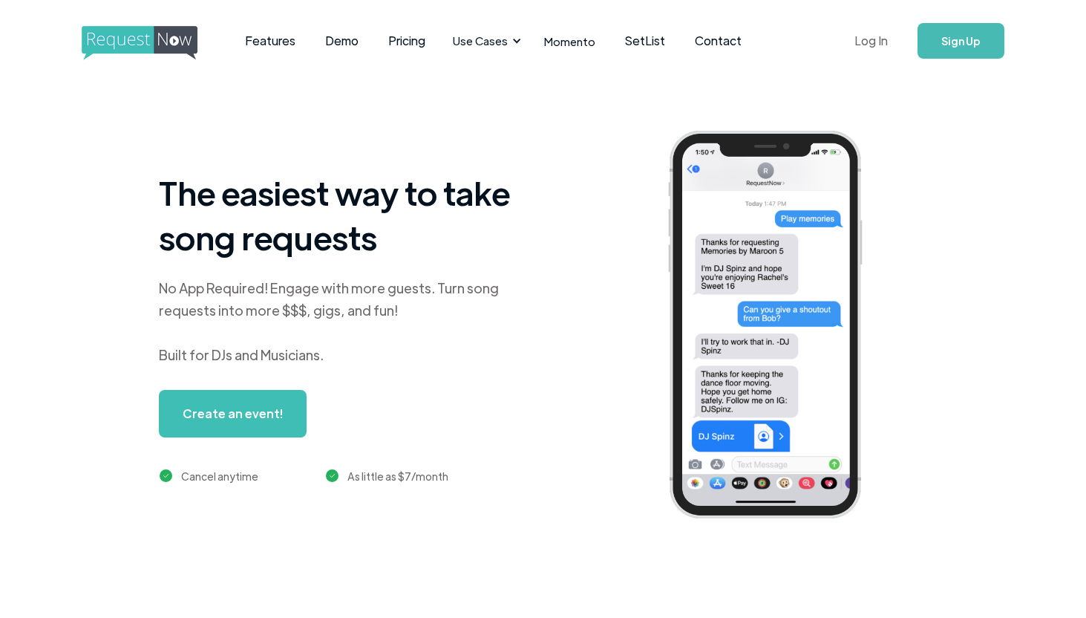
click at [868, 29] on link "Log In" at bounding box center [871, 41] width 63 height 52
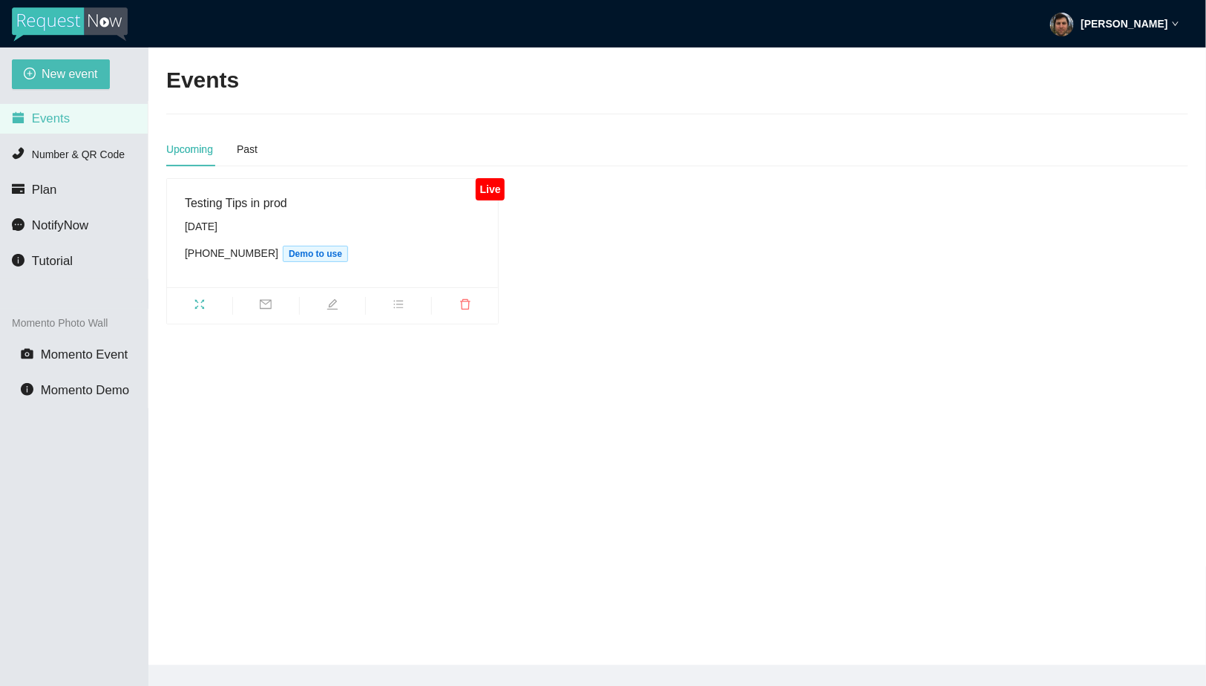
click at [207, 302] on span "fullscreen" at bounding box center [199, 306] width 65 height 16
click at [1127, 22] on strong "[PERSON_NAME]" at bounding box center [1125, 24] width 87 height 12
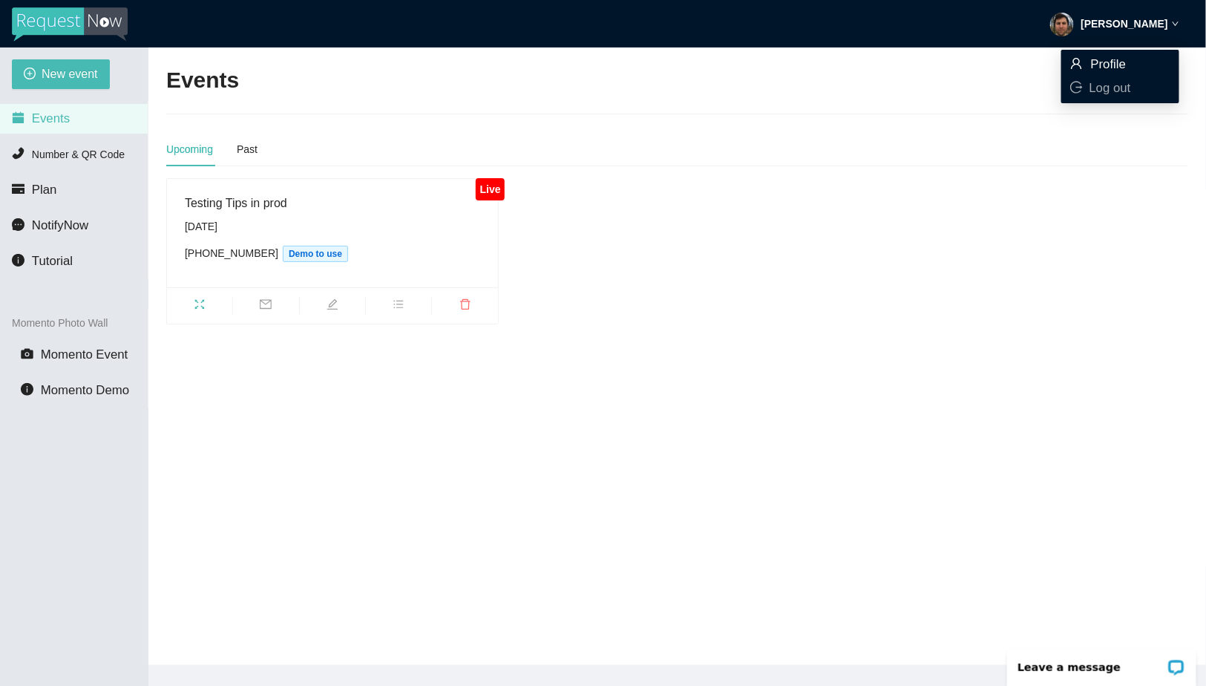
click at [1096, 59] on span "Profile" at bounding box center [1109, 64] width 36 height 14
